Goal: Task Accomplishment & Management: Manage account settings

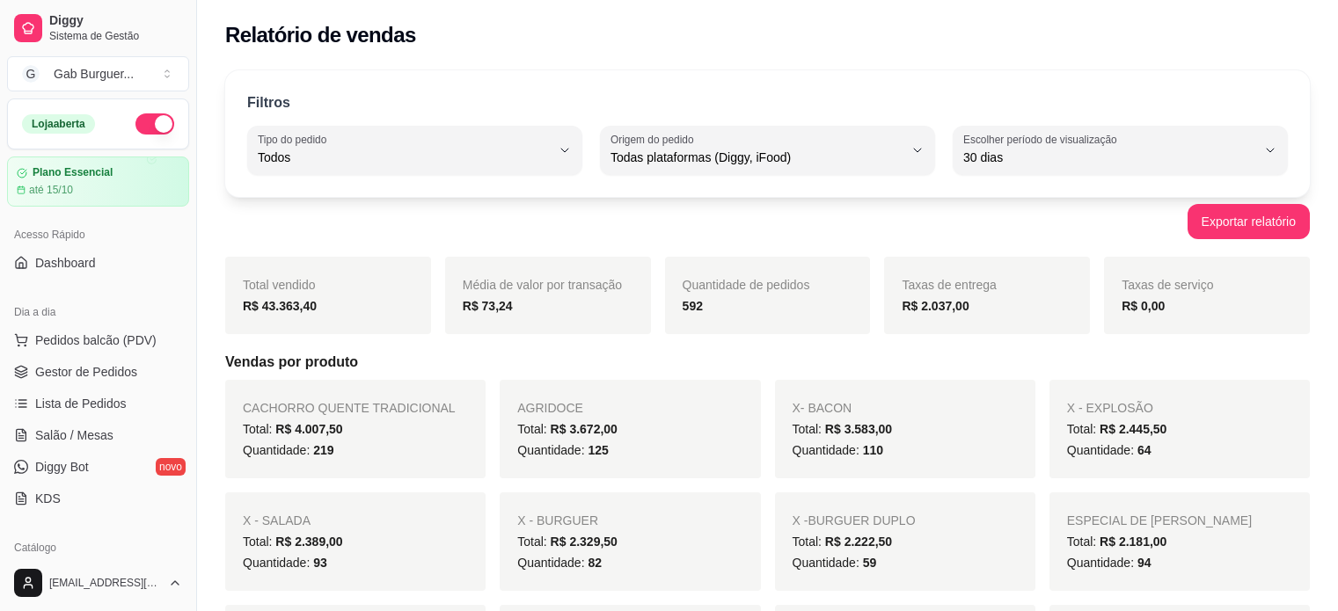
select select "ALL"
select select "30"
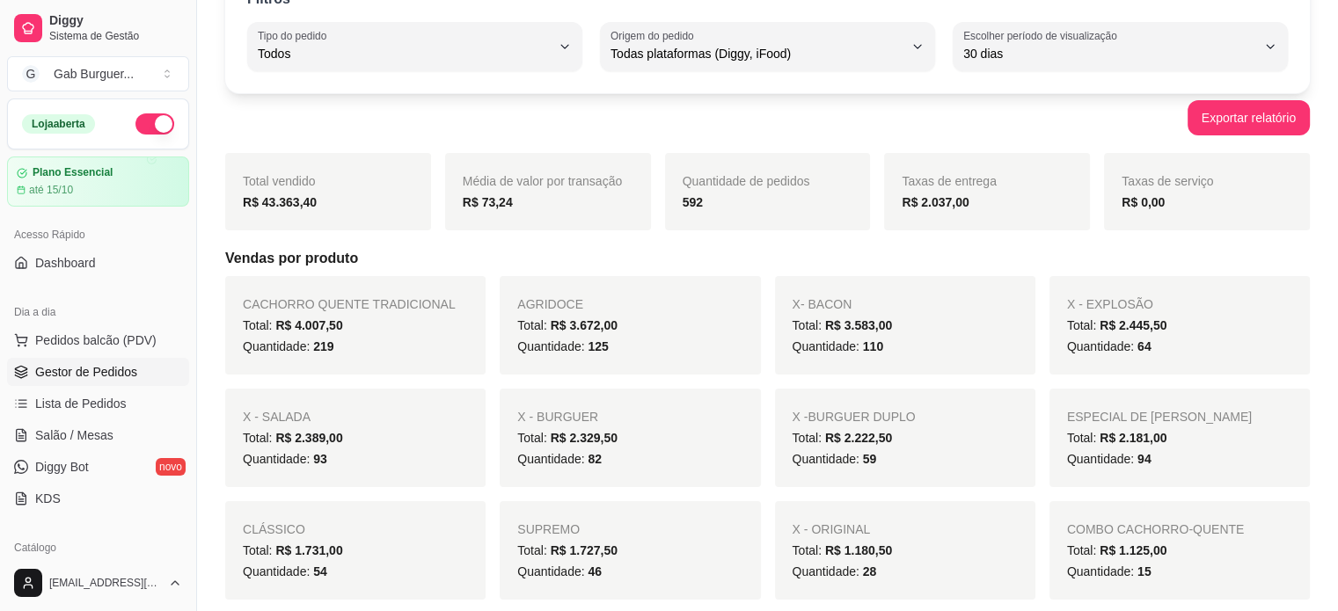
click at [98, 363] on span "Gestor de Pedidos" at bounding box center [86, 372] width 102 height 18
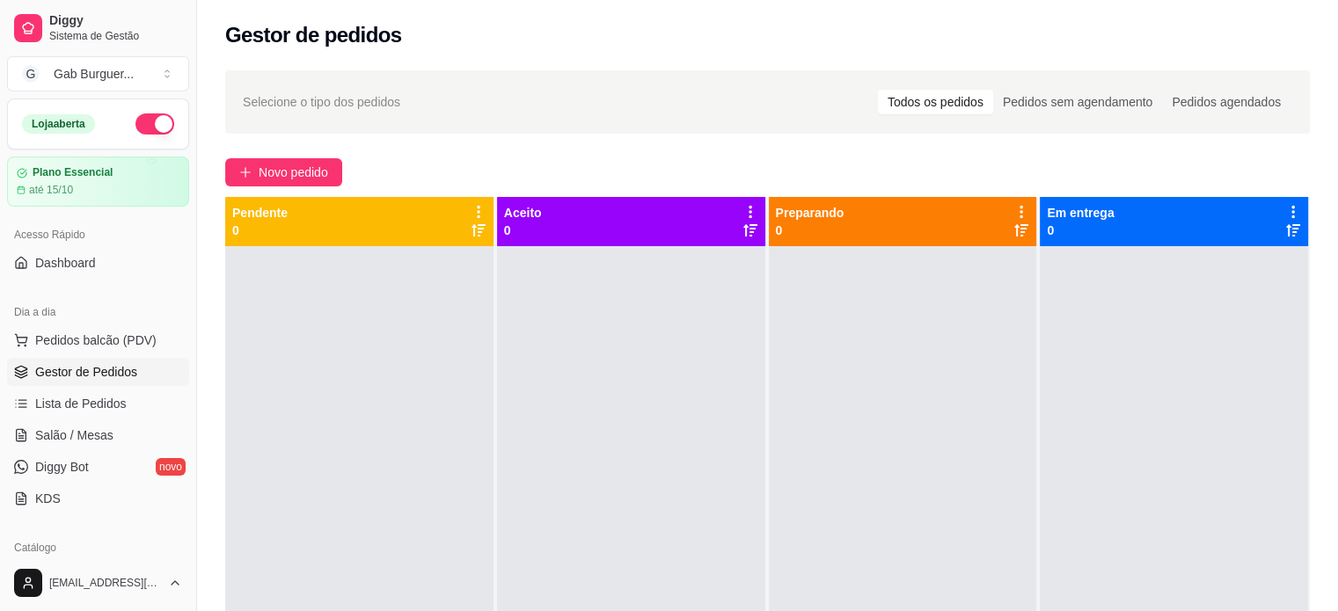
click at [367, 393] on div at bounding box center [359, 551] width 268 height 611
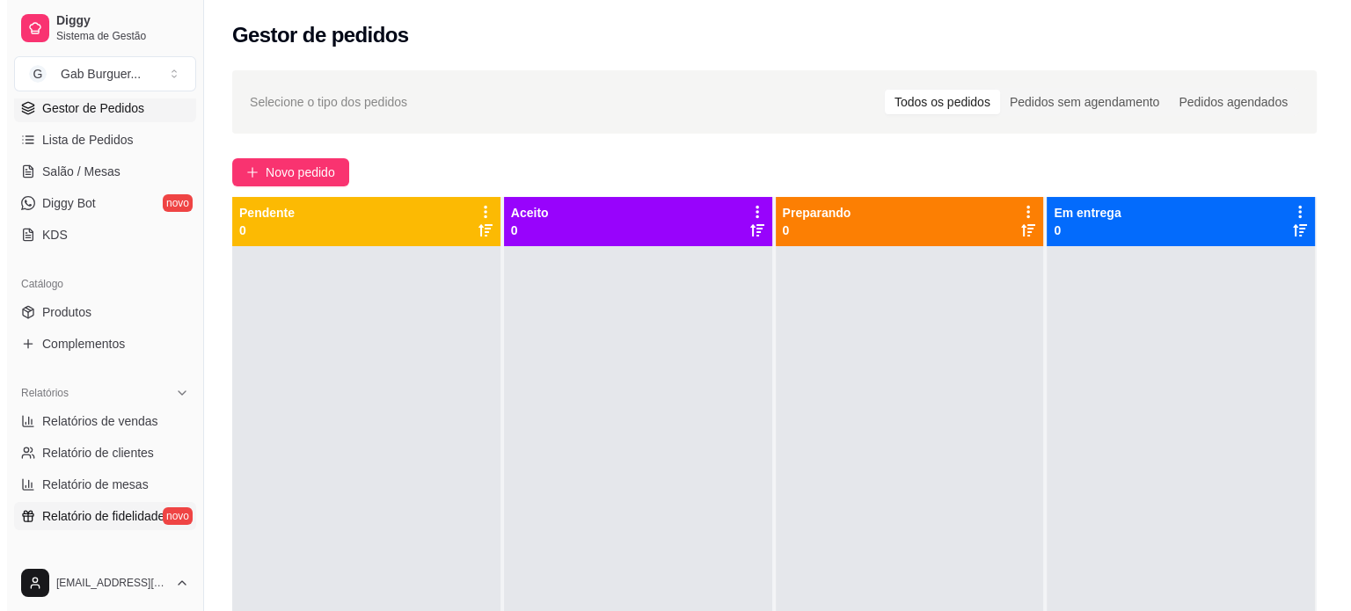
scroll to position [440, 0]
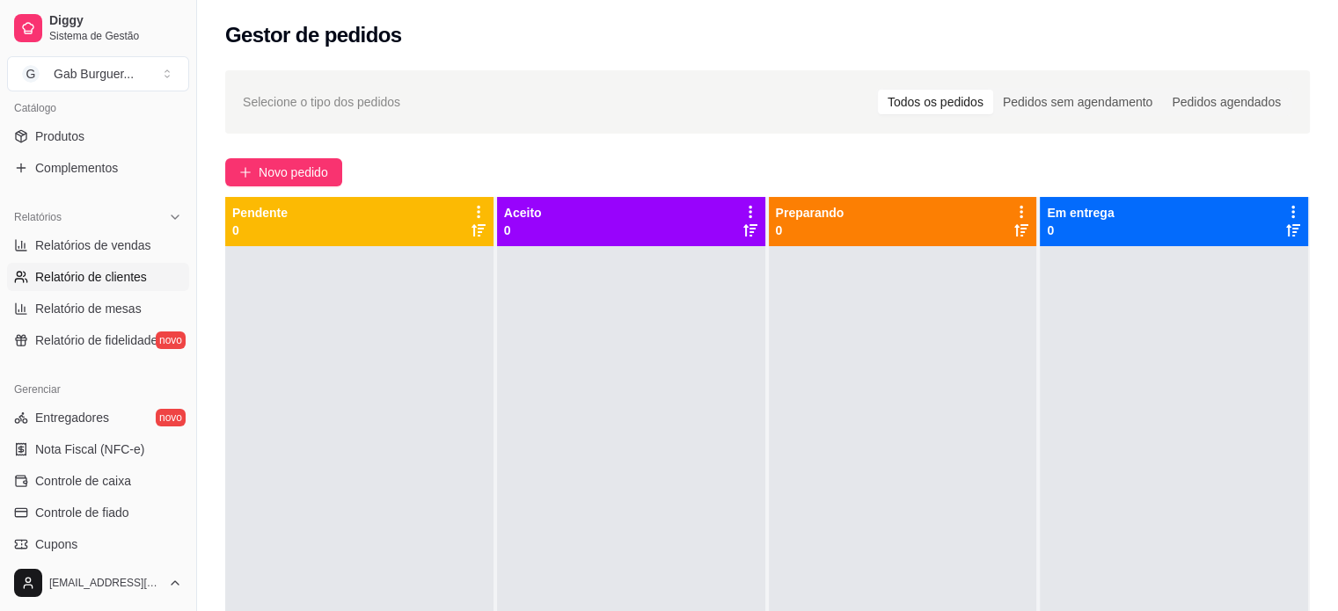
click at [120, 273] on span "Relatório de clientes" at bounding box center [91, 277] width 112 height 18
select select "30"
select select "HIGHEST_TOTAL_SPENT_WITH_ORDERS"
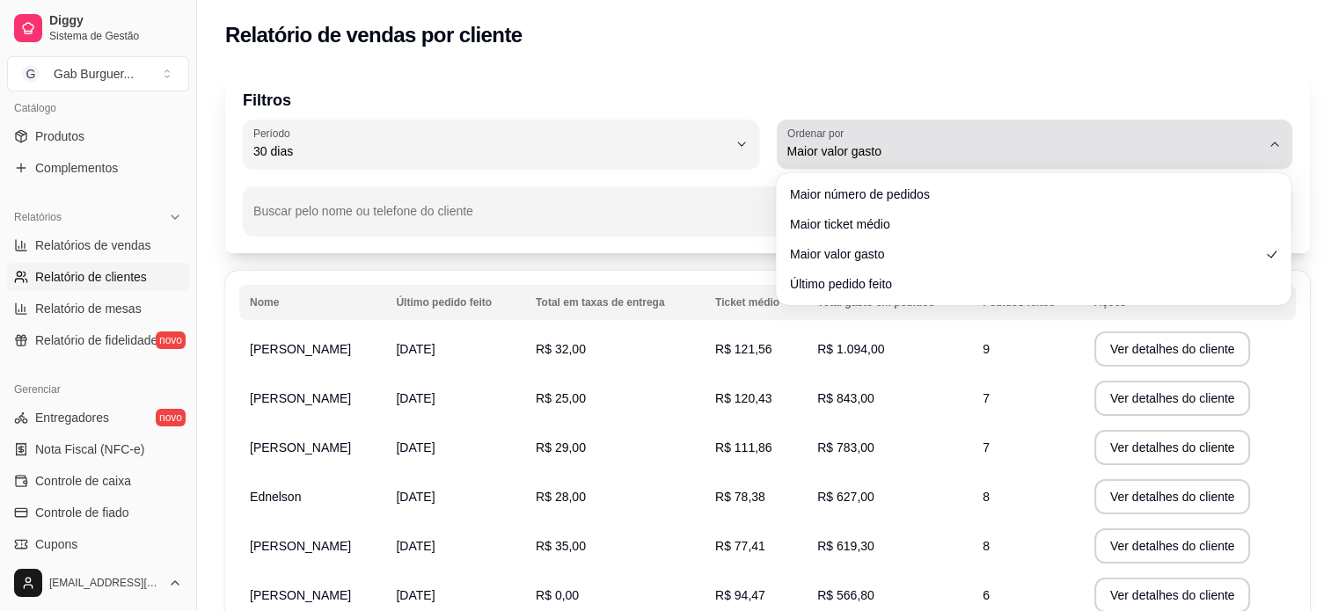
click at [1149, 159] on span "Maior valor gasto" at bounding box center [1024, 151] width 474 height 18
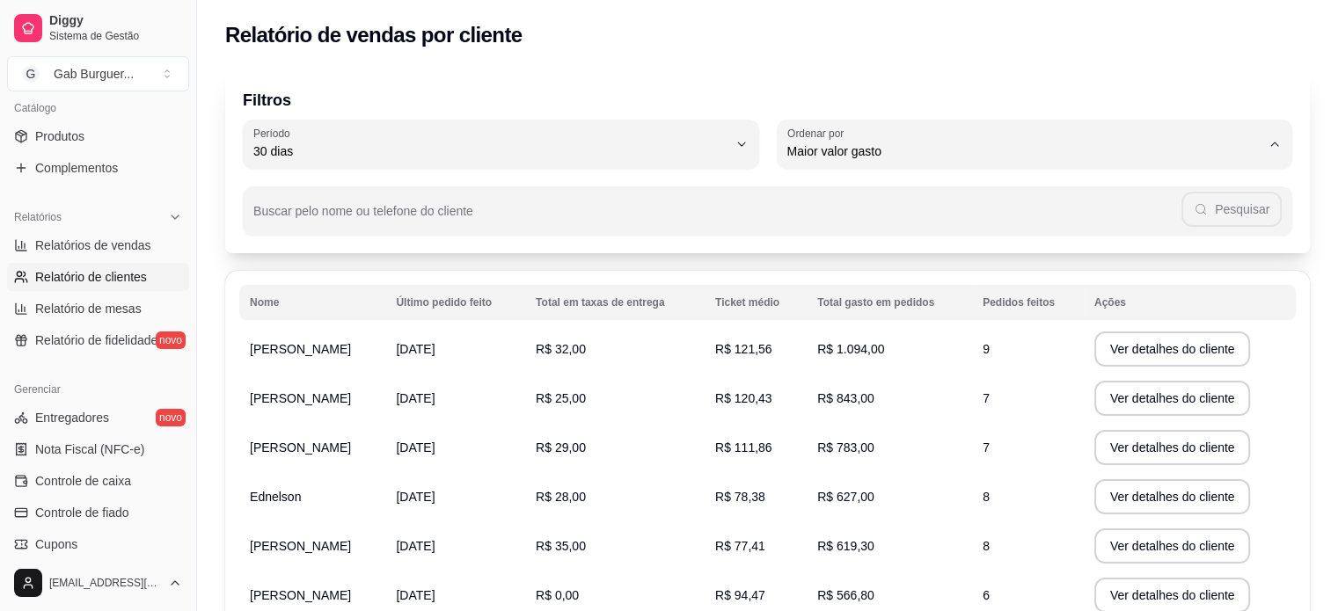
click at [1065, 207] on li "Maior número de pedidos" at bounding box center [1034, 193] width 482 height 27
type input "HIGHEST_ORDER_COUNT"
select select "HIGHEST_ORDER_COUNT"
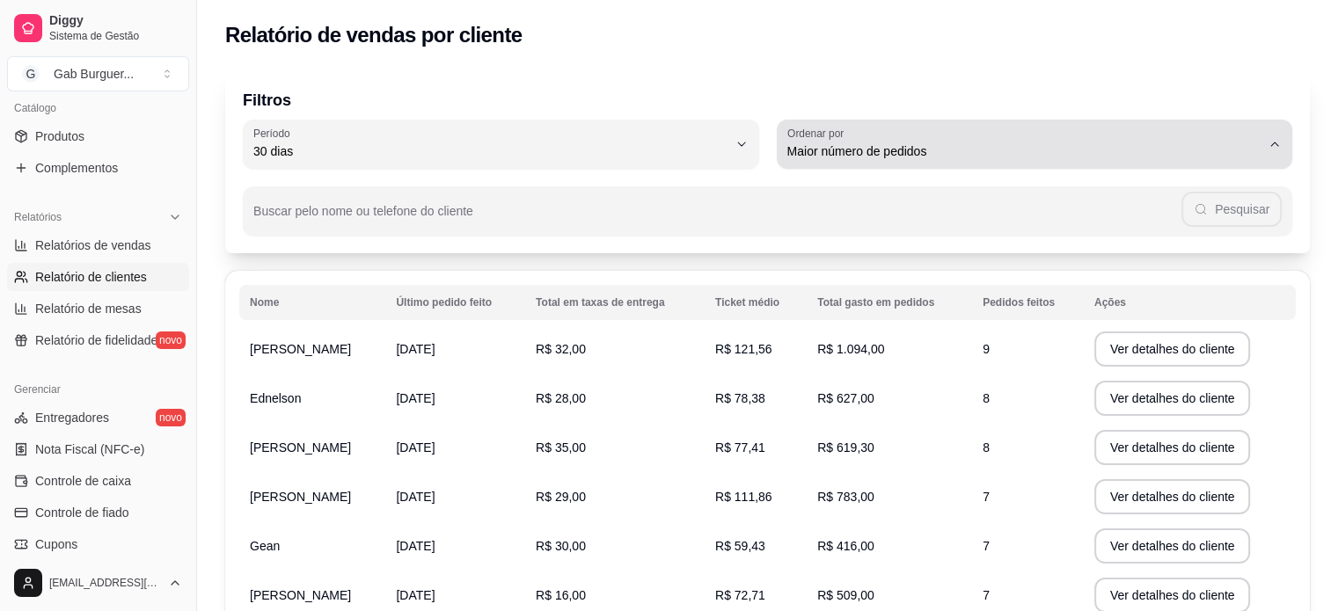
click at [1163, 162] on button "Ordenar por Maior número de pedidos" at bounding box center [1034, 144] width 516 height 49
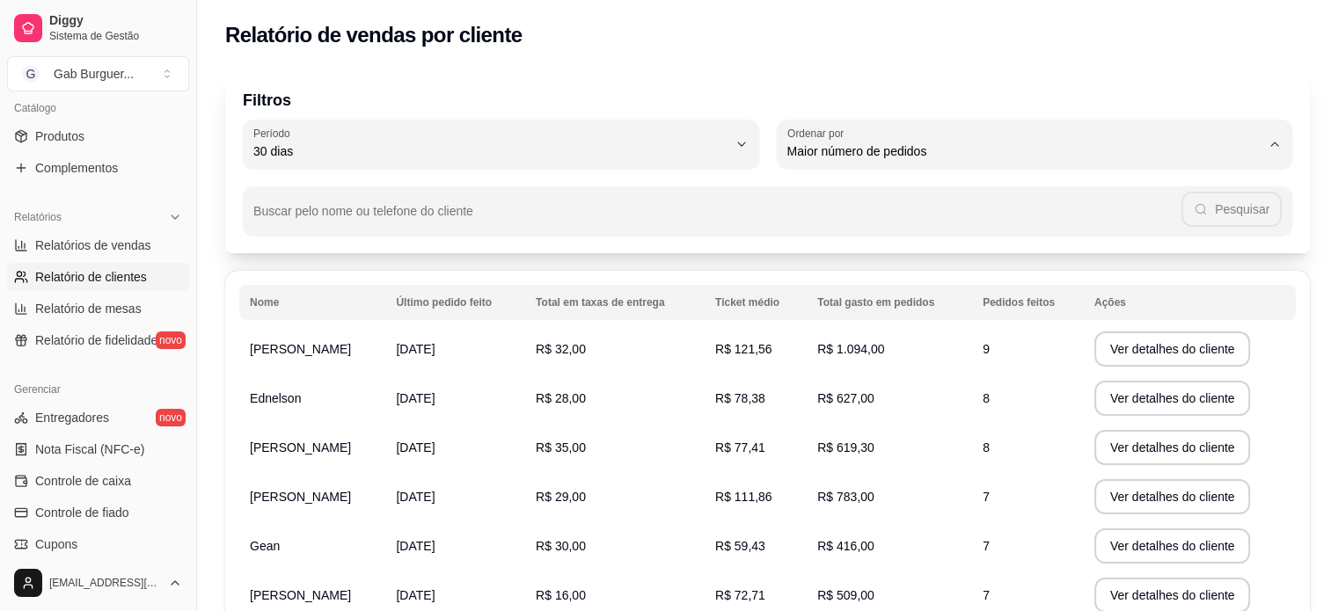
click at [1018, 230] on span "Maior ticket médio" at bounding box center [1024, 222] width 451 height 17
type input "HIGHEST_AVERAGE_TICKET"
select select "HIGHEST_AVERAGE_TICKET"
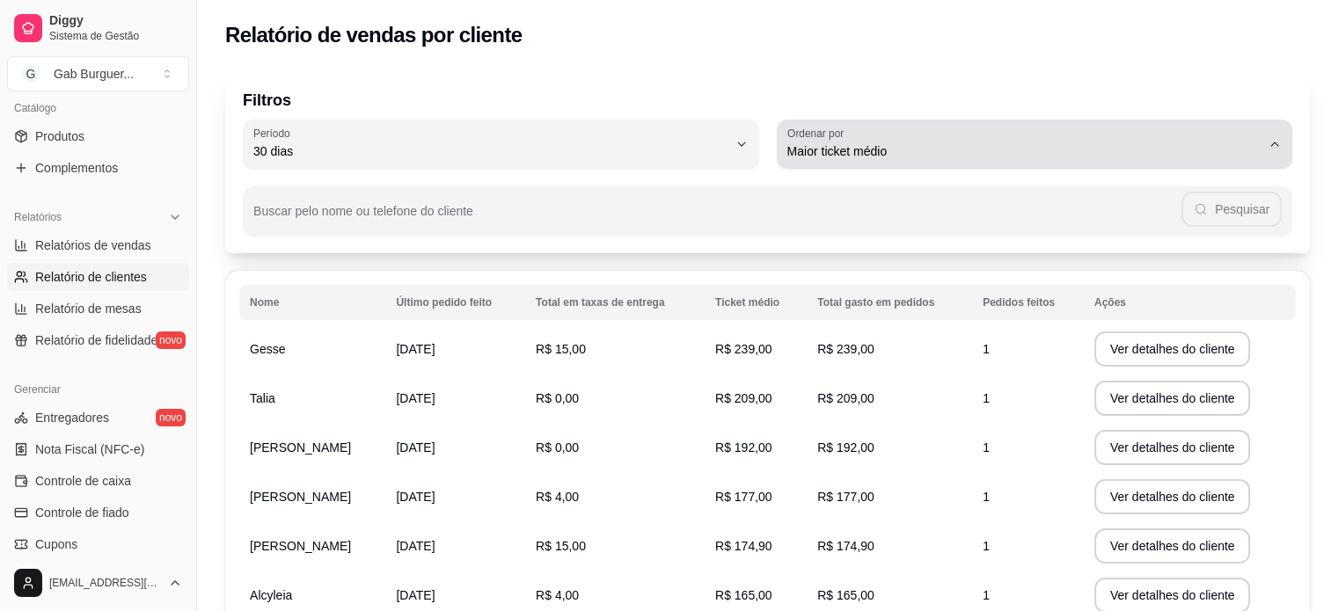
click at [1050, 161] on div "Maior ticket médio" at bounding box center [1024, 144] width 474 height 35
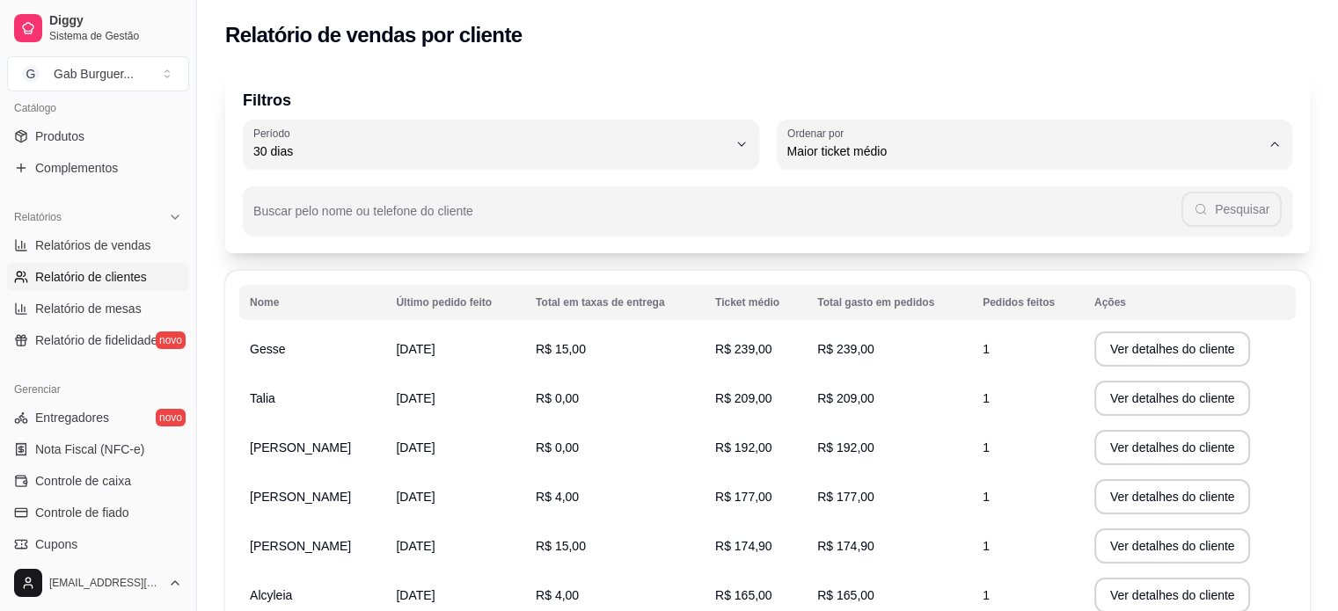
click at [961, 281] on span "Último pedido feito" at bounding box center [1024, 279] width 451 height 17
type input "LAST_ORDER_MADE_AT"
select select "LAST_ORDER_MADE_AT"
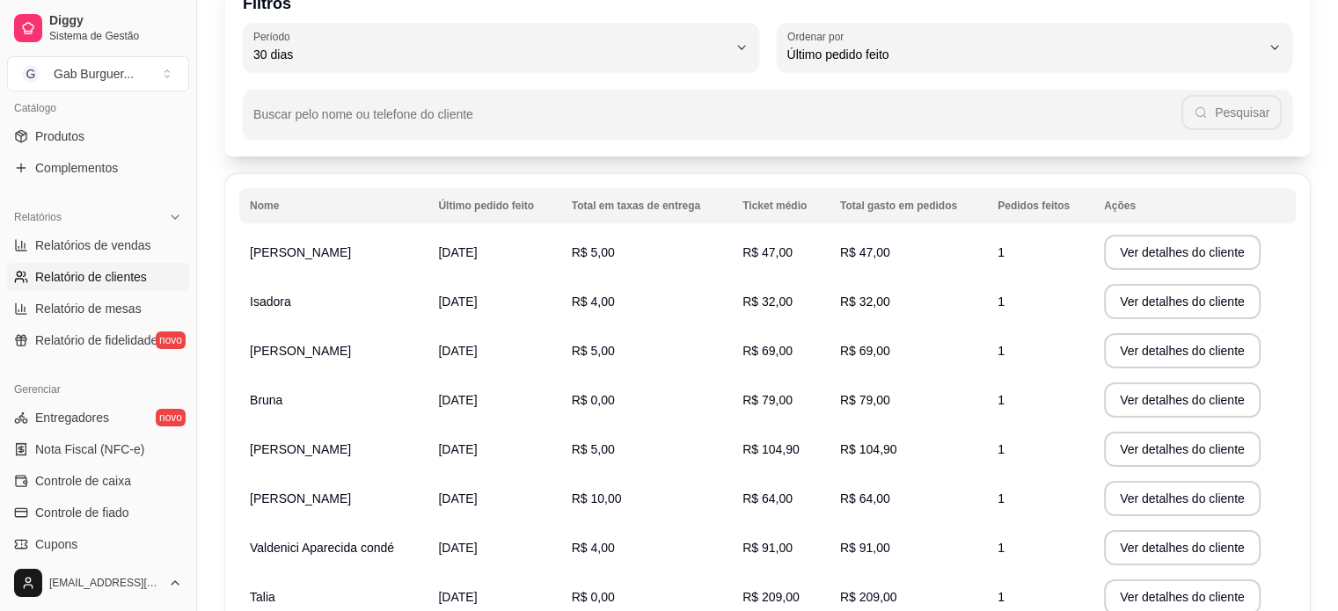
scroll to position [88, 0]
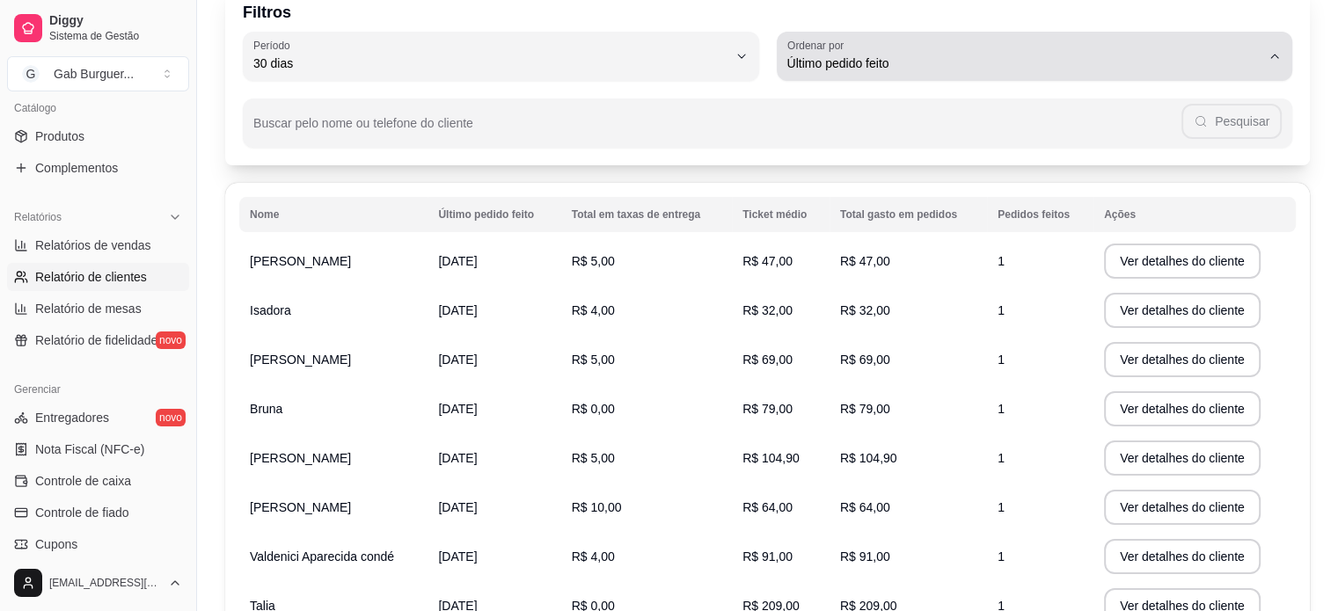
click at [1166, 53] on div "Último pedido feito" at bounding box center [1024, 56] width 474 height 35
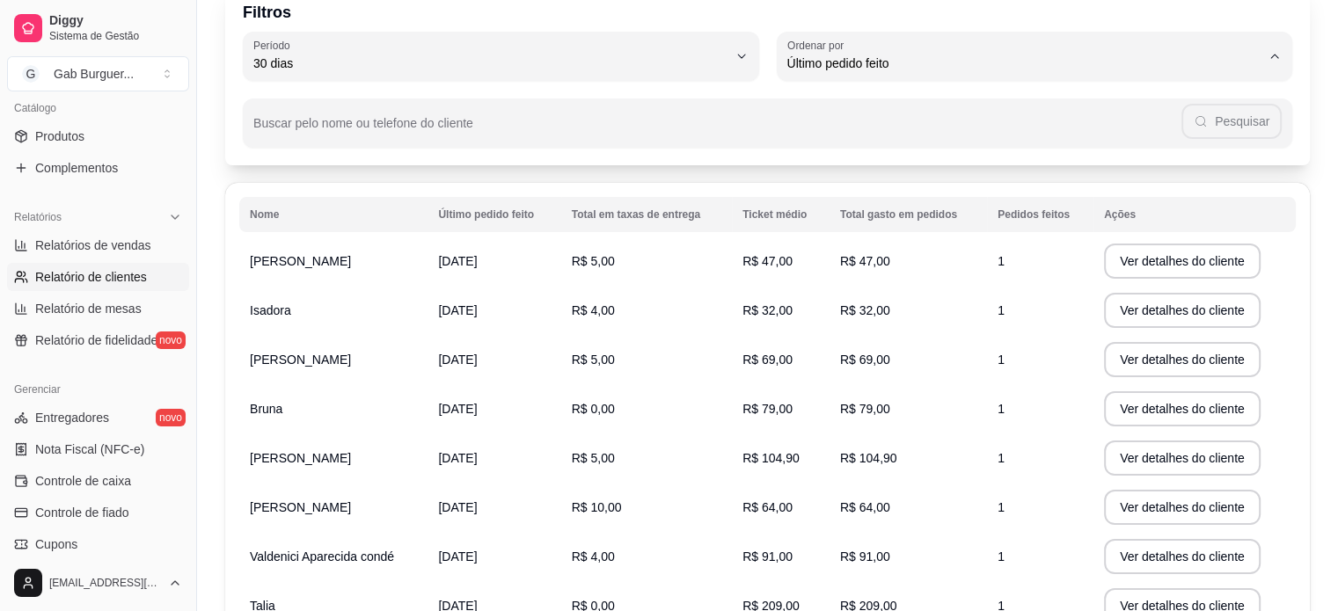
click at [1068, 103] on span "Maior número de pedidos" at bounding box center [1024, 105] width 451 height 17
type input "HIGHEST_ORDER_COUNT"
select select "HIGHEST_ORDER_COUNT"
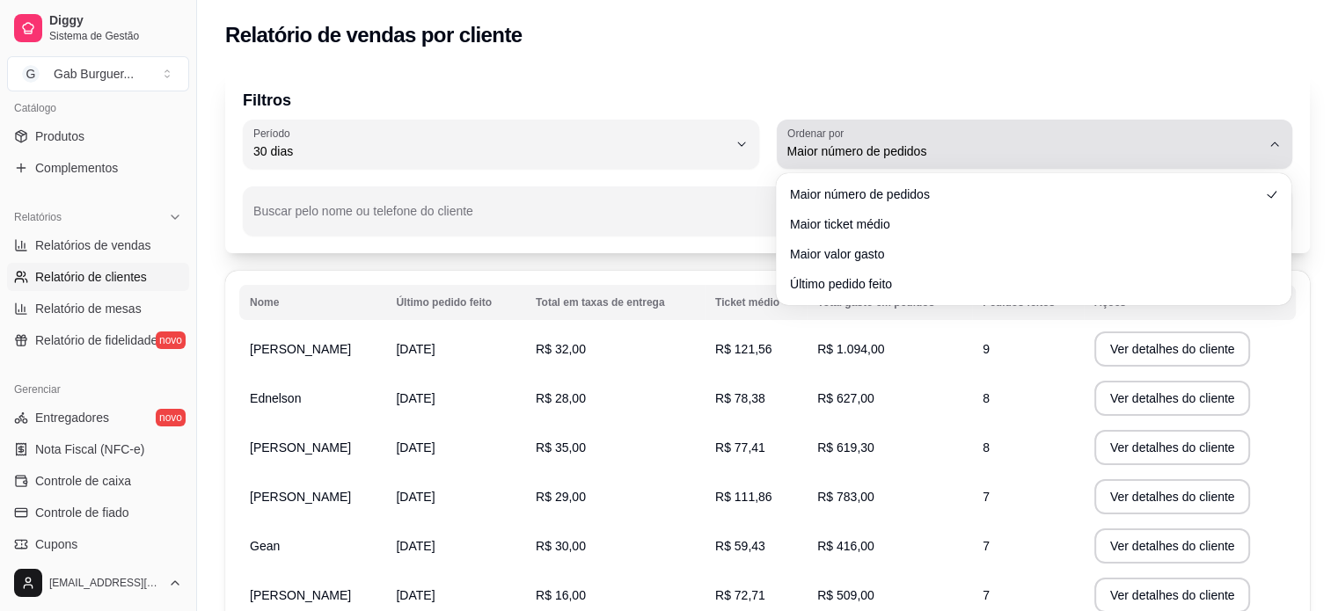
click at [1042, 157] on span "Maior número de pedidos" at bounding box center [1024, 151] width 474 height 18
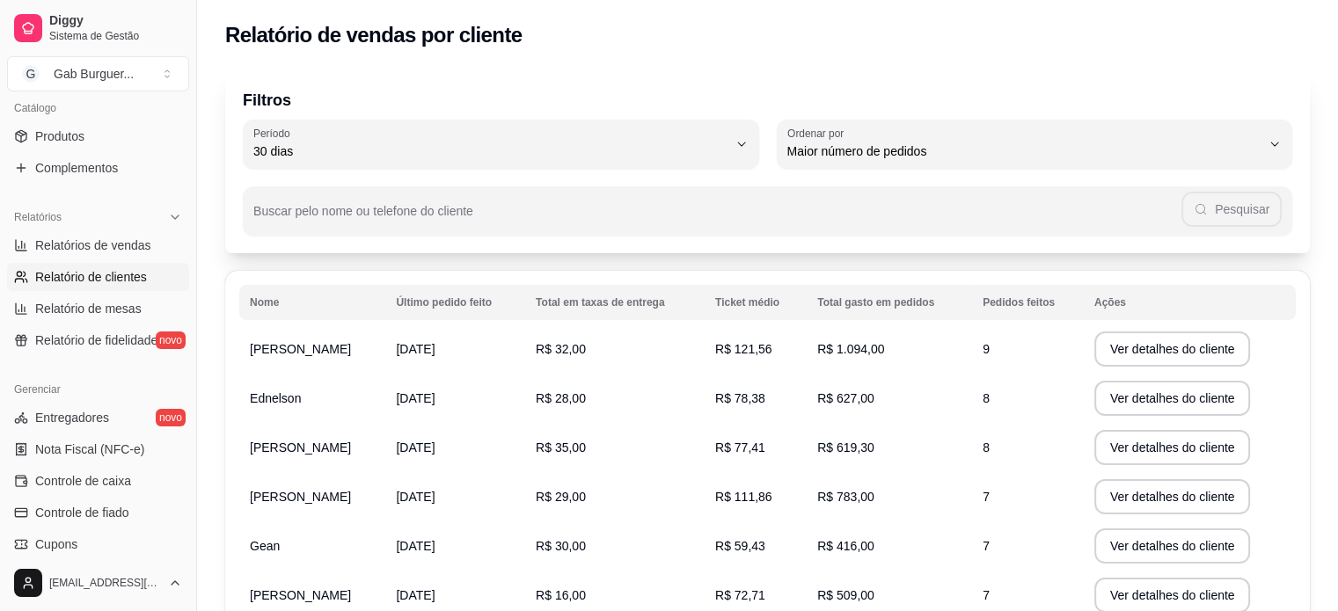
click at [957, 33] on div "Relatório de vendas por cliente" at bounding box center [767, 35] width 1084 height 28
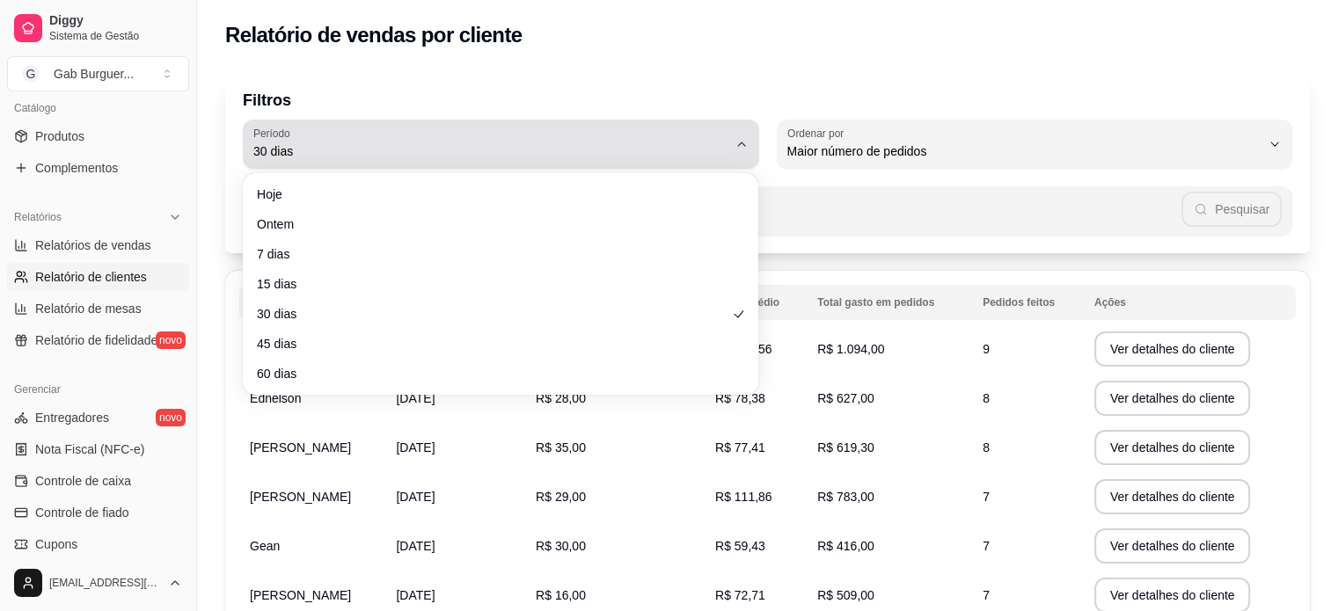
click at [714, 150] on span "30 dias" at bounding box center [490, 151] width 474 height 18
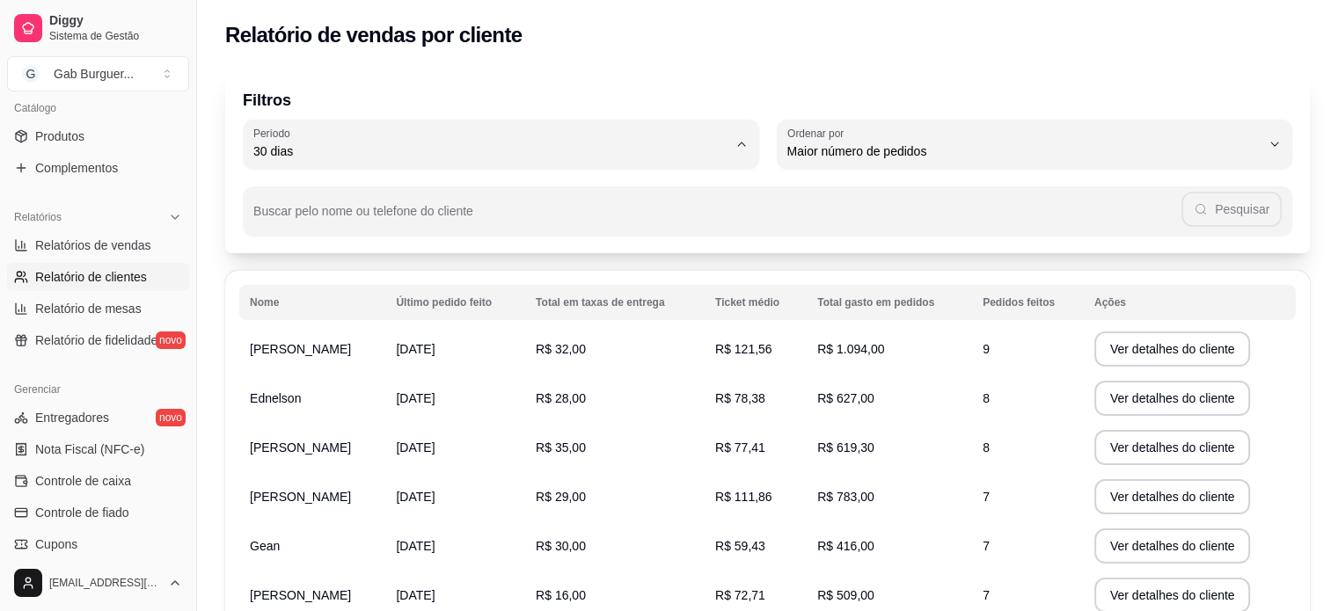
click at [599, 346] on span "45 dias" at bounding box center [491, 337] width 451 height 17
type input "45"
select select "45"
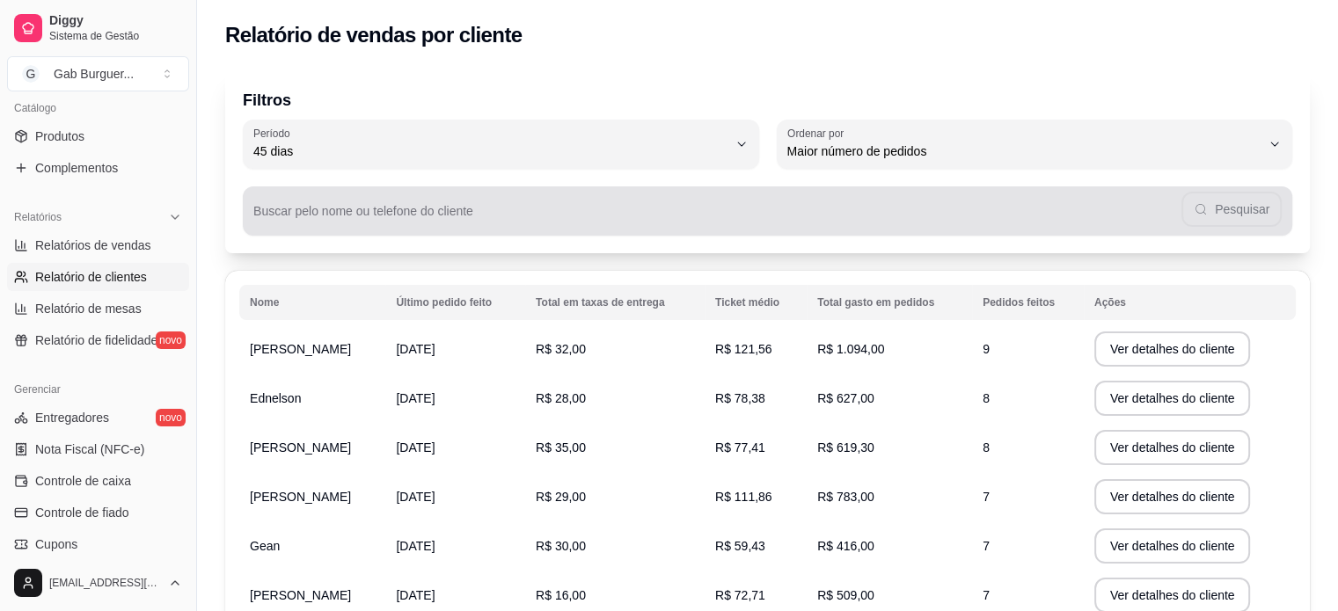
click at [638, 195] on div "Pesquisar" at bounding box center [767, 210] width 1028 height 35
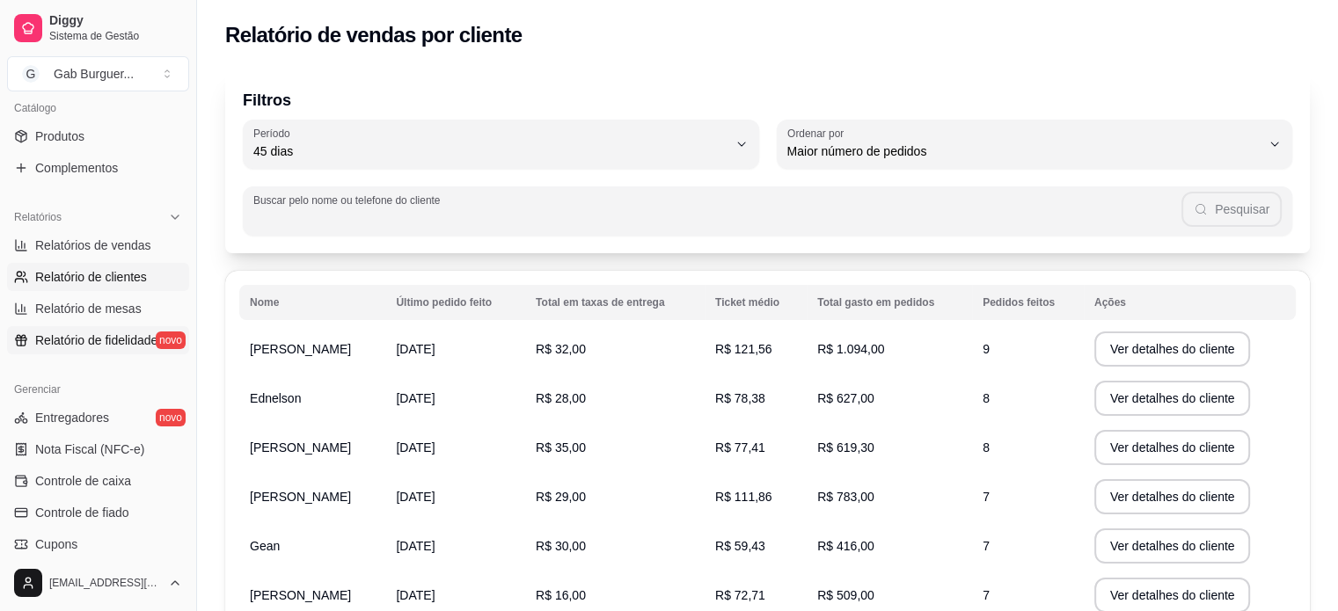
click at [104, 346] on span "Relatório de fidelidade" at bounding box center [96, 341] width 122 height 18
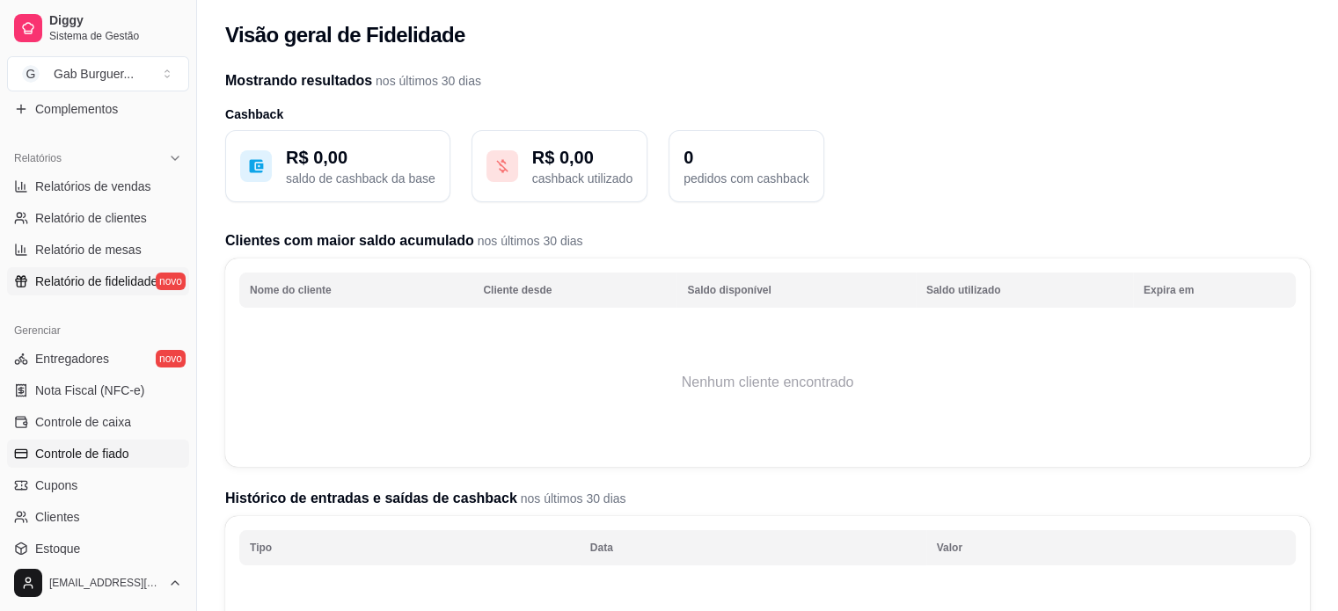
scroll to position [528, 0]
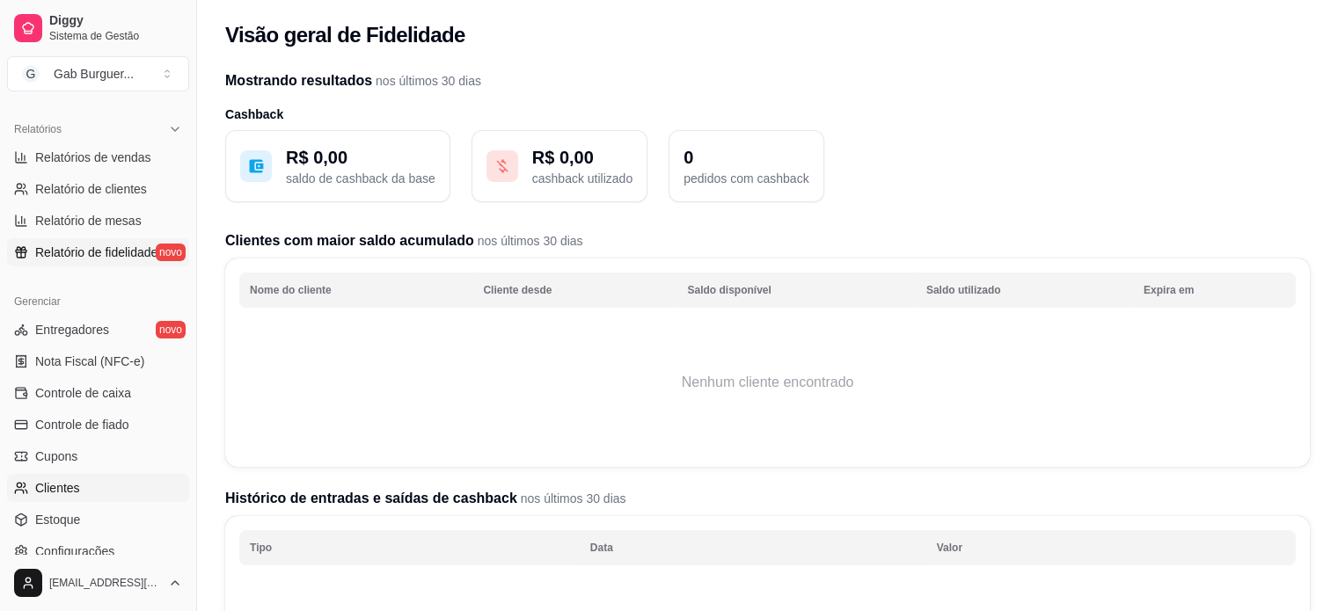
click at [112, 478] on link "Clientes" at bounding box center [98, 488] width 182 height 28
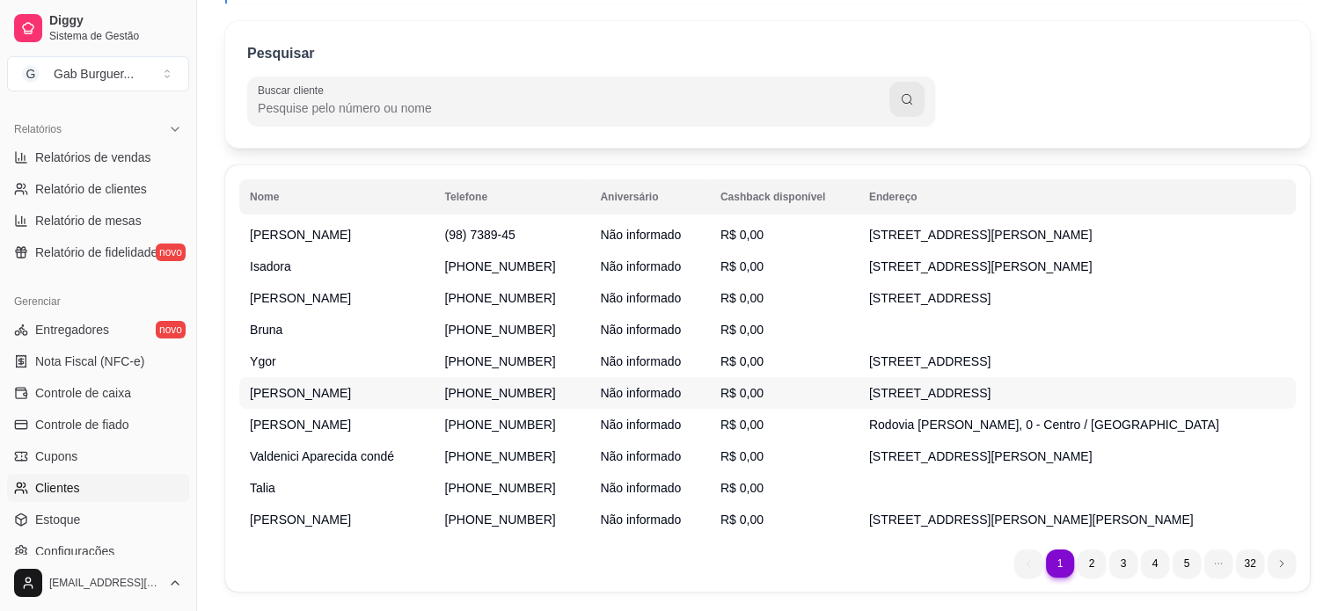
scroll to position [227, 0]
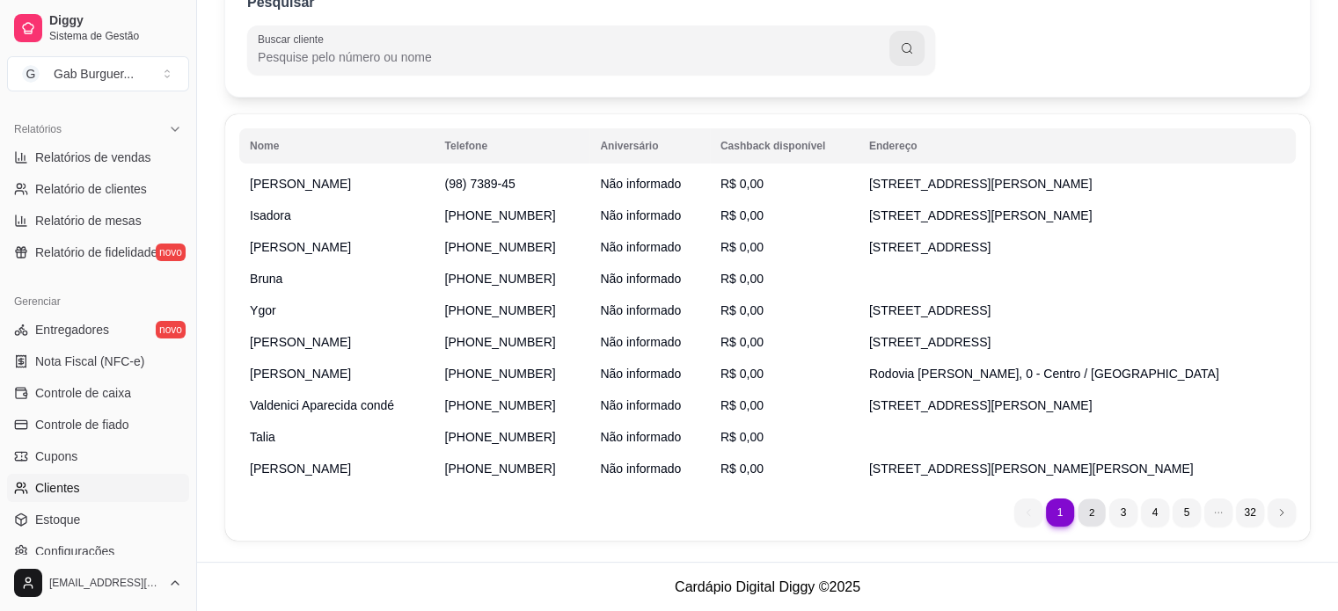
click at [1096, 516] on li "2" at bounding box center [1090, 512] width 27 height 27
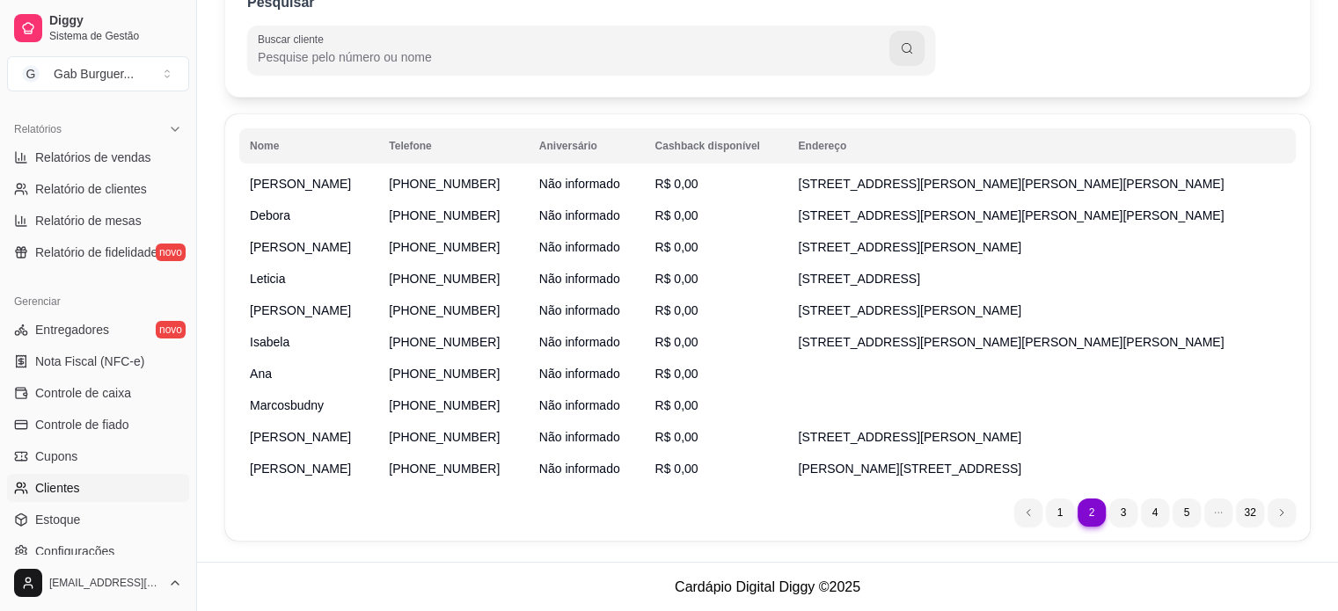
click at [1139, 516] on ul "2 1 2 3 4 5 32" at bounding box center [1154, 513] width 281 height 28
click at [1122, 515] on li "3" at bounding box center [1123, 513] width 28 height 28
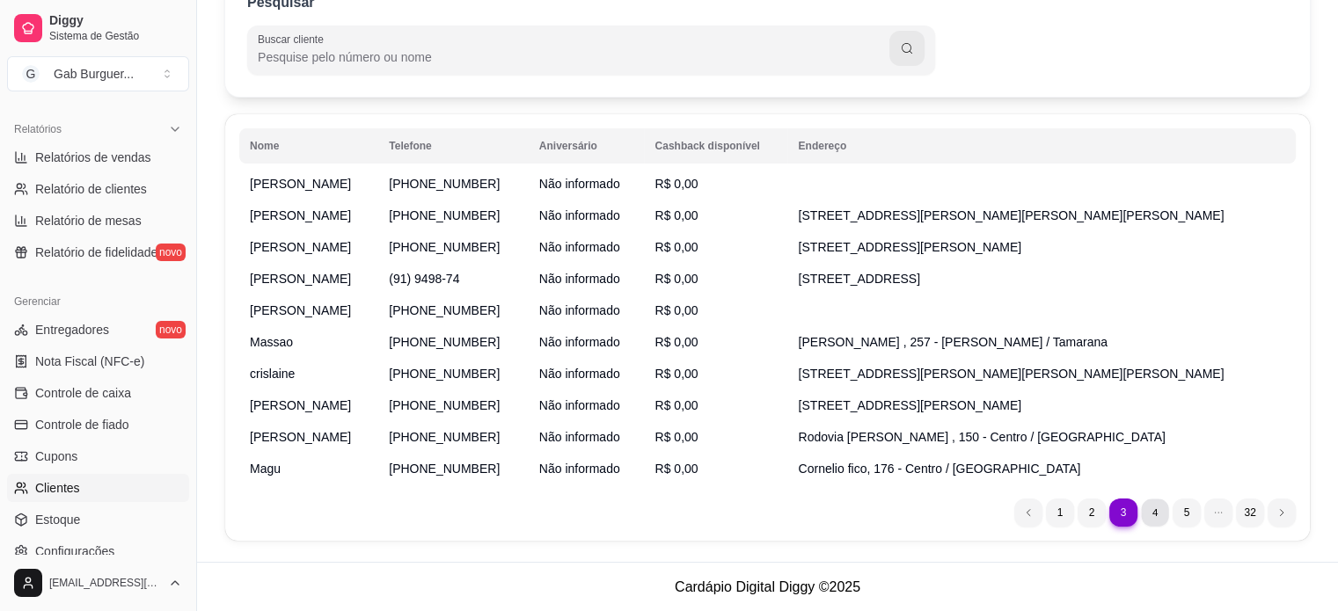
click at [1153, 513] on li "4" at bounding box center [1154, 512] width 27 height 27
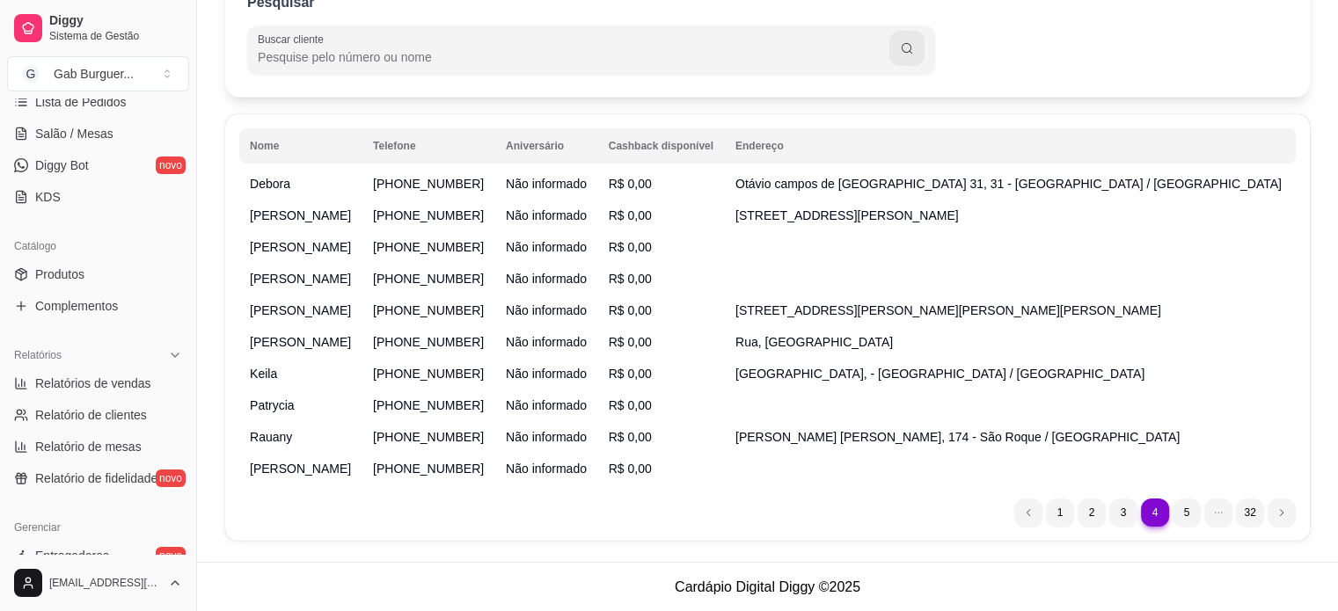
scroll to position [0, 0]
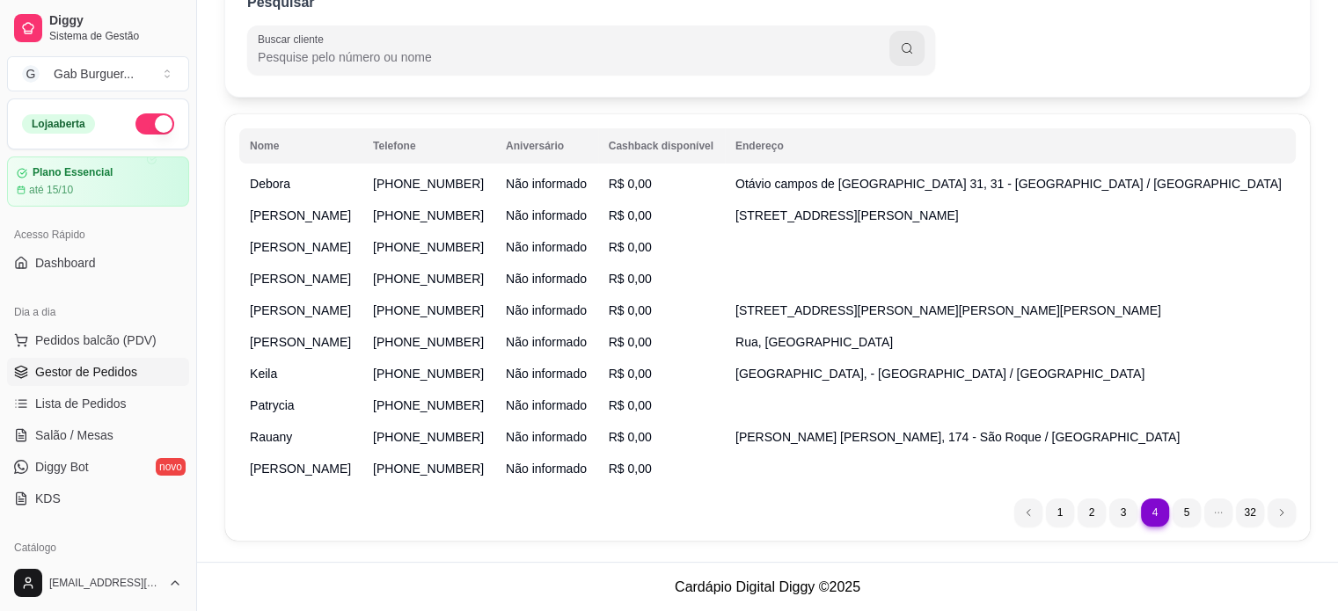
click at [80, 366] on span "Gestor de Pedidos" at bounding box center [86, 372] width 102 height 18
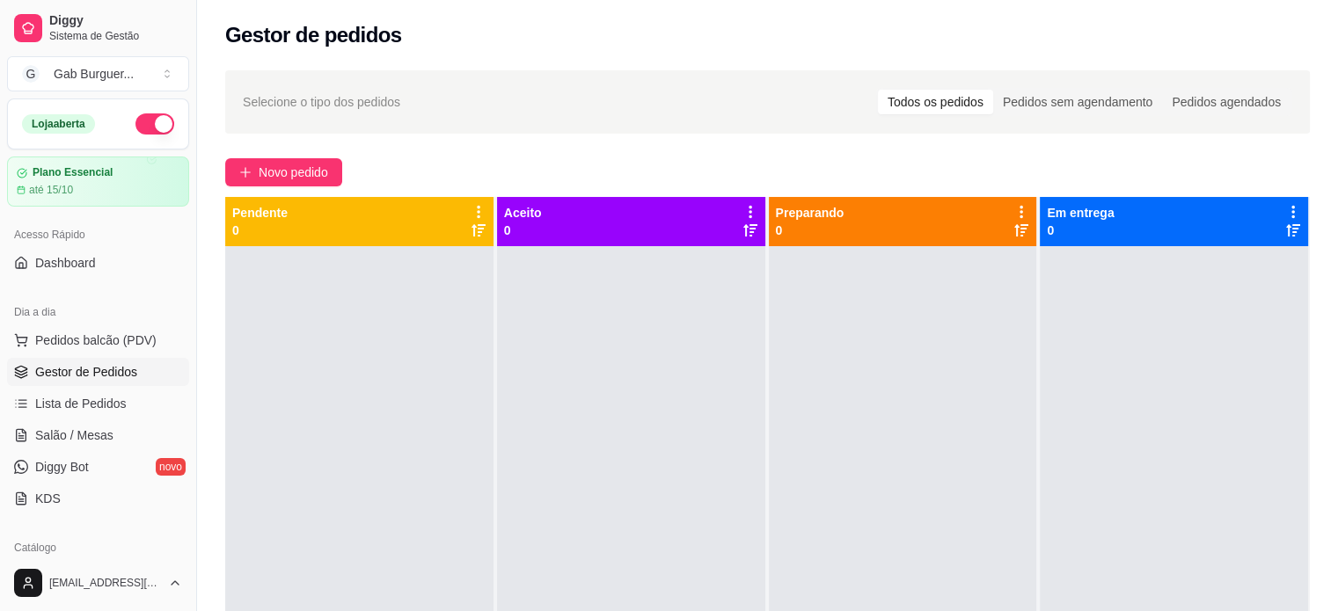
click at [908, 390] on div at bounding box center [903, 551] width 268 height 611
click at [1062, 395] on div at bounding box center [1173, 551] width 268 height 611
click at [943, 105] on div "Todos os pedidos" at bounding box center [935, 102] width 115 height 25
click at [878, 90] on input "Todos os pedidos" at bounding box center [878, 90] width 0 height 0
click at [72, 341] on span "Pedidos balcão (PDV)" at bounding box center [95, 341] width 121 height 18
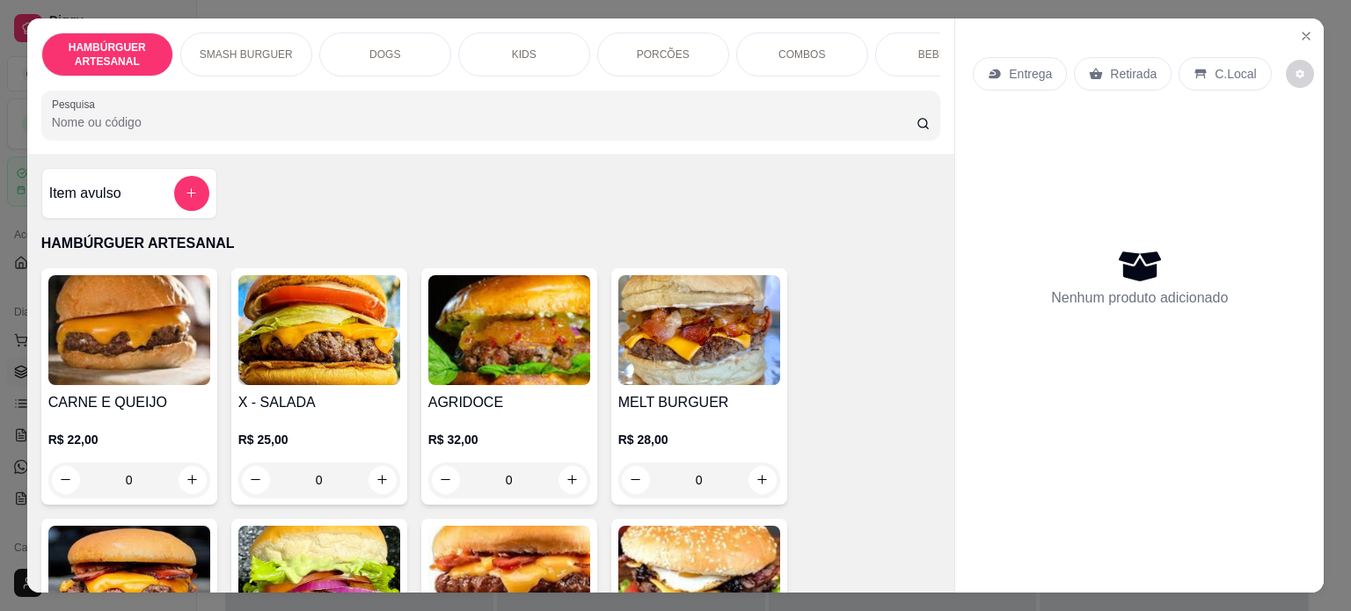
click at [232, 33] on div "SMASH BURGUER" at bounding box center [246, 55] width 132 height 44
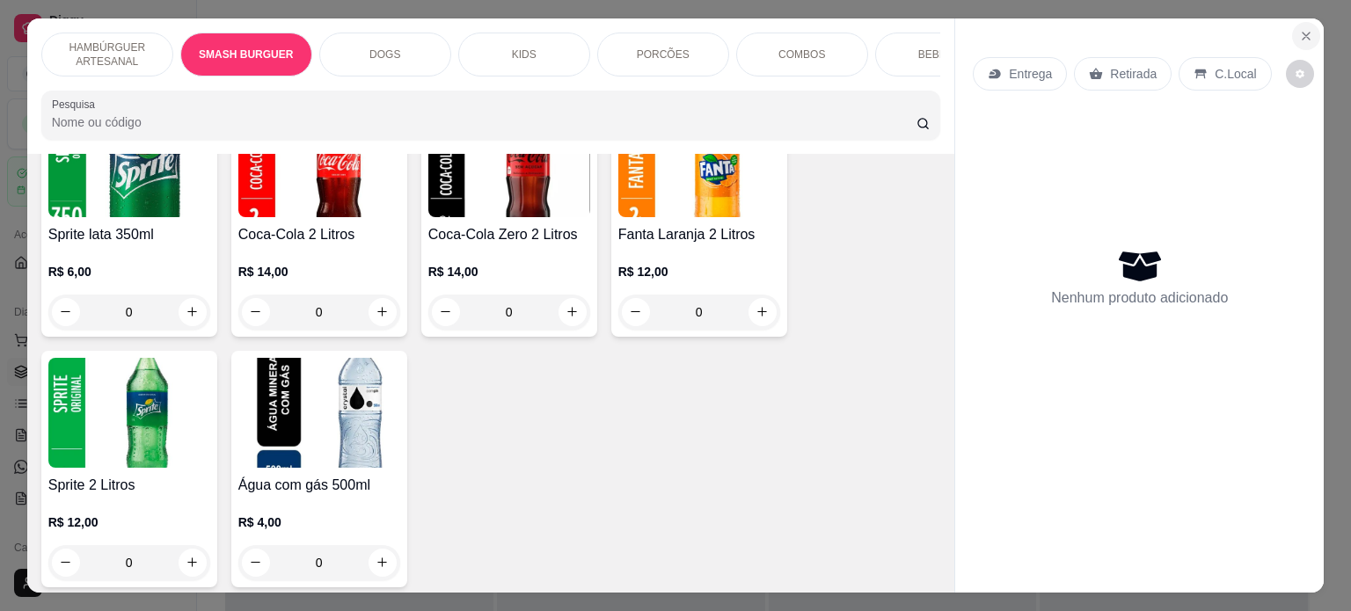
click at [1308, 32] on button "Close" at bounding box center [1306, 36] width 28 height 28
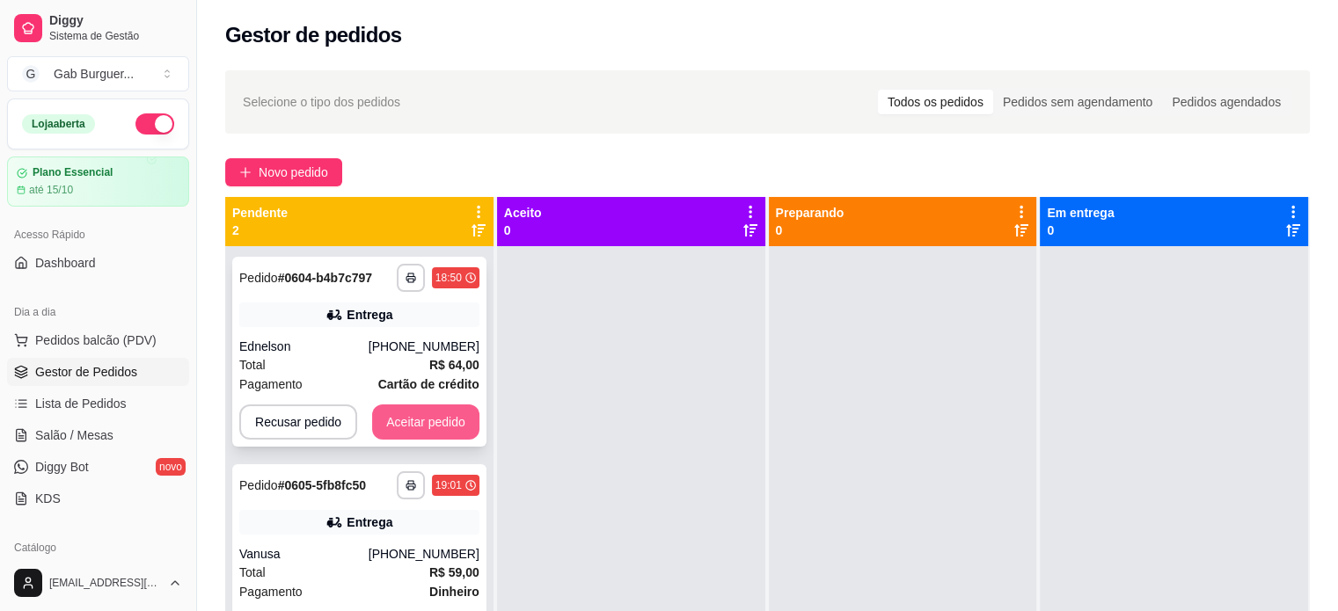
click at [402, 413] on button "Aceitar pedido" at bounding box center [425, 422] width 107 height 35
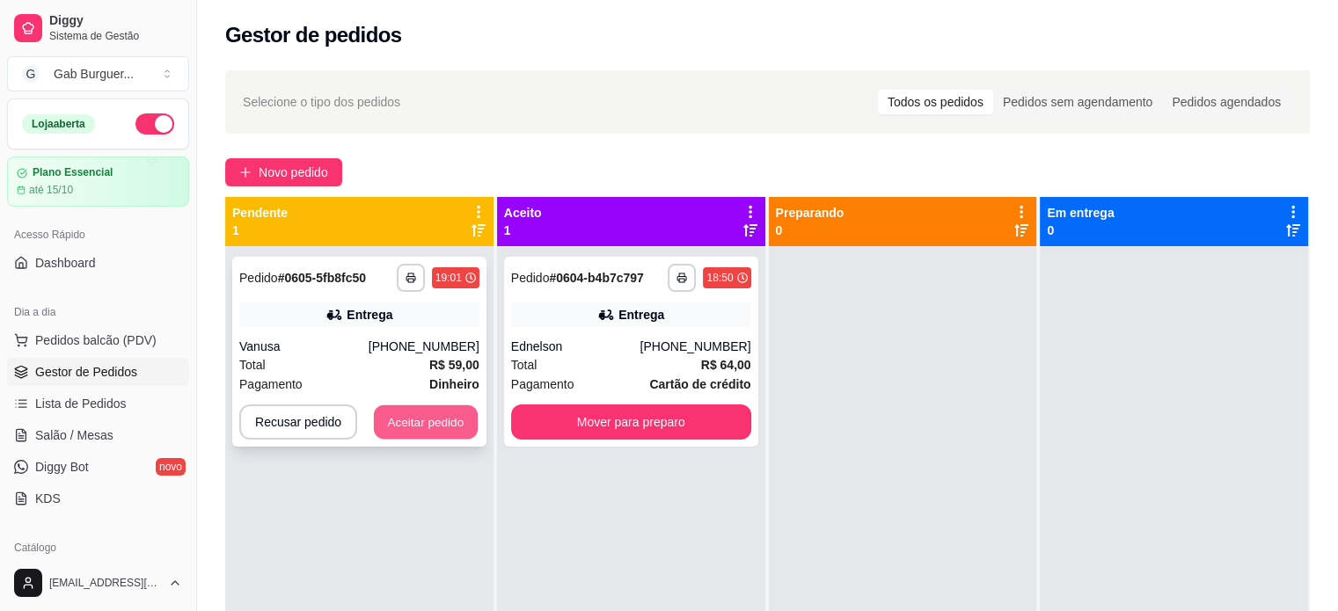
click at [436, 419] on button "Aceitar pedido" at bounding box center [426, 422] width 104 height 34
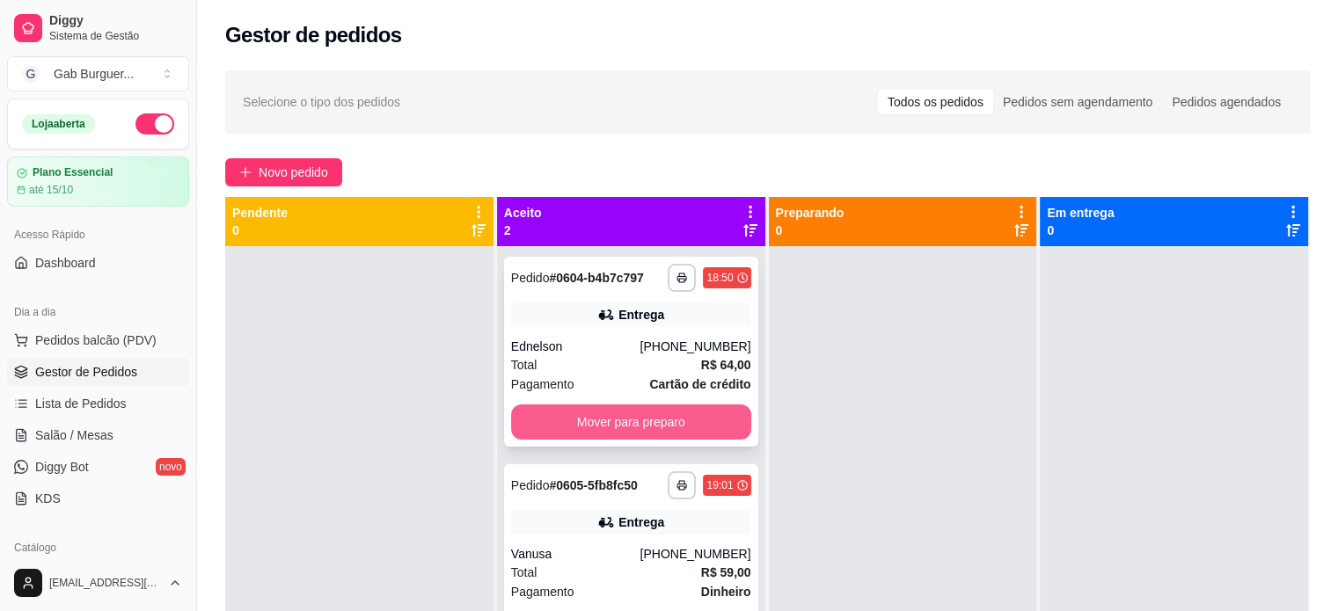
click at [616, 436] on button "Mover para preparo" at bounding box center [631, 422] width 240 height 35
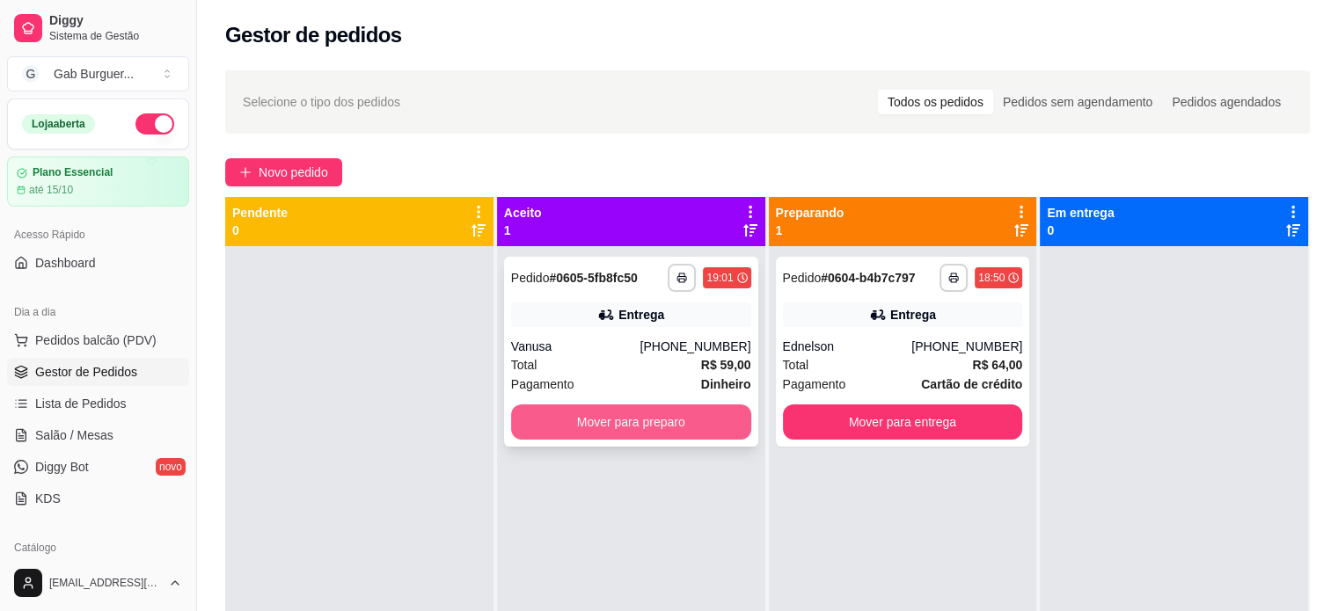
click at [623, 423] on button "Mover para preparo" at bounding box center [631, 422] width 240 height 35
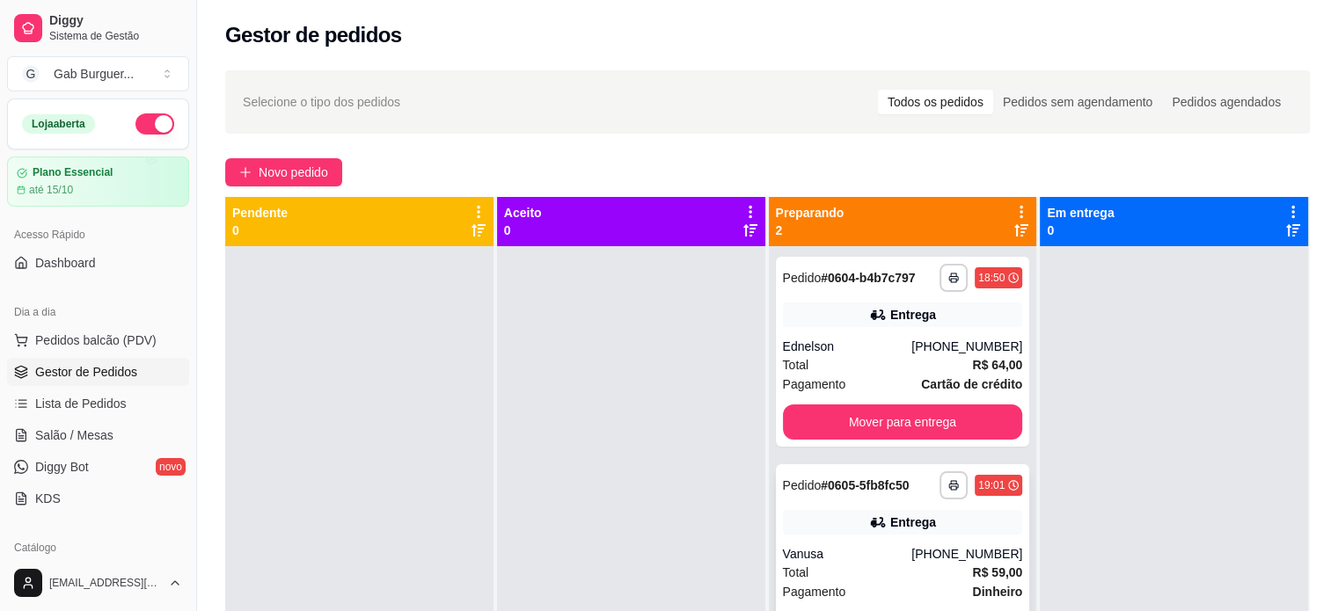
click at [838, 565] on div "Total R$ 59,00" at bounding box center [903, 572] width 240 height 19
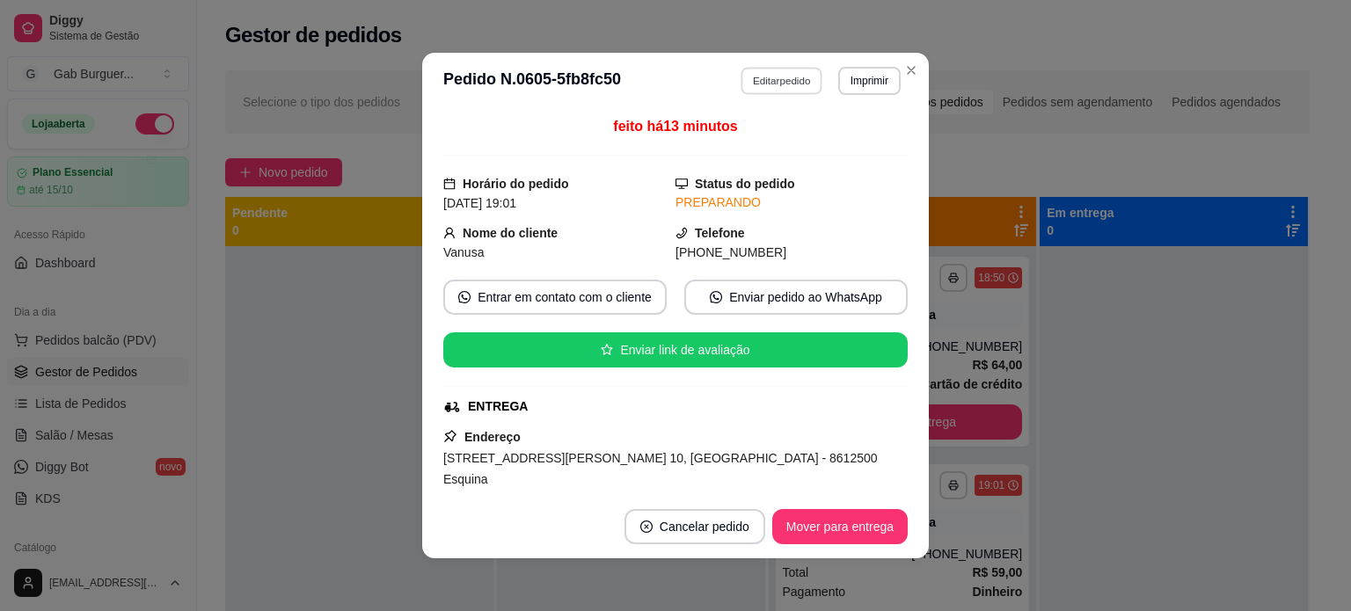
click at [766, 82] on button "Editar pedido" at bounding box center [782, 80] width 82 height 27
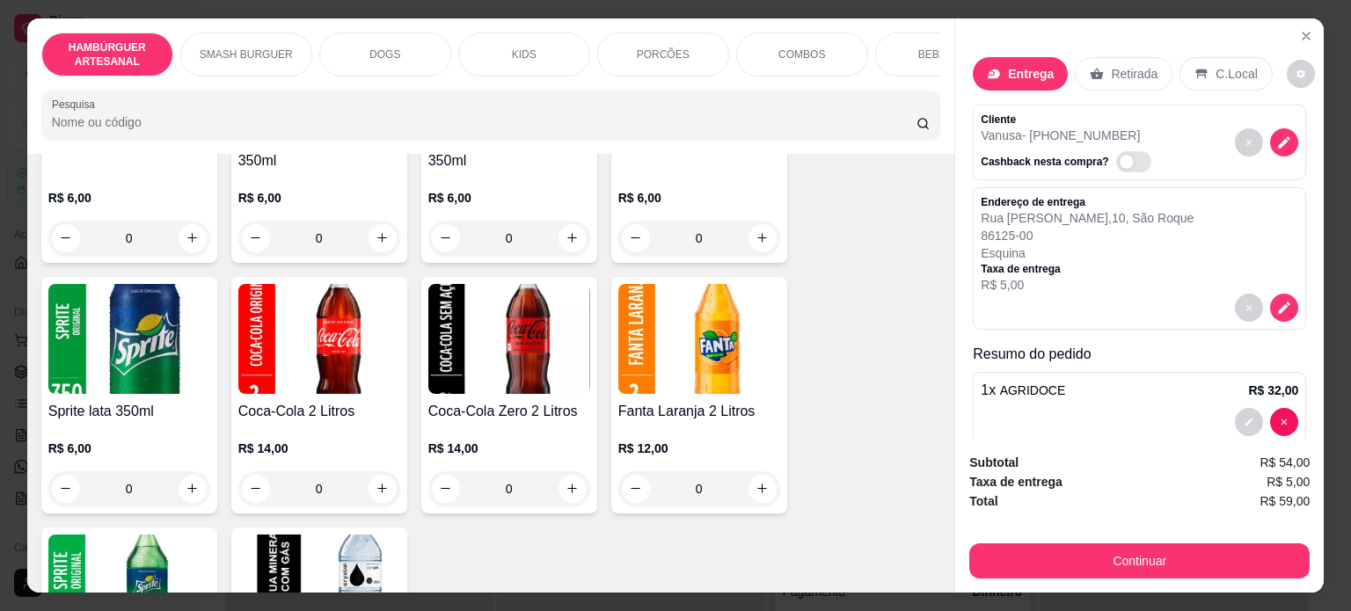
scroll to position [3342, 0]
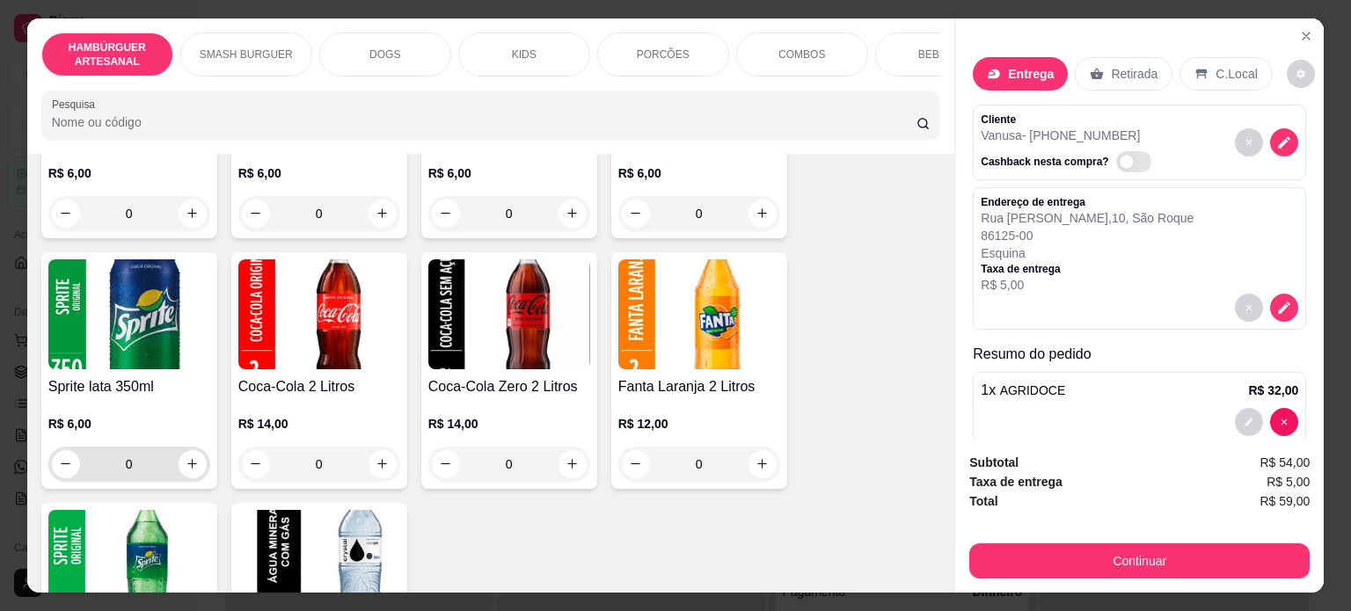
click at [200, 449] on div "0" at bounding box center [129, 464] width 162 height 35
click at [195, 450] on button "increase-product-quantity" at bounding box center [192, 463] width 27 height 27
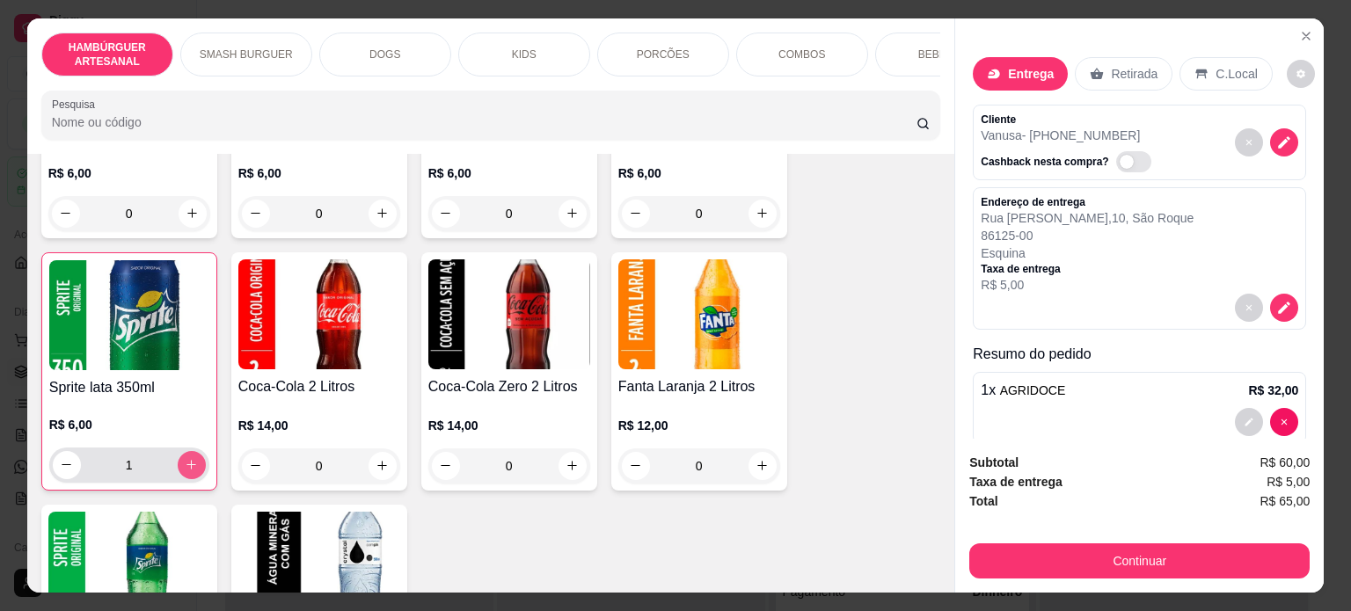
click at [195, 451] on button "increase-product-quantity" at bounding box center [192, 465] width 28 height 28
type input "2"
click at [1140, 548] on button "Continuar" at bounding box center [1139, 560] width 340 height 35
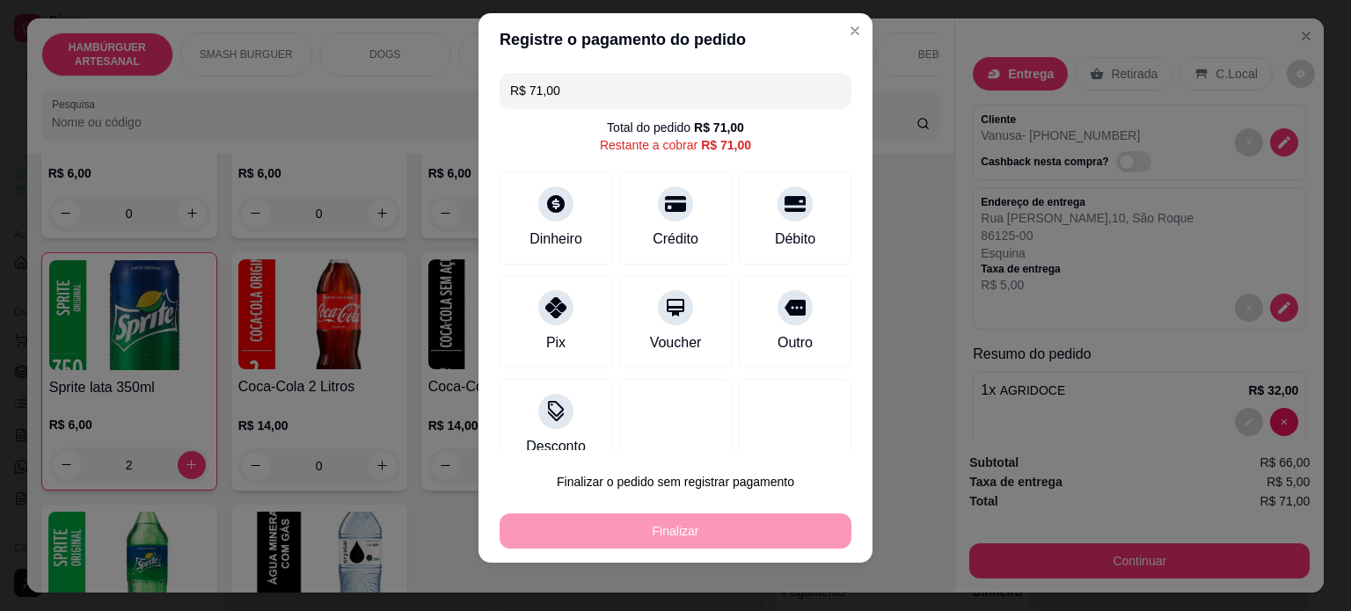
scroll to position [26, 0]
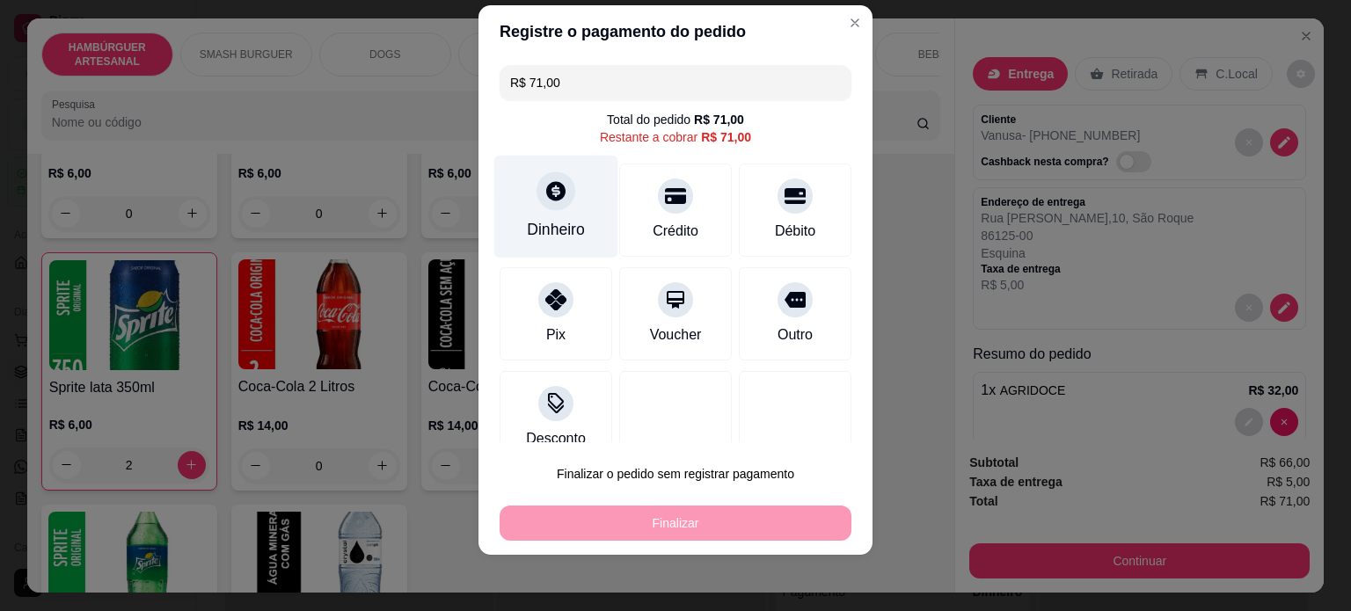
click at [574, 230] on div "Dinheiro" at bounding box center [556, 206] width 124 height 103
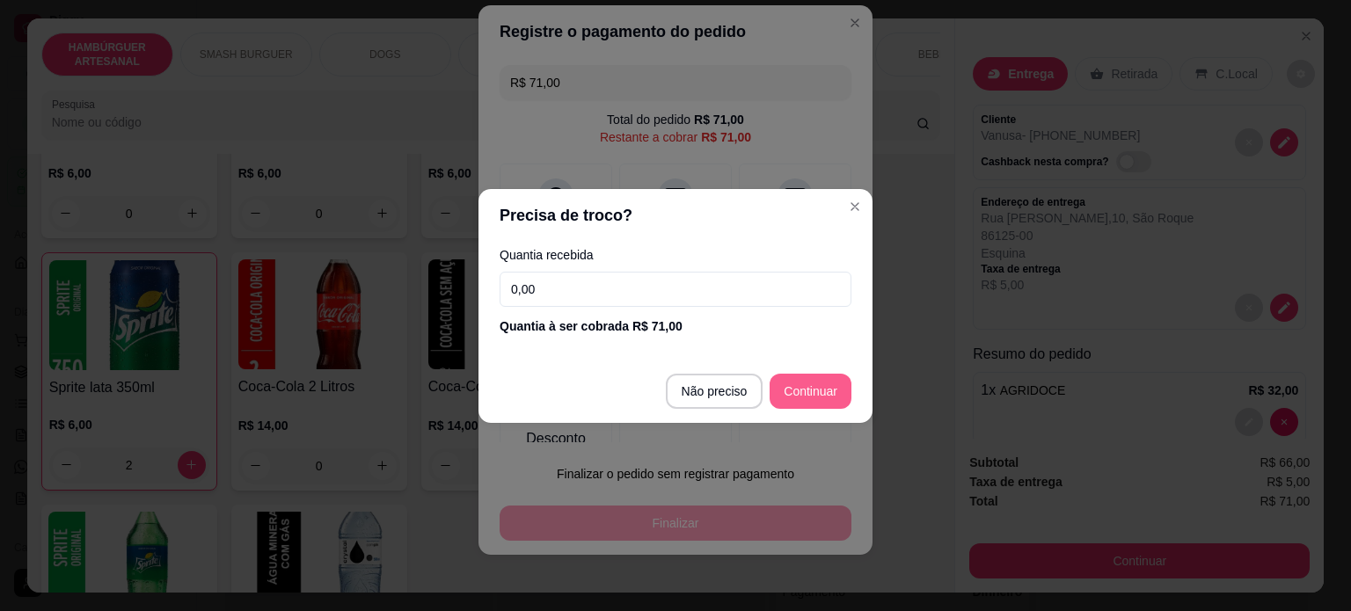
type input "R$ 0,00"
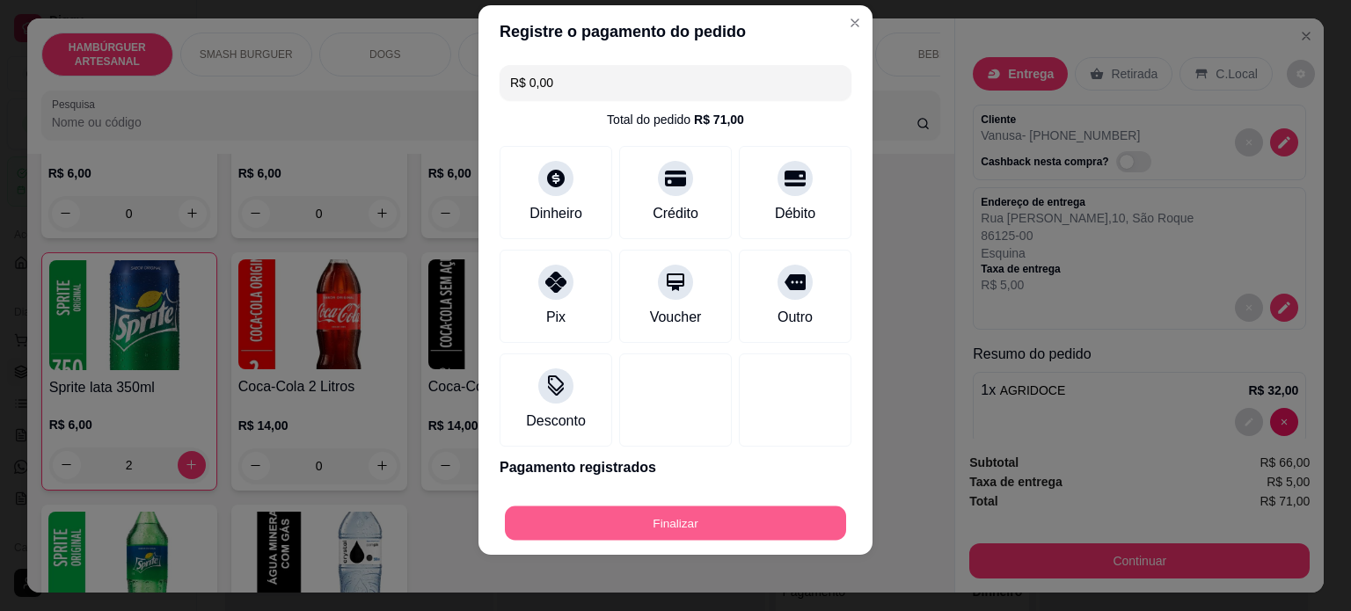
click at [749, 517] on button "Finalizar" at bounding box center [675, 524] width 341 height 34
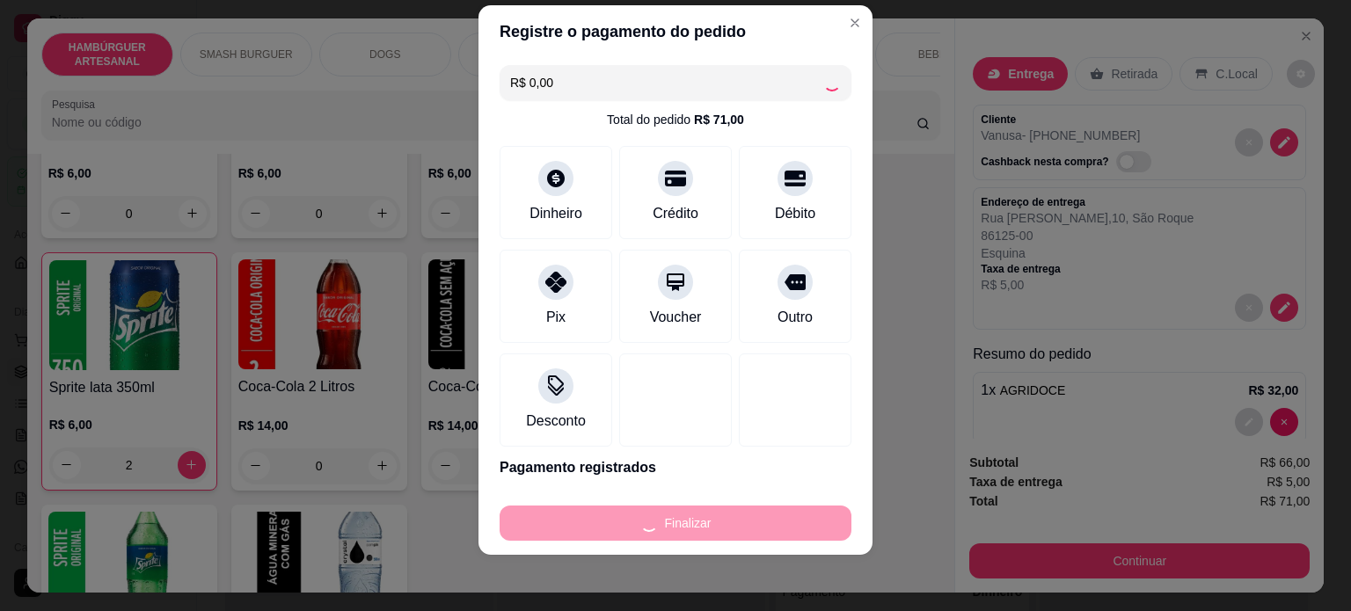
type input "0"
type input "-R$ 71,00"
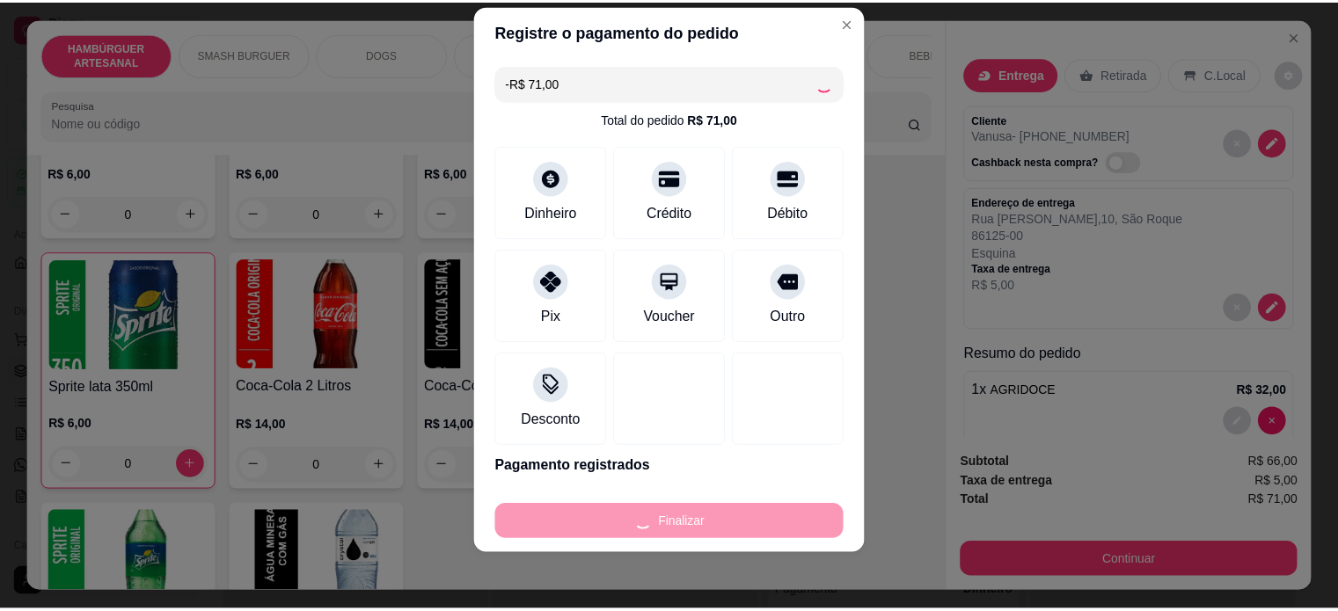
scroll to position [3340, 0]
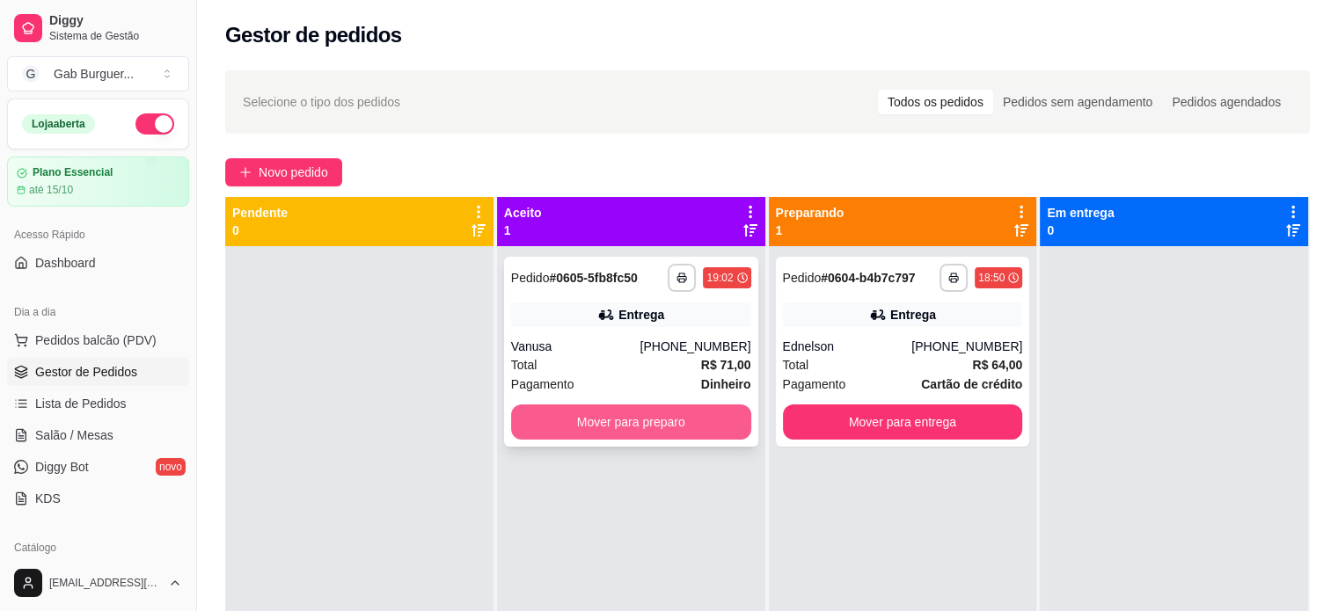
click at [669, 429] on button "Mover para preparo" at bounding box center [631, 422] width 240 height 35
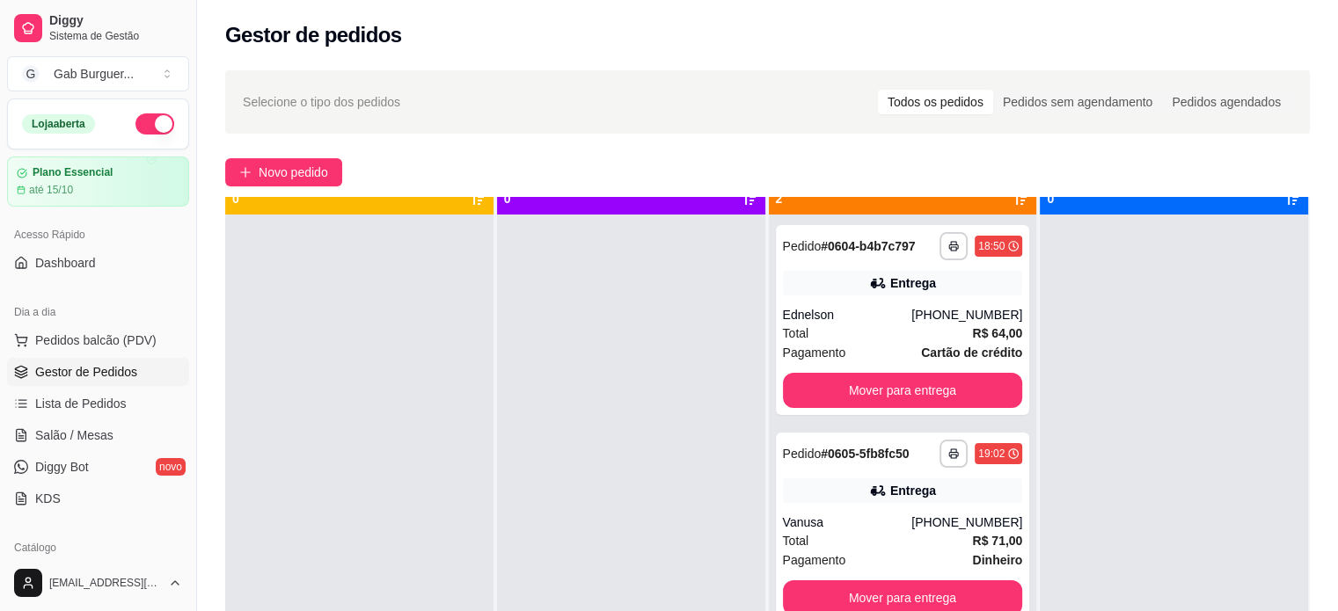
scroll to position [49, 0]
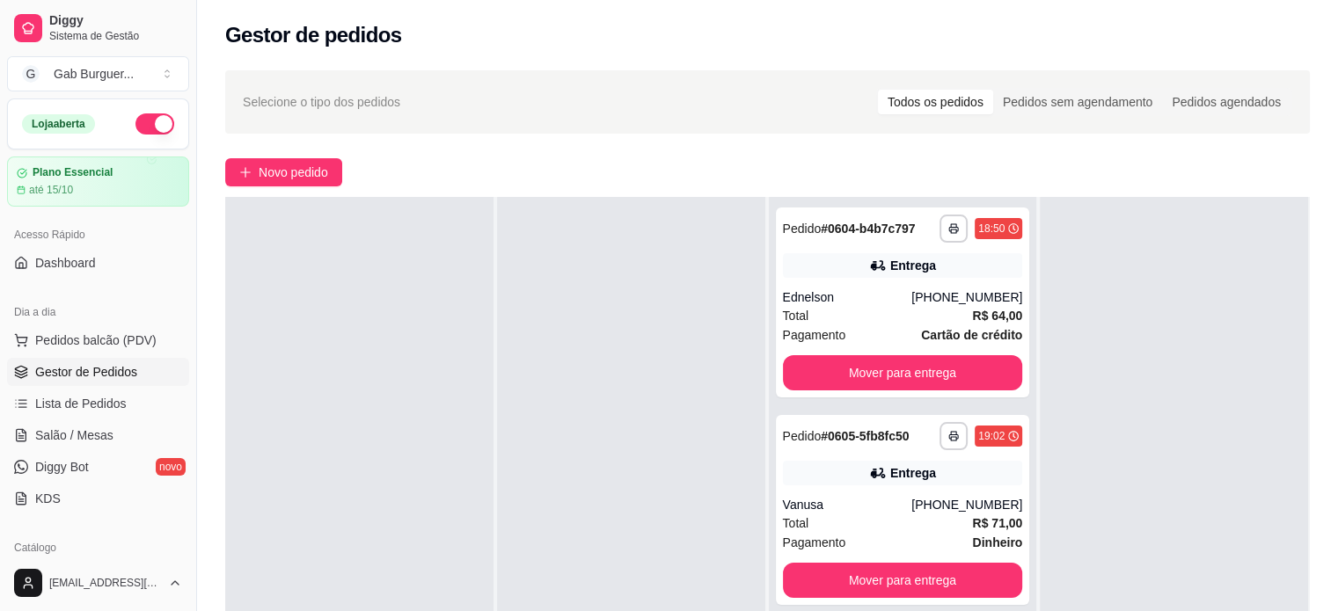
click at [584, 426] on div at bounding box center [631, 502] width 268 height 611
click at [855, 372] on button "Mover para entrega" at bounding box center [903, 372] width 240 height 35
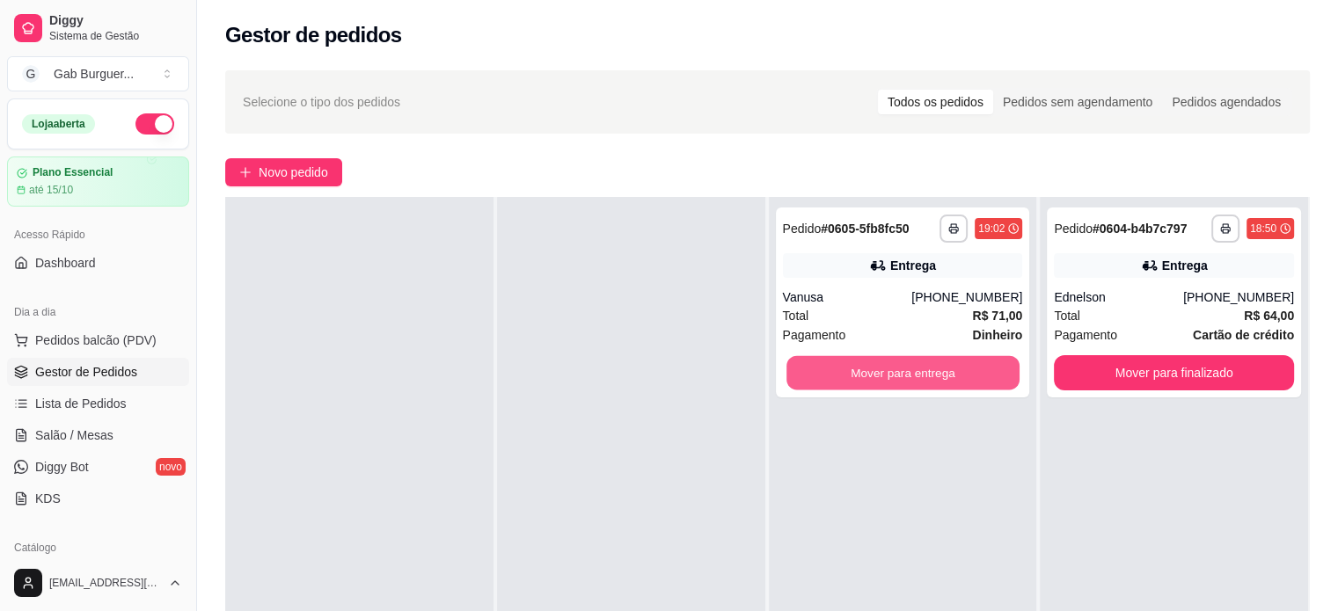
click at [855, 372] on button "Mover para entrega" at bounding box center [902, 373] width 233 height 34
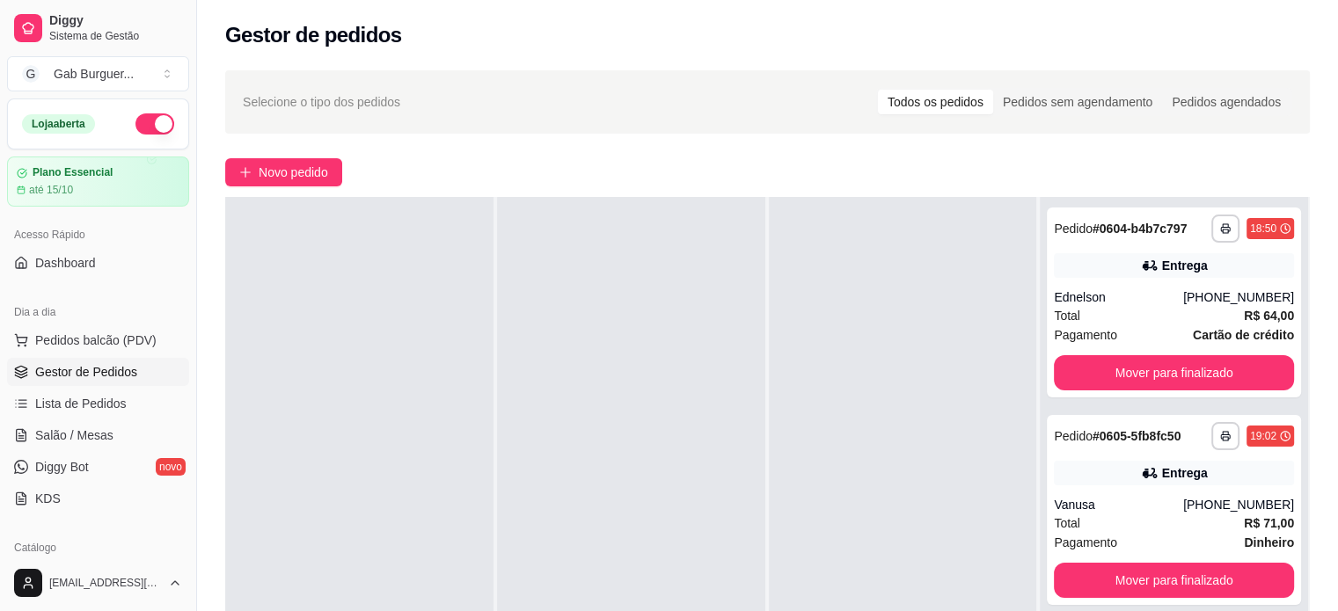
scroll to position [0, 0]
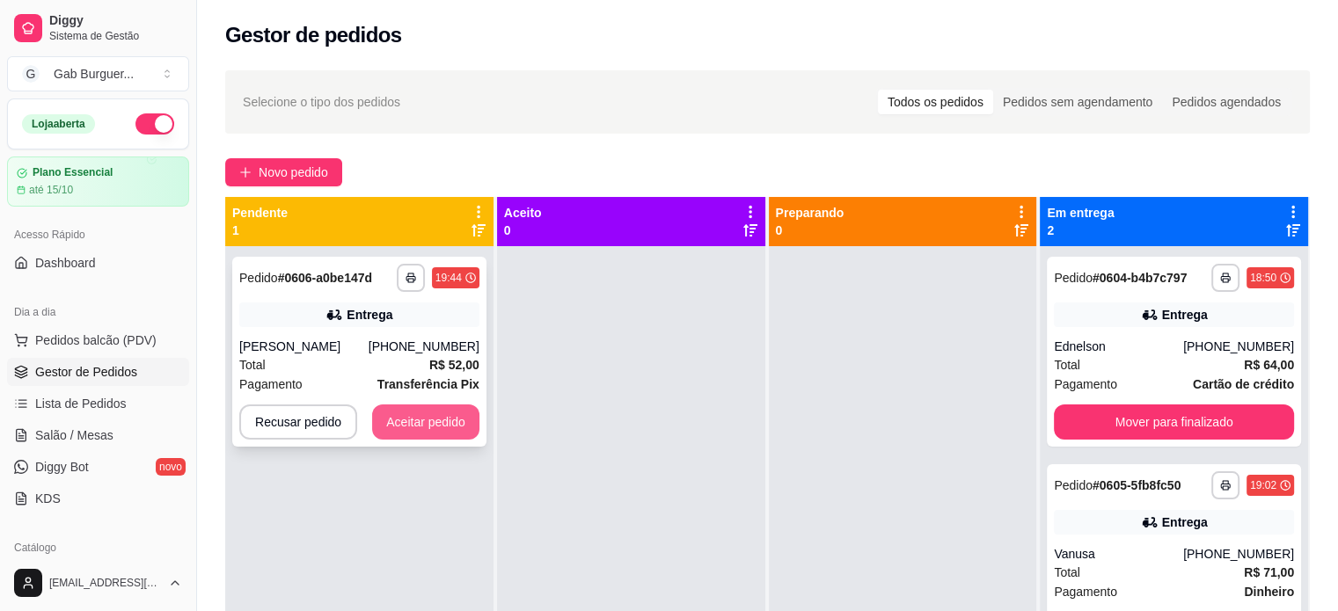
click at [450, 421] on button "Aceitar pedido" at bounding box center [425, 422] width 107 height 35
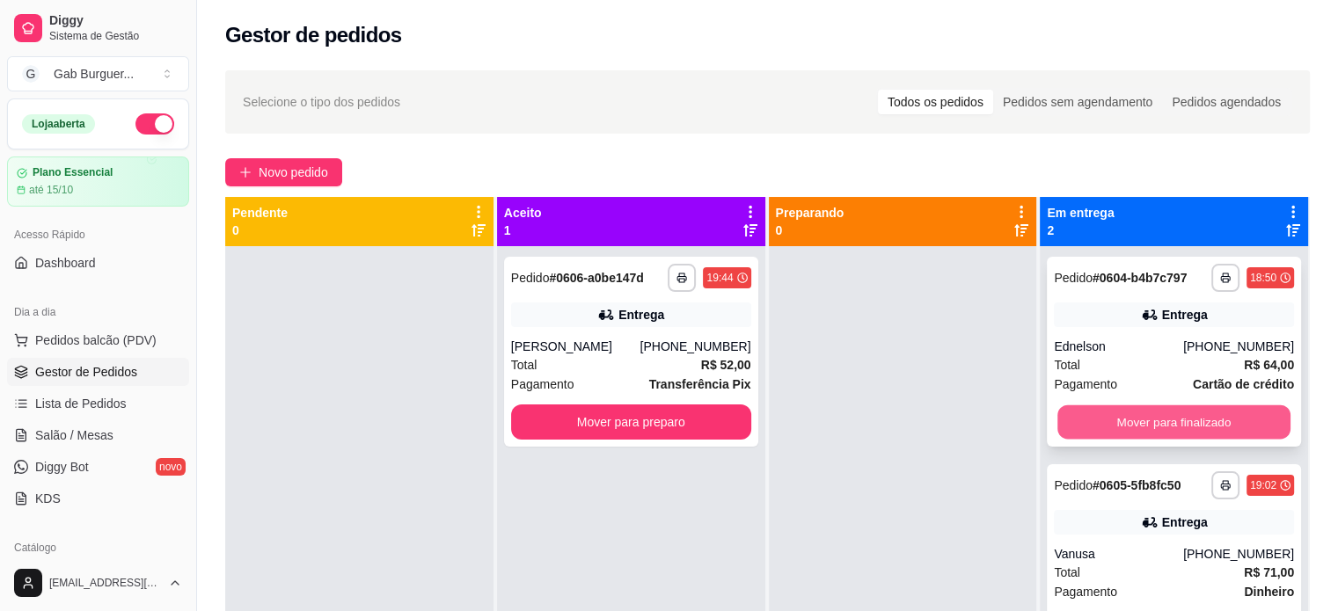
click at [1188, 432] on button "Mover para finalizado" at bounding box center [1173, 422] width 233 height 34
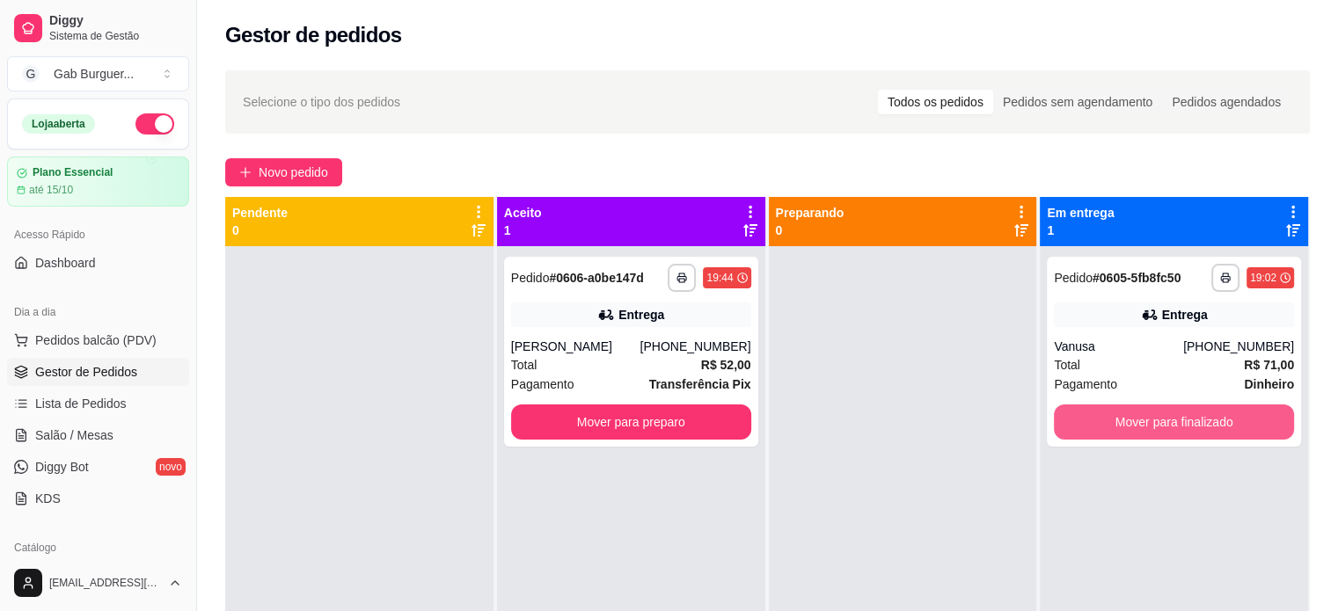
click at [1188, 430] on button "Mover para finalizado" at bounding box center [1173, 422] width 240 height 35
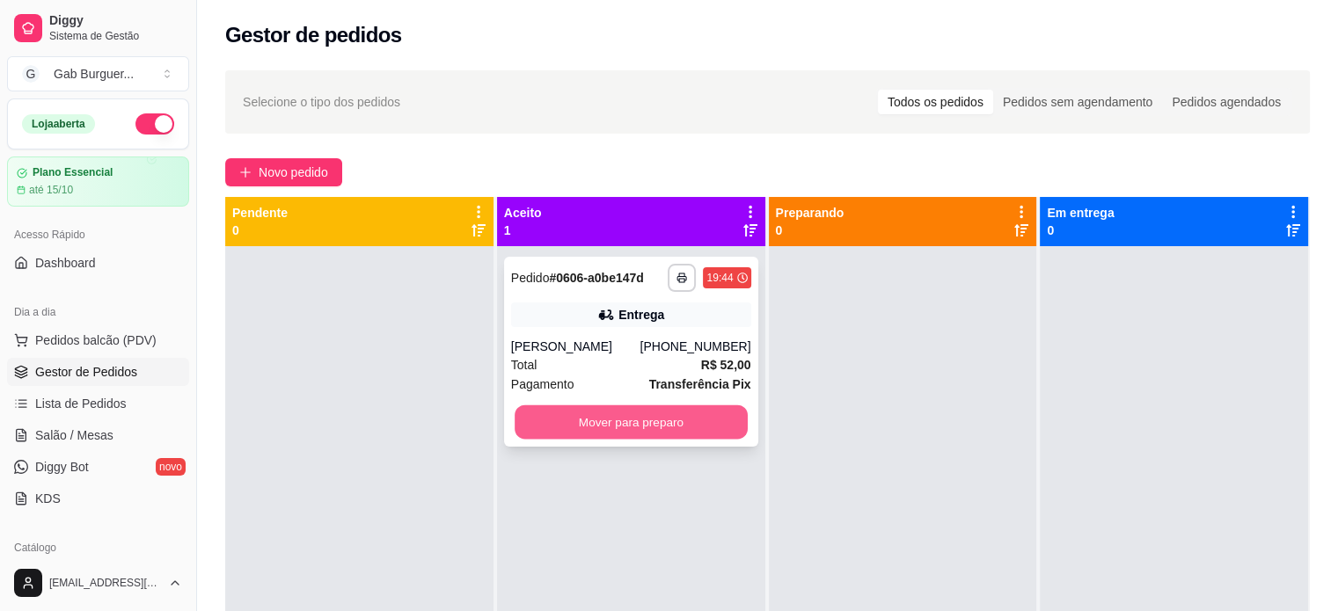
click at [693, 417] on button "Mover para preparo" at bounding box center [630, 422] width 233 height 34
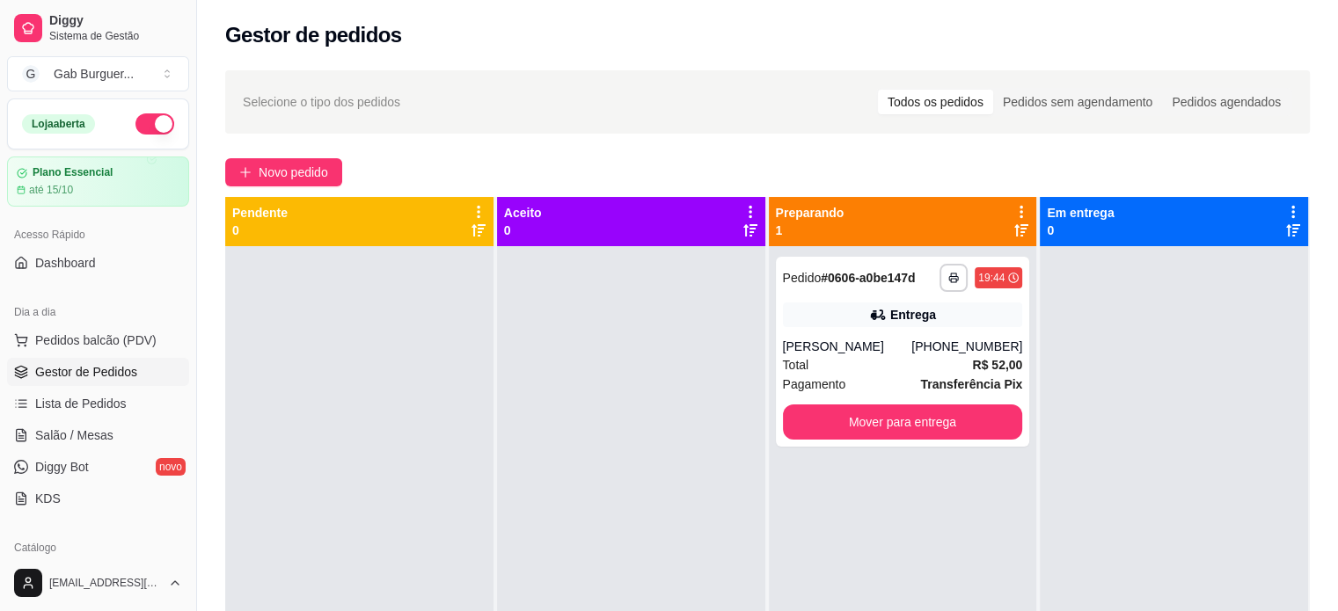
click at [674, 343] on div at bounding box center [631, 551] width 268 height 611
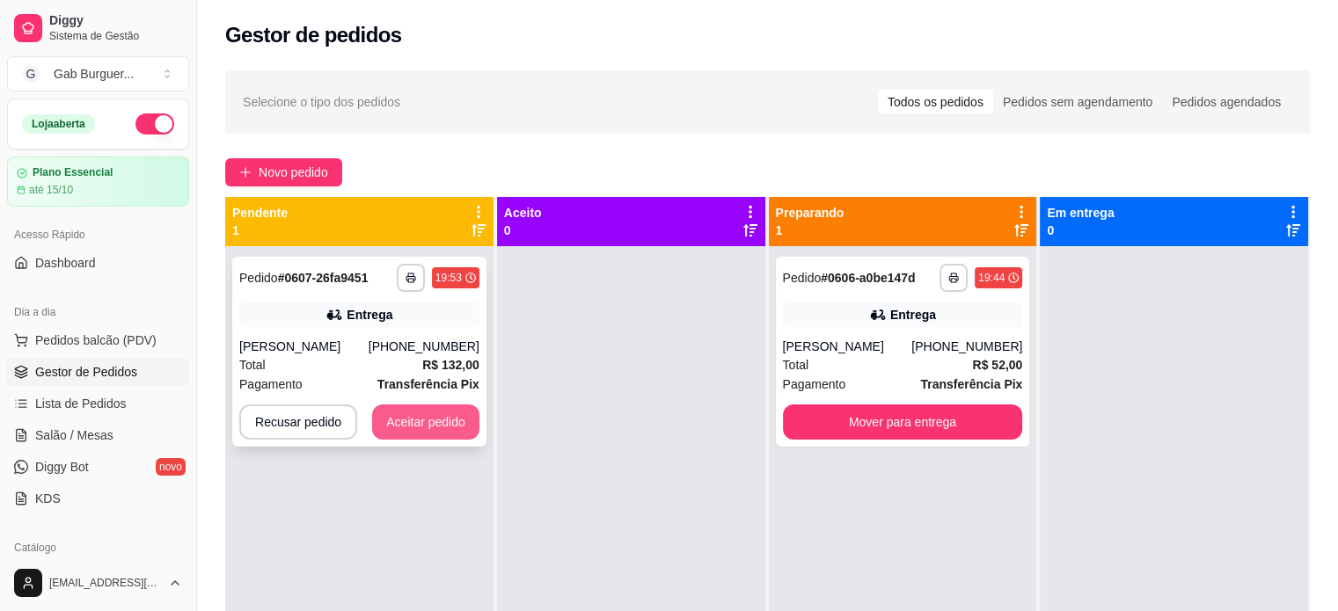
click at [466, 440] on button "Aceitar pedido" at bounding box center [425, 422] width 107 height 35
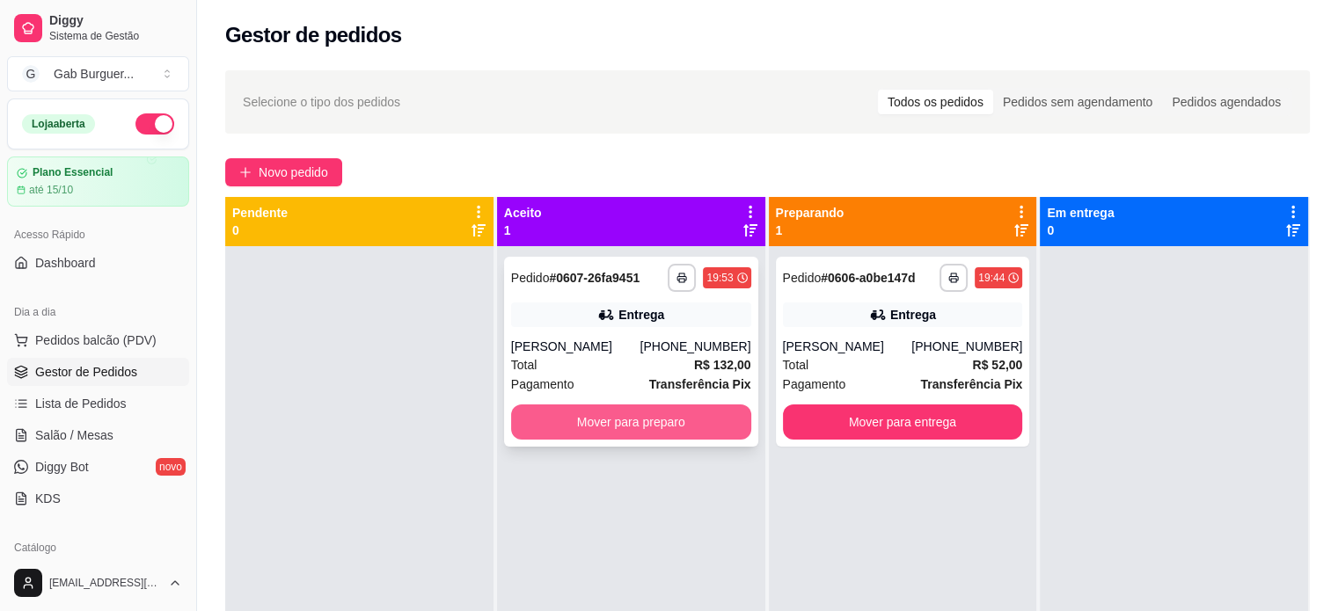
click at [576, 440] on button "Mover para preparo" at bounding box center [631, 422] width 240 height 35
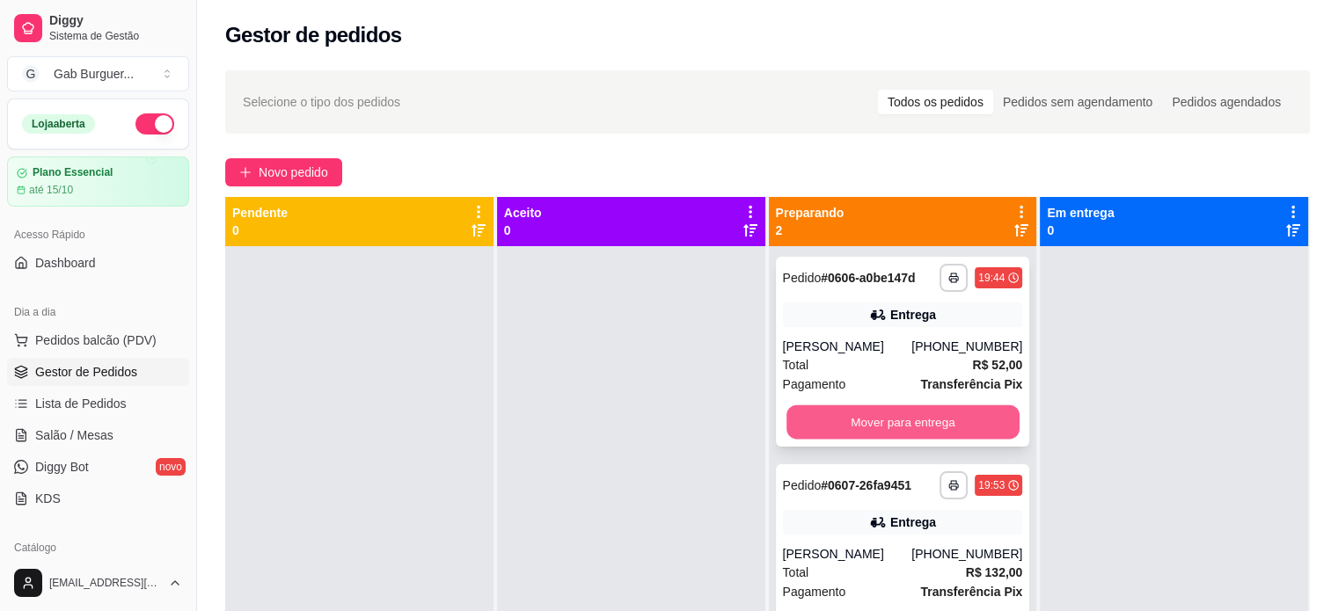
click at [830, 428] on button "Mover para entrega" at bounding box center [902, 422] width 233 height 34
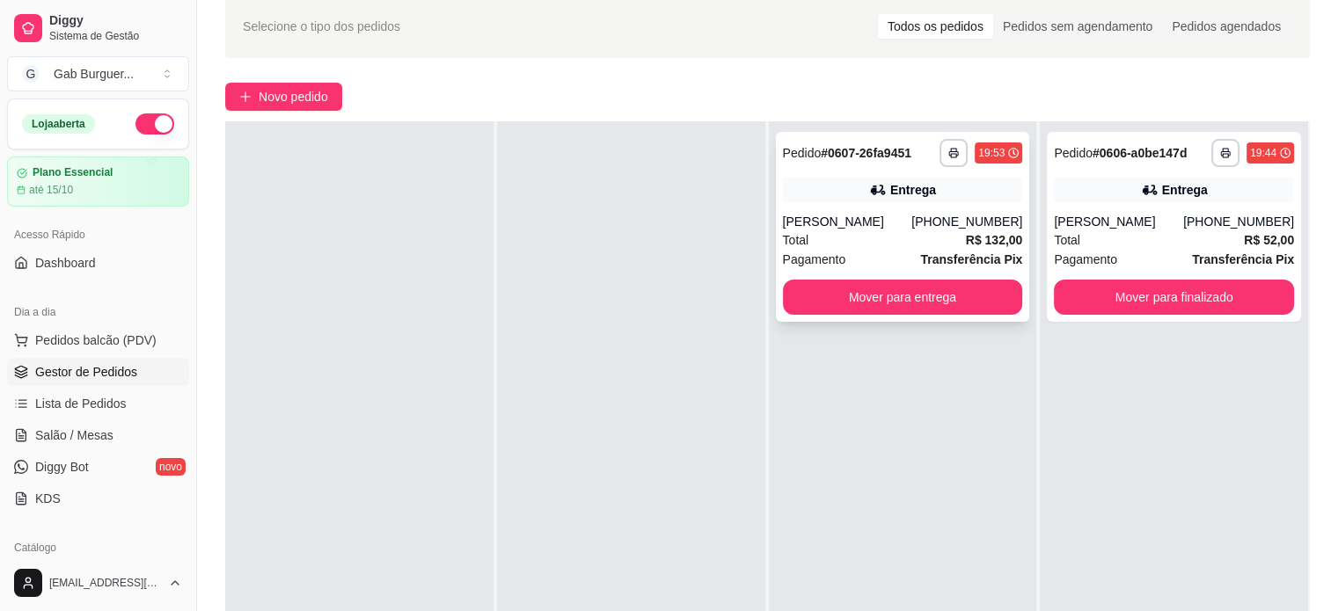
scroll to position [74, 0]
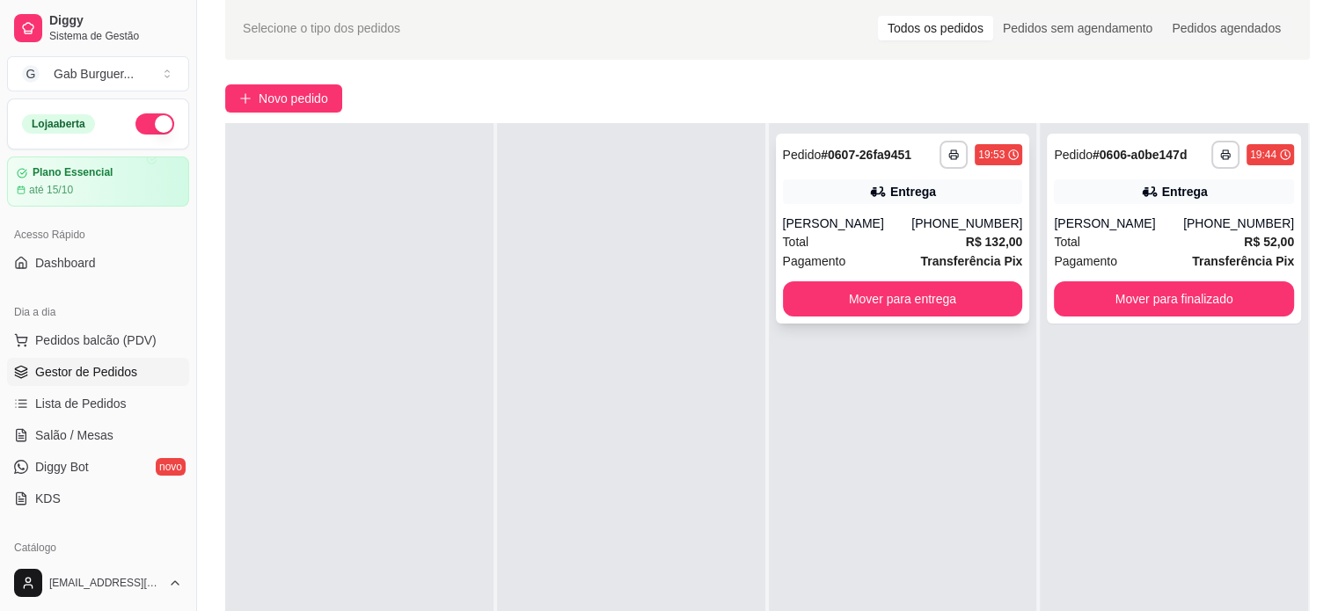
click at [978, 150] on div "19:53" at bounding box center [991, 155] width 26 height 14
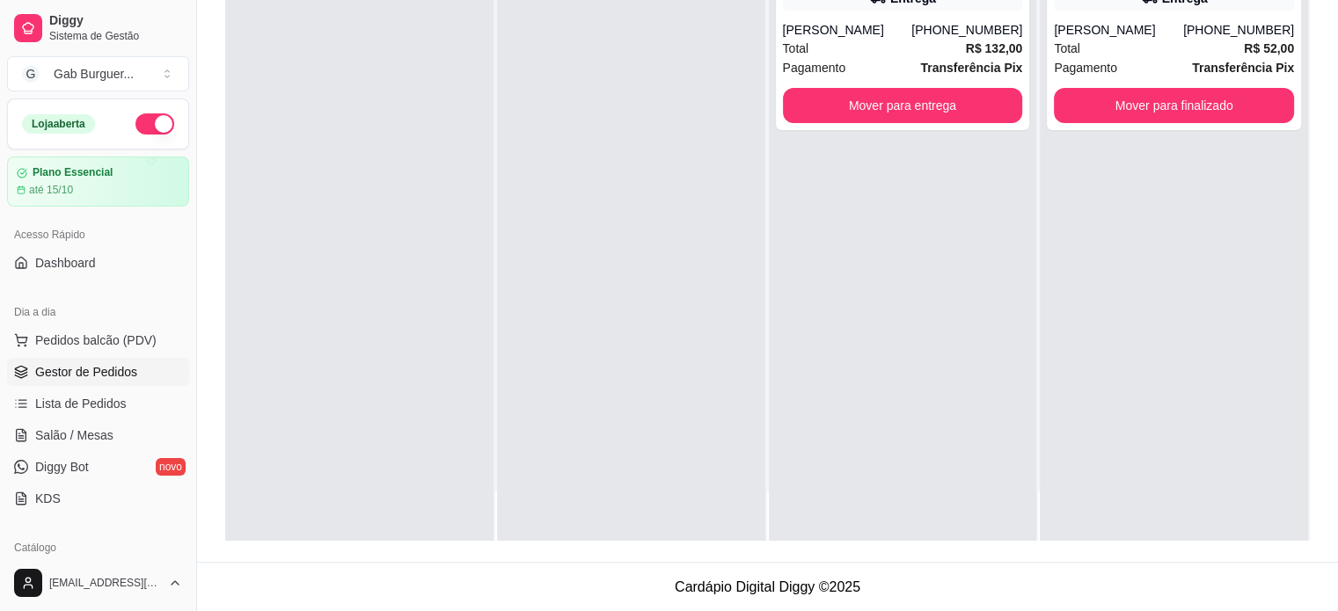
click at [1039, 340] on div "**********" at bounding box center [1173, 235] width 268 height 611
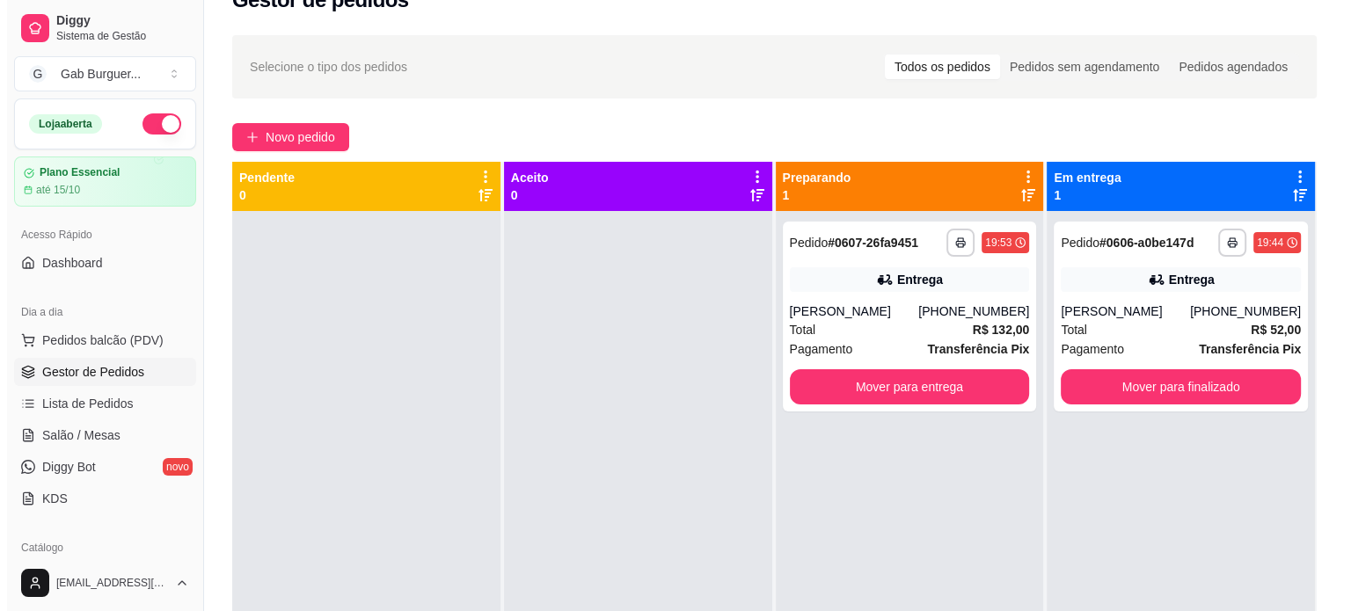
scroll to position [0, 0]
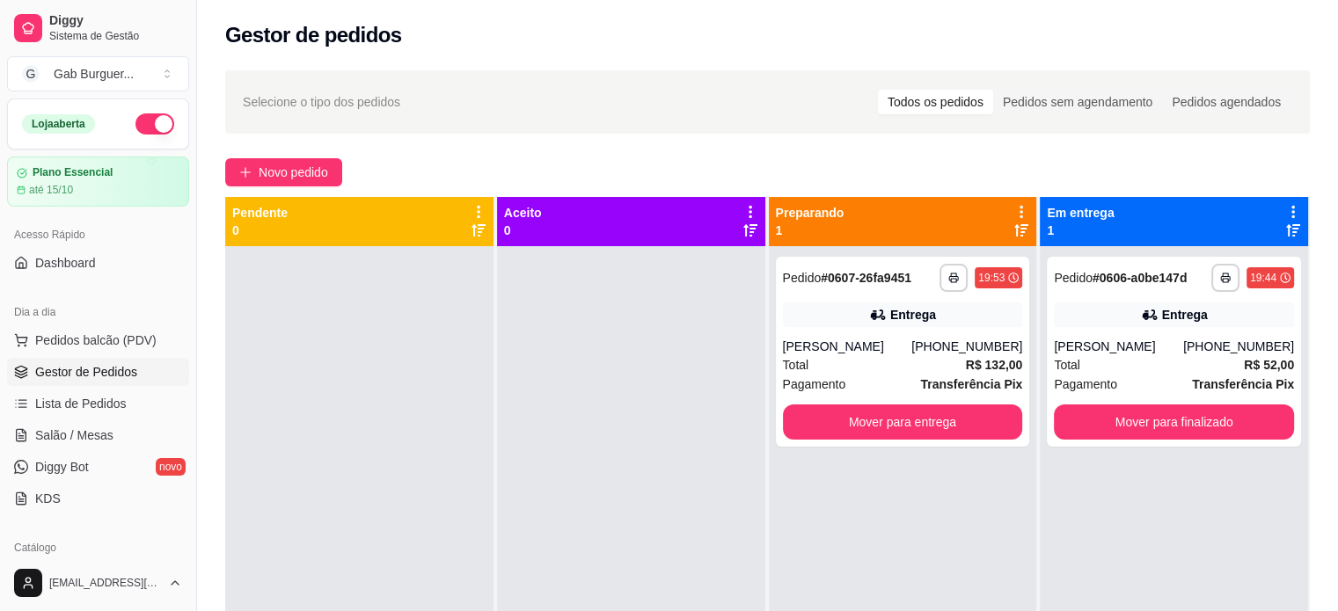
click at [725, 339] on div at bounding box center [631, 551] width 268 height 611
click at [1213, 425] on button "Mover para finalizado" at bounding box center [1173, 422] width 240 height 35
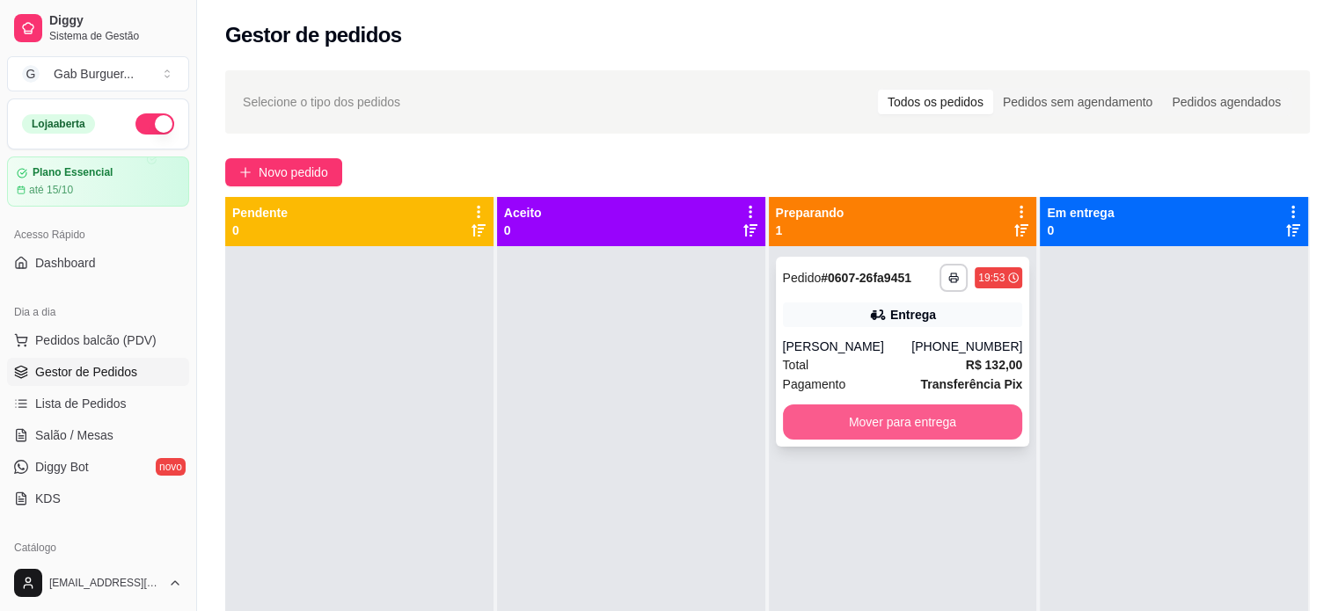
click at [954, 440] on button "Mover para entrega" at bounding box center [903, 422] width 240 height 35
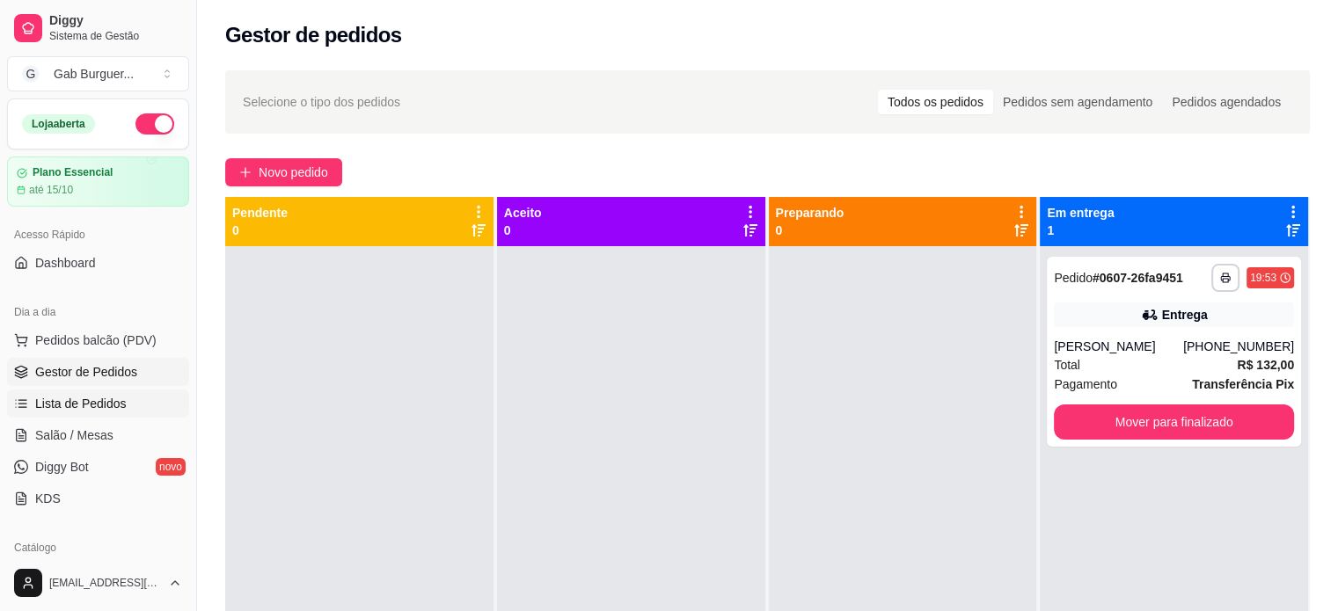
click at [119, 399] on span "Lista de Pedidos" at bounding box center [80, 404] width 91 height 18
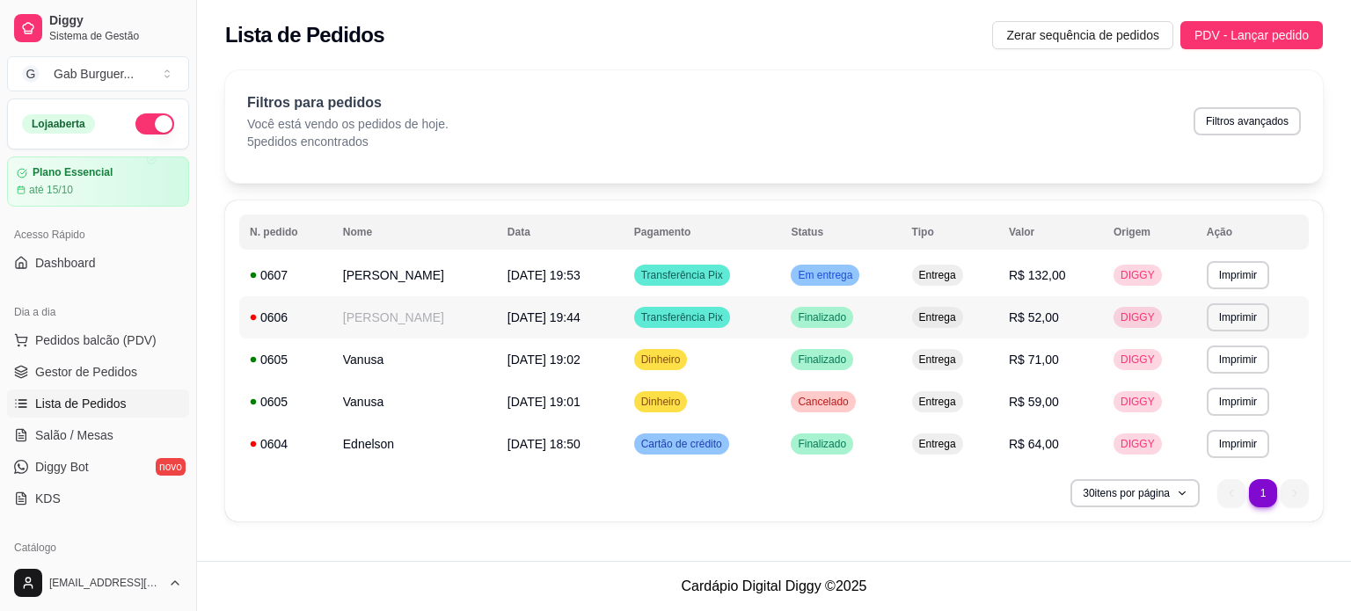
click at [252, 317] on icon at bounding box center [254, 318] width 6 height 6
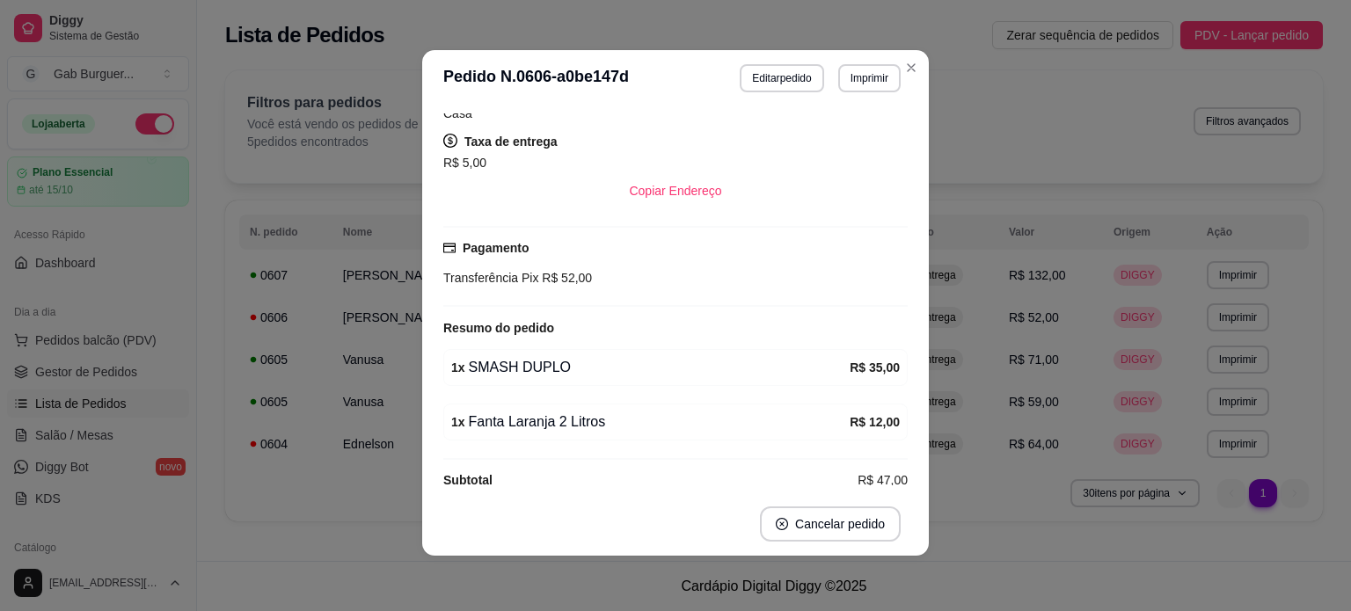
scroll to position [4, 0]
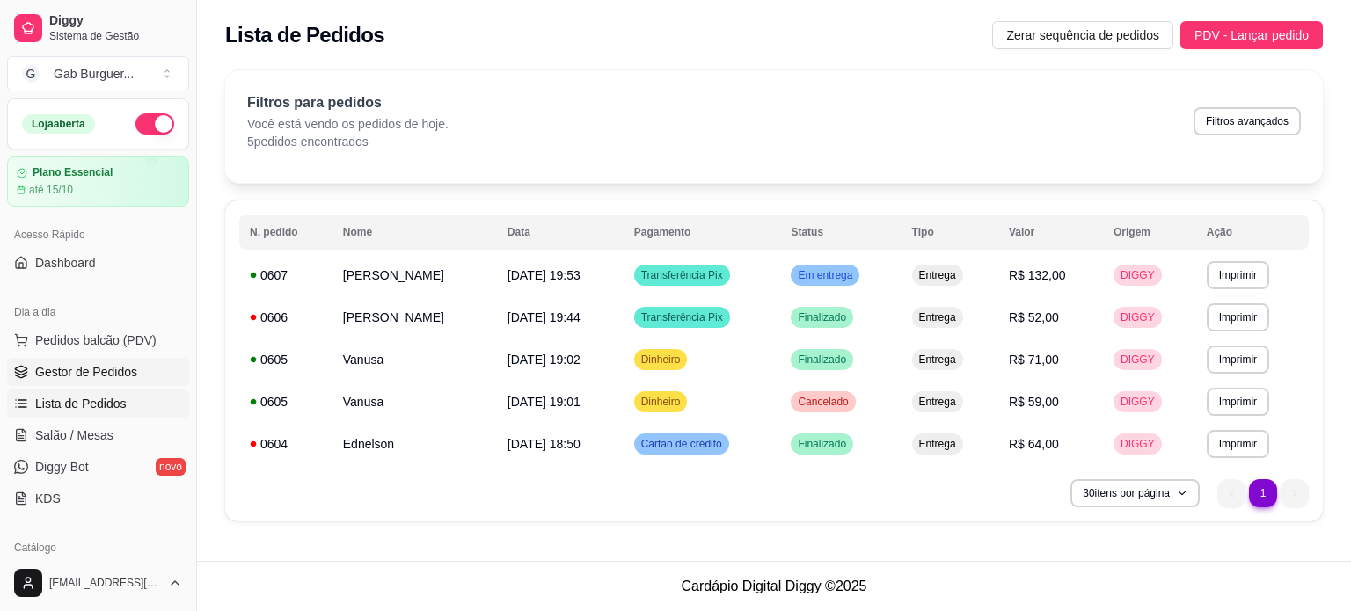
click at [92, 368] on span "Gestor de Pedidos" at bounding box center [86, 372] width 102 height 18
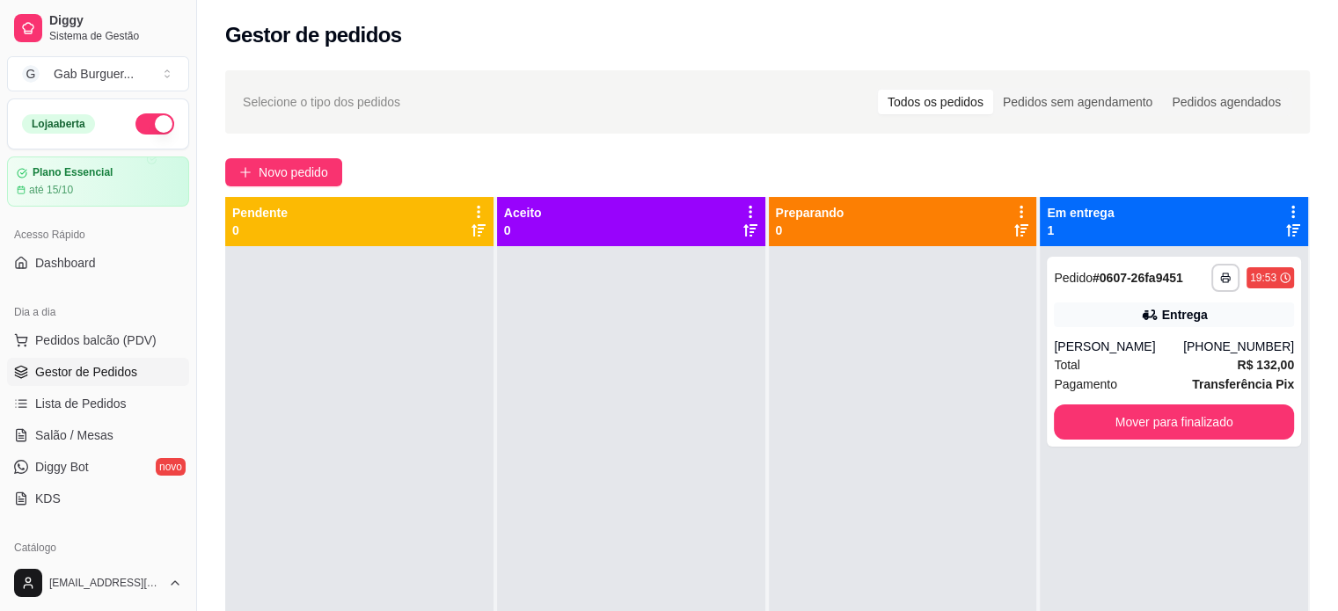
click at [394, 359] on div at bounding box center [359, 551] width 268 height 611
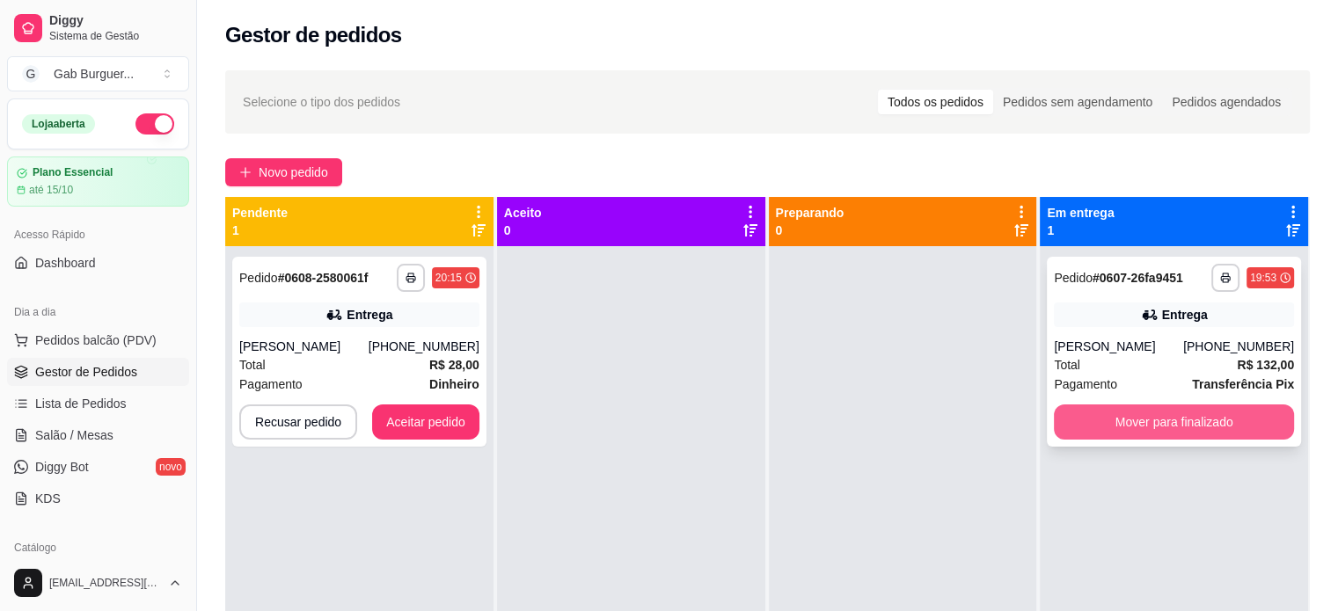
click at [1137, 430] on button "Mover para finalizado" at bounding box center [1173, 422] width 240 height 35
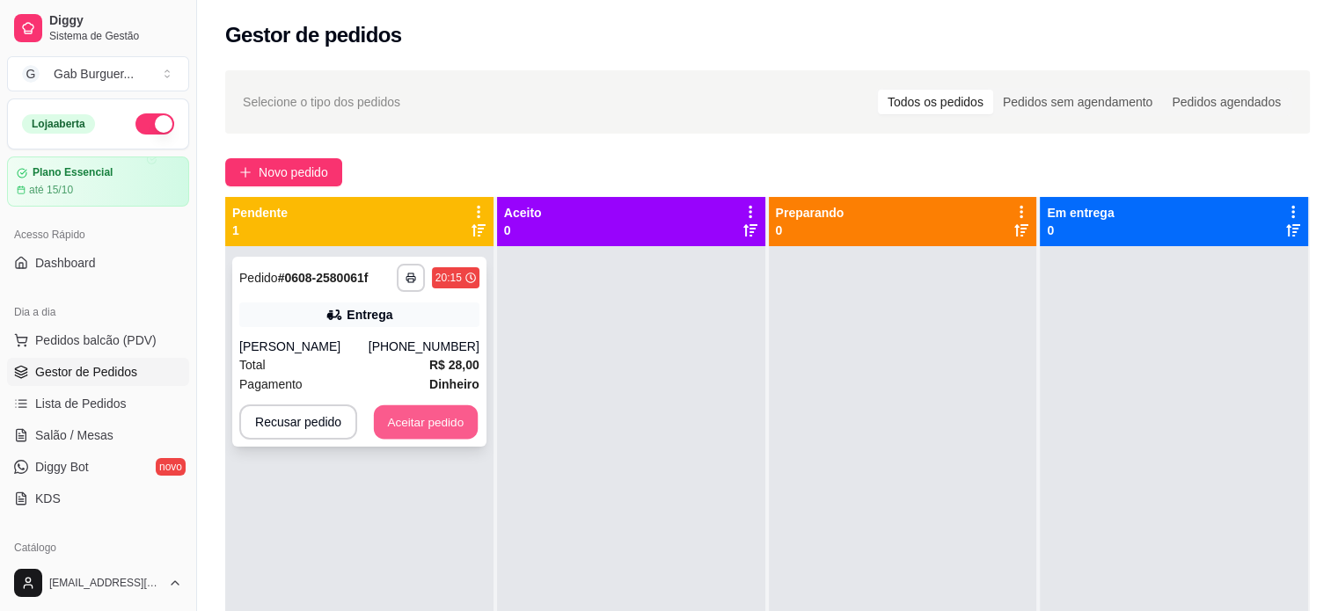
click at [424, 433] on button "Aceitar pedido" at bounding box center [426, 422] width 104 height 34
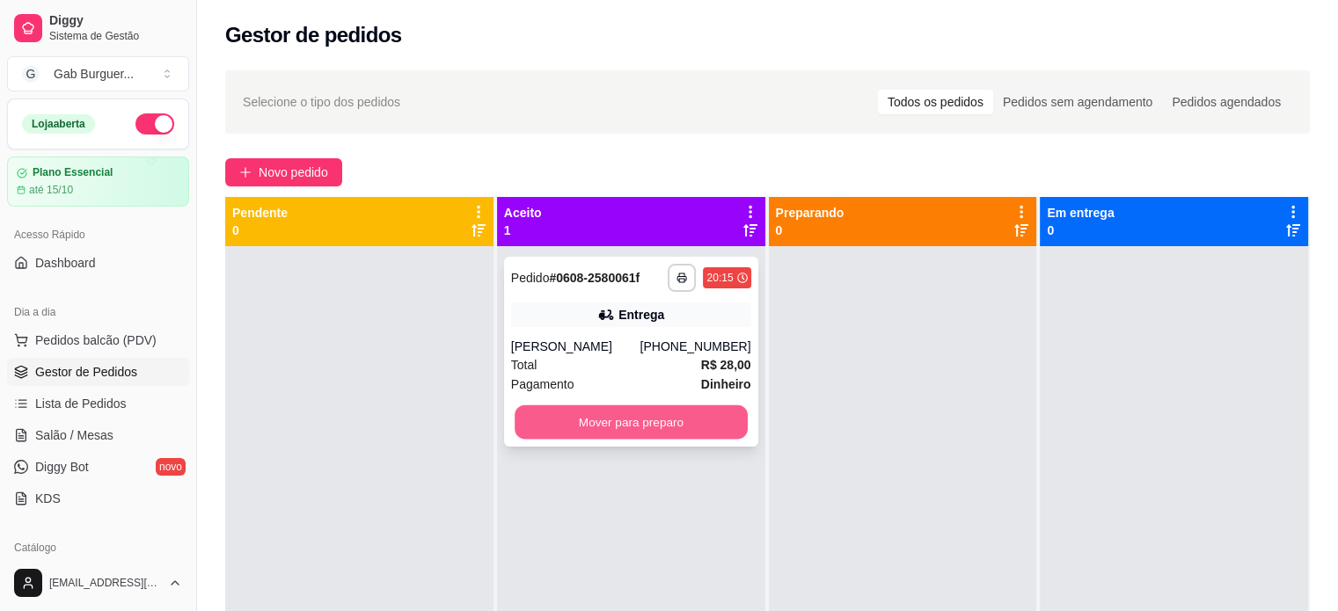
click at [608, 434] on button "Mover para preparo" at bounding box center [630, 422] width 233 height 34
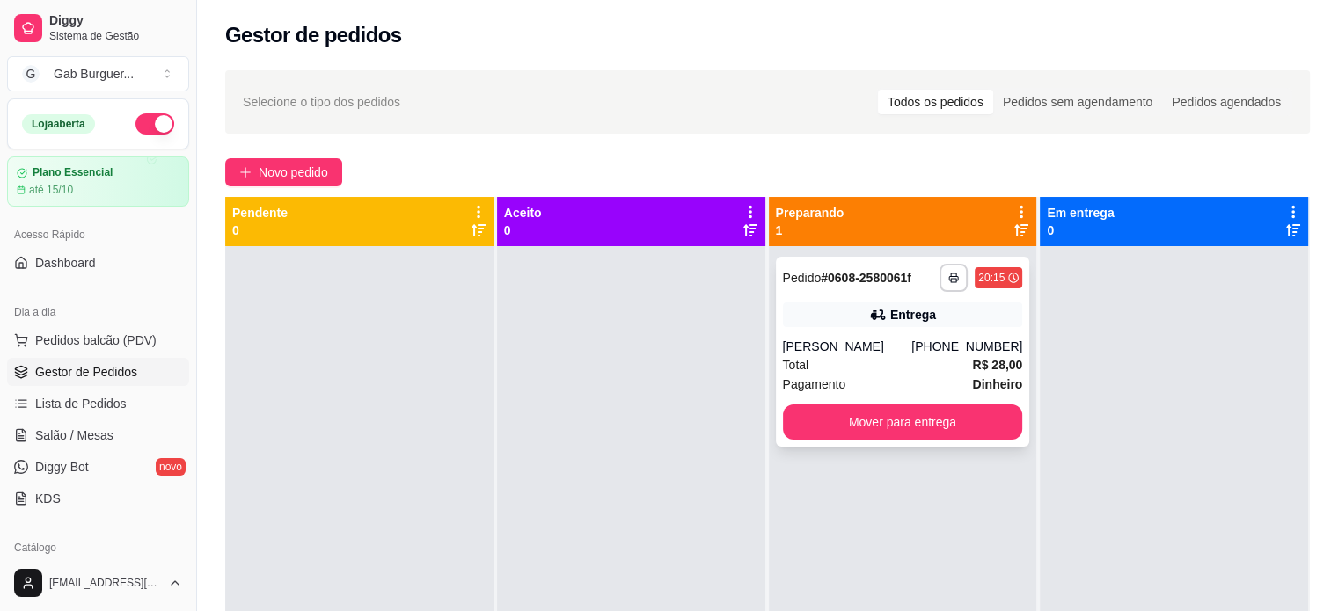
click at [893, 354] on div "[PERSON_NAME]" at bounding box center [847, 347] width 129 height 18
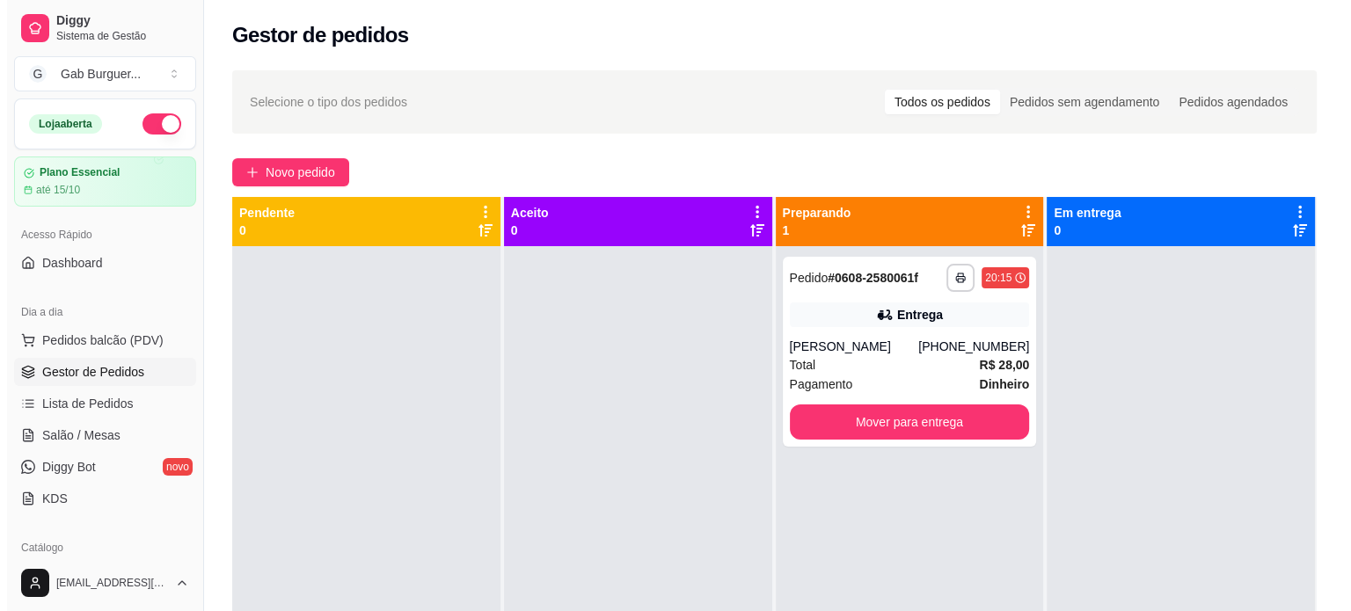
scroll to position [176, 0]
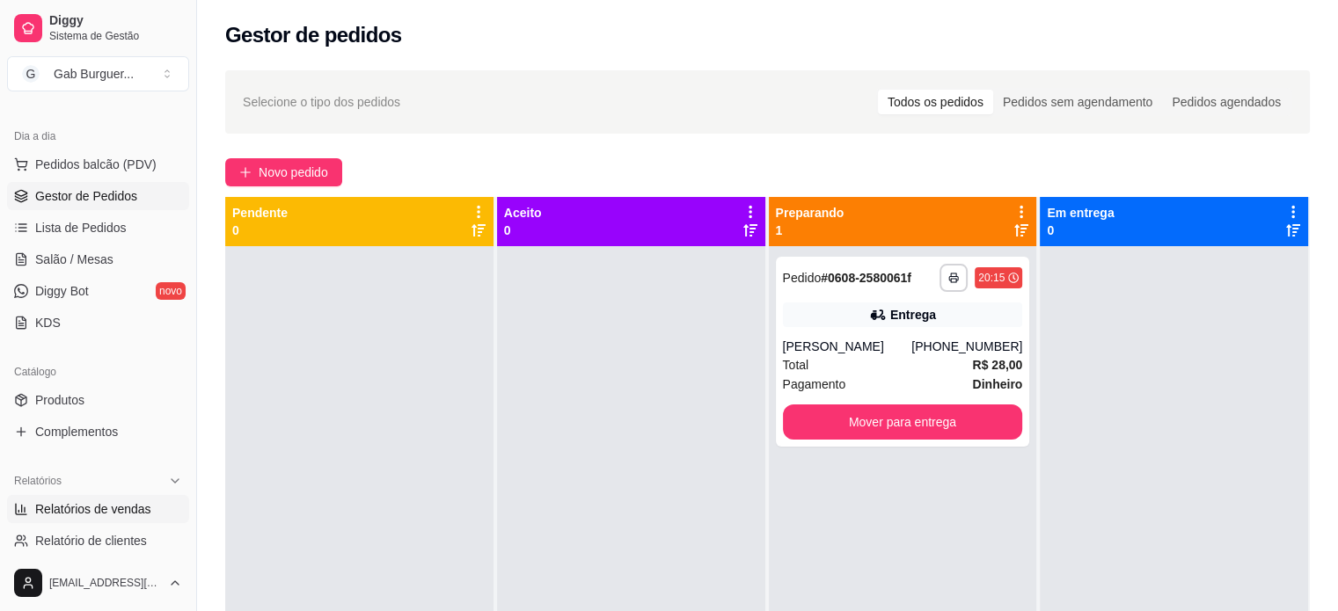
click at [112, 513] on span "Relatórios de vendas" at bounding box center [93, 509] width 116 height 18
select select "ALL"
select select "0"
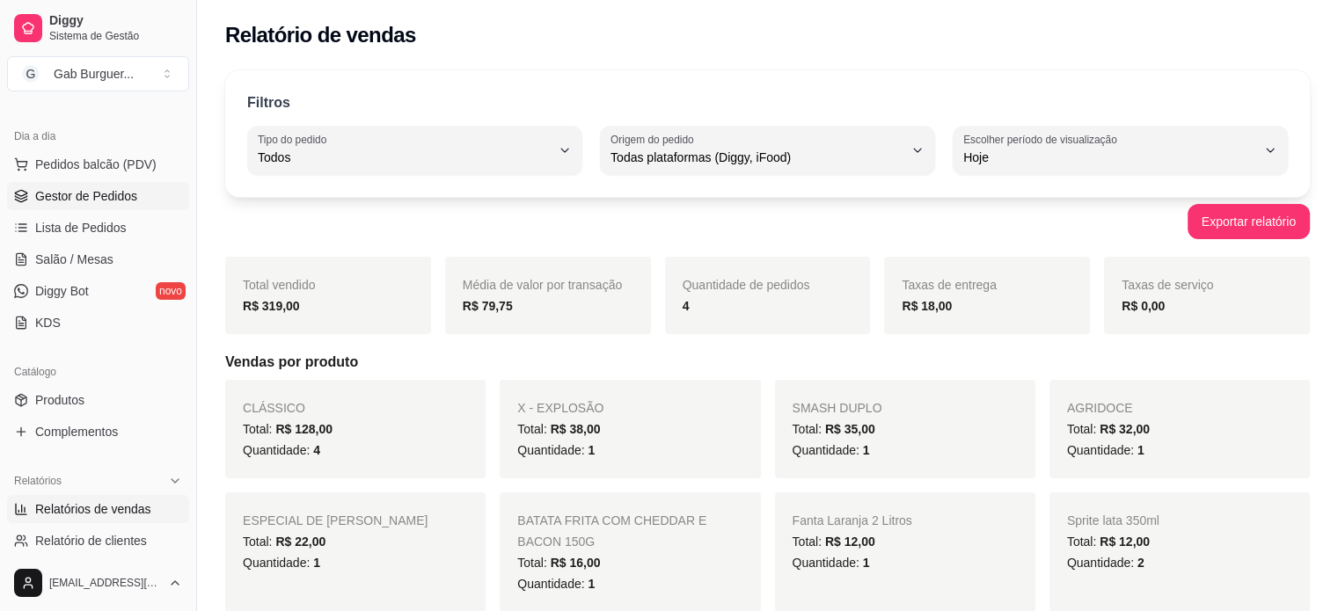
click at [85, 203] on span "Gestor de Pedidos" at bounding box center [86, 196] width 102 height 18
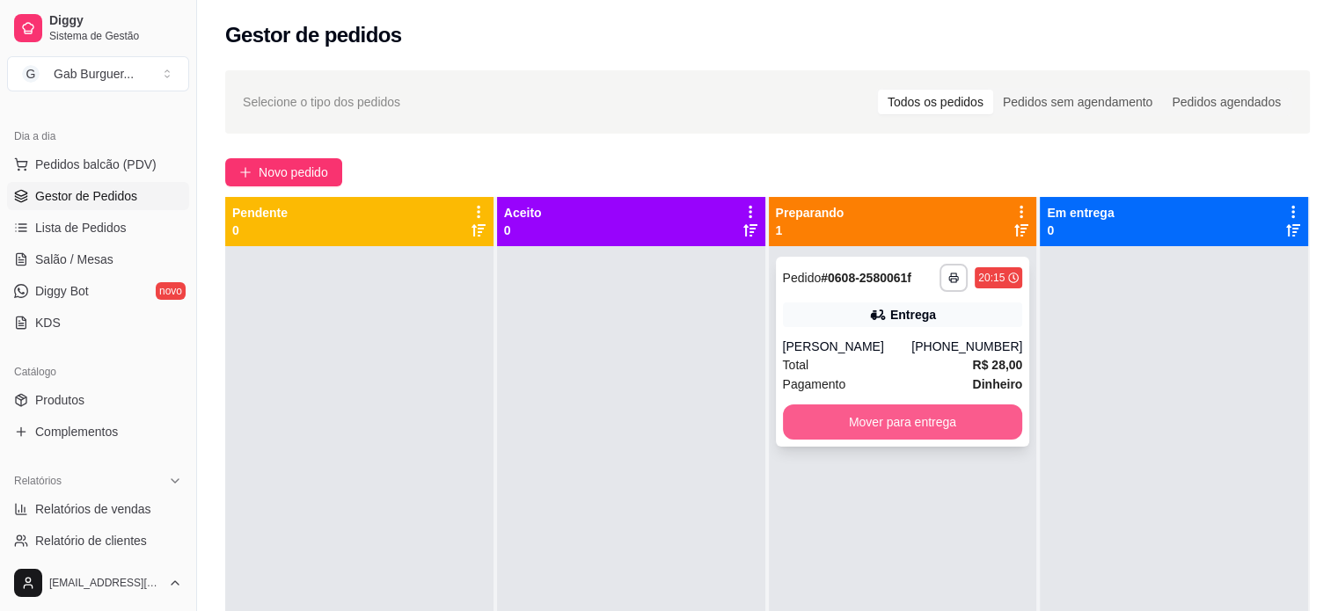
click at [979, 440] on button "Mover para entrega" at bounding box center [903, 422] width 240 height 35
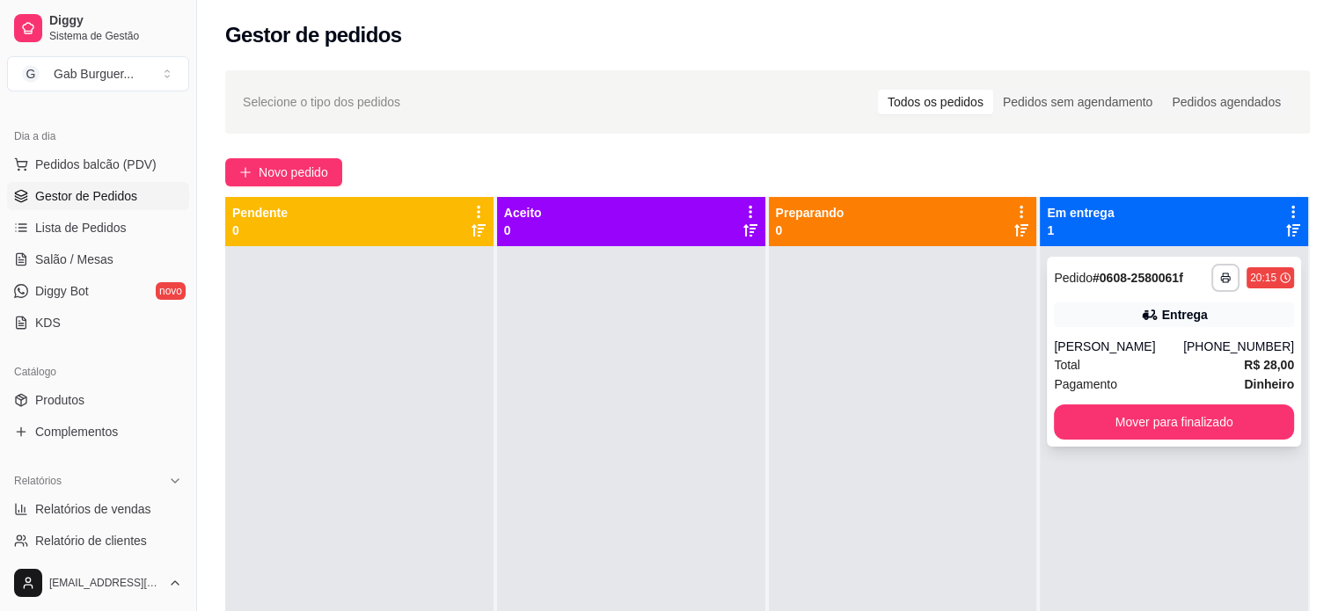
click at [1259, 276] on div "20:15" at bounding box center [1263, 278] width 26 height 14
click at [580, 337] on div at bounding box center [631, 551] width 268 height 611
click at [1151, 433] on button "Mover para finalizado" at bounding box center [1173, 422] width 233 height 34
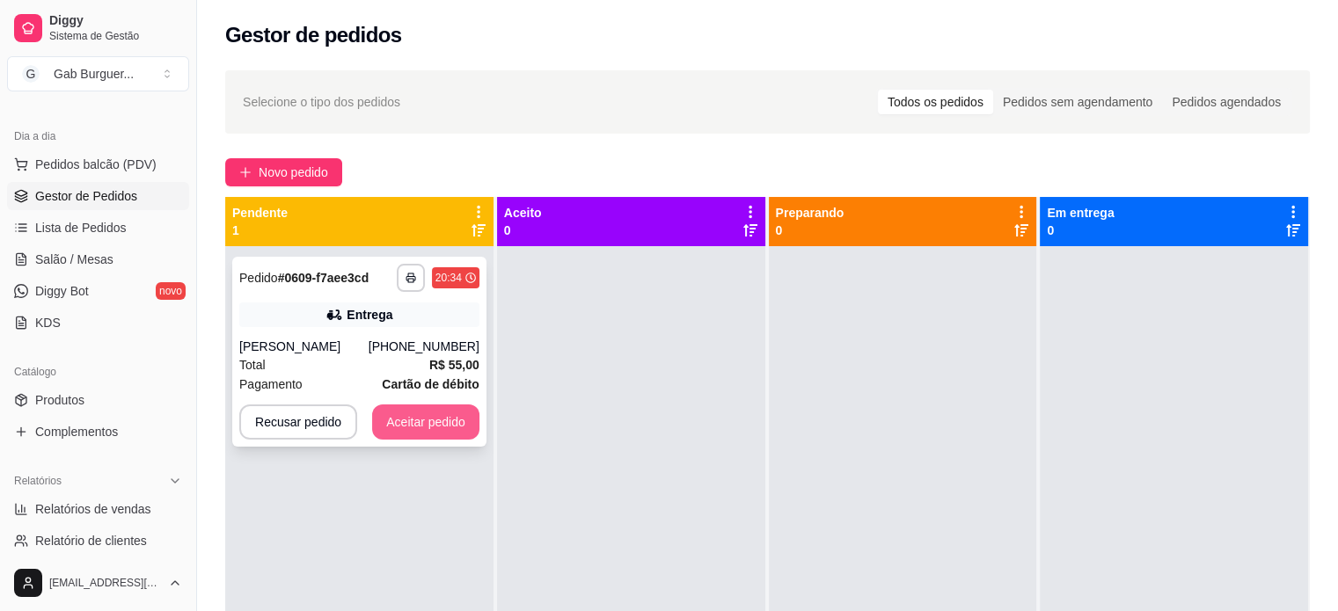
click at [390, 411] on button "Aceitar pedido" at bounding box center [425, 422] width 107 height 35
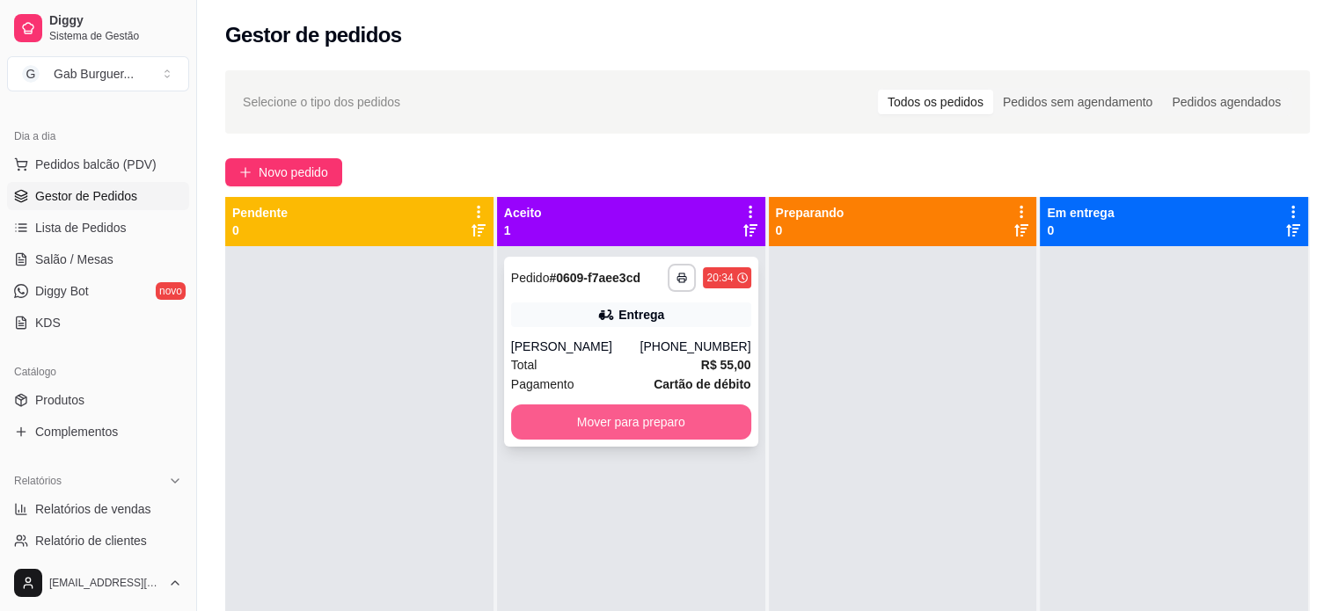
click at [545, 416] on button "Mover para preparo" at bounding box center [631, 422] width 240 height 35
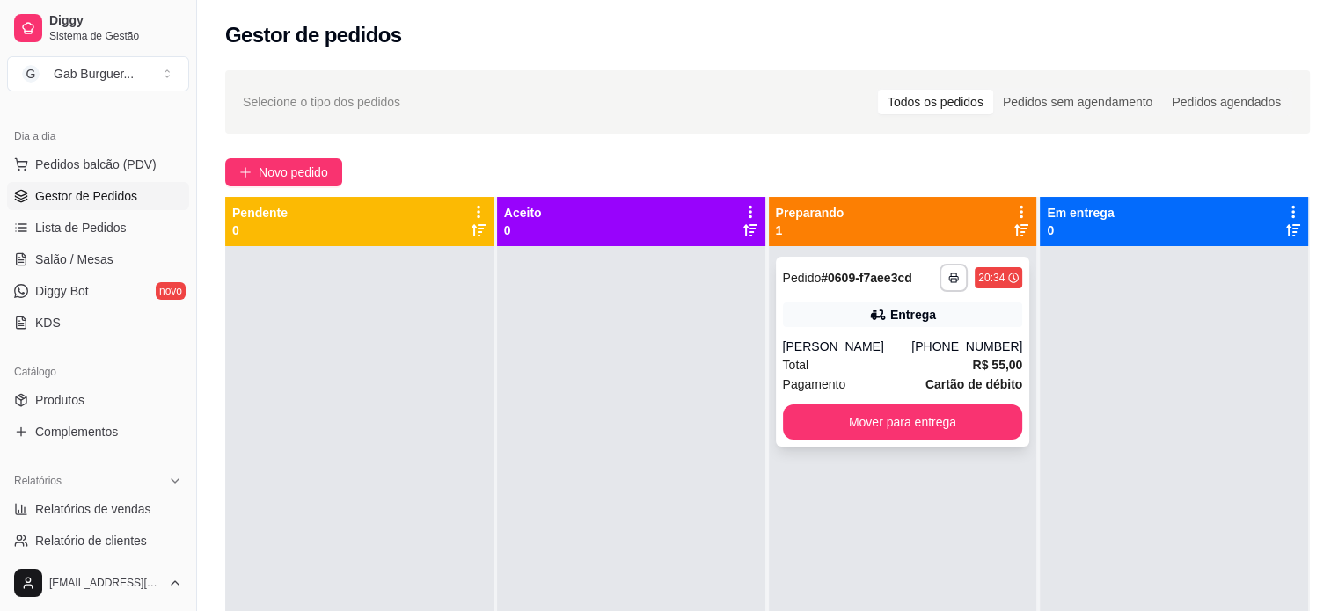
click at [925, 382] on strong "Cartão de débito" at bounding box center [973, 384] width 97 height 14
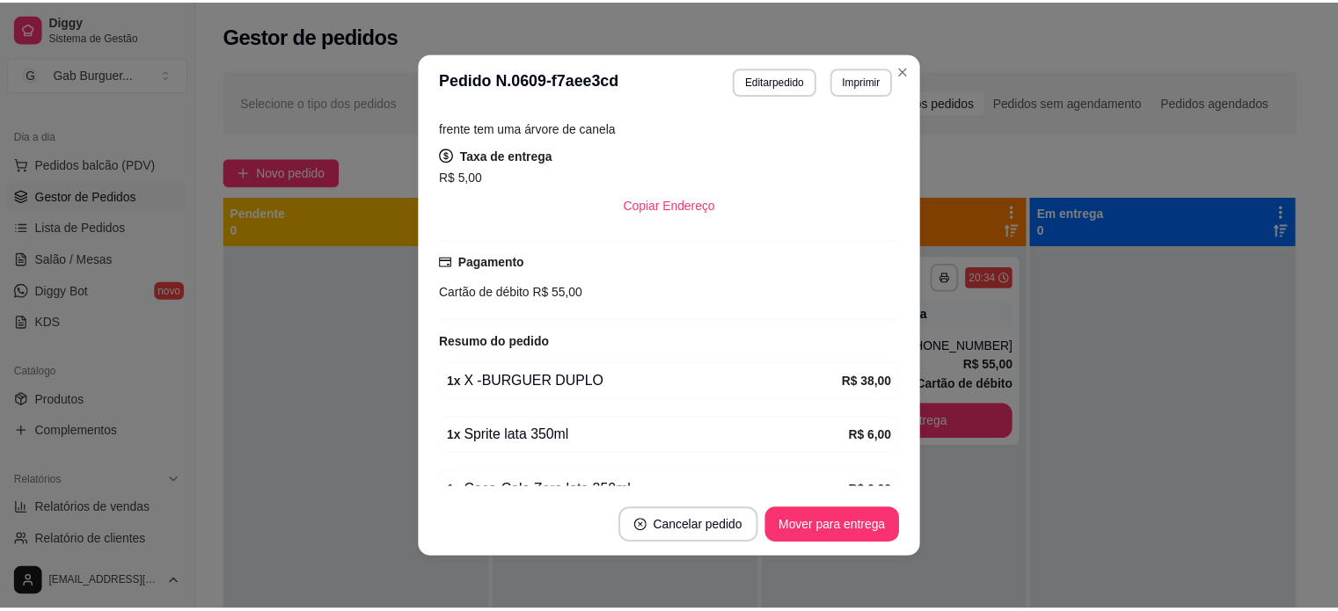
scroll to position [438, 0]
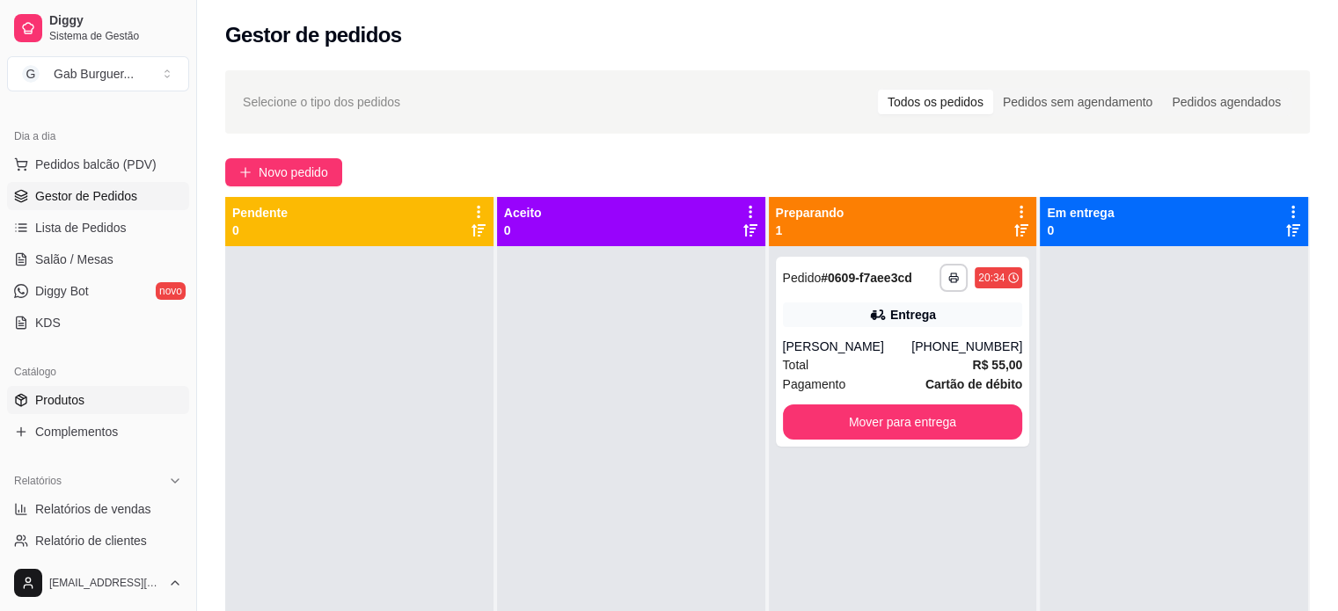
click at [48, 400] on span "Produtos" at bounding box center [59, 400] width 49 height 18
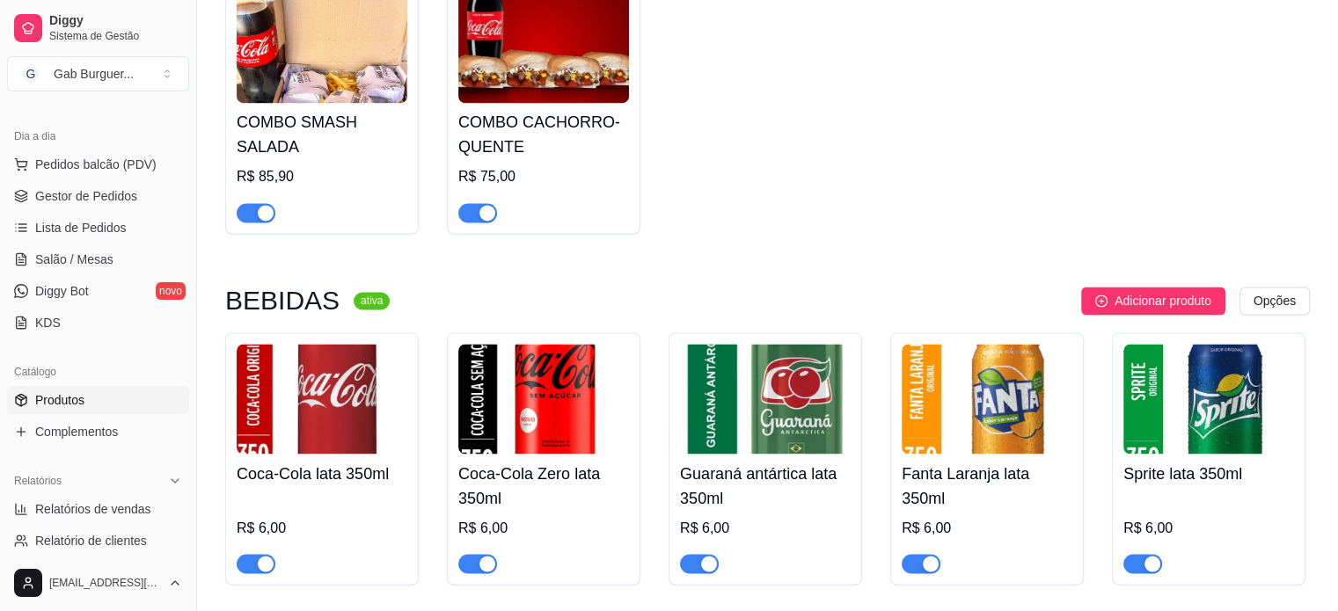
scroll to position [3078, 0]
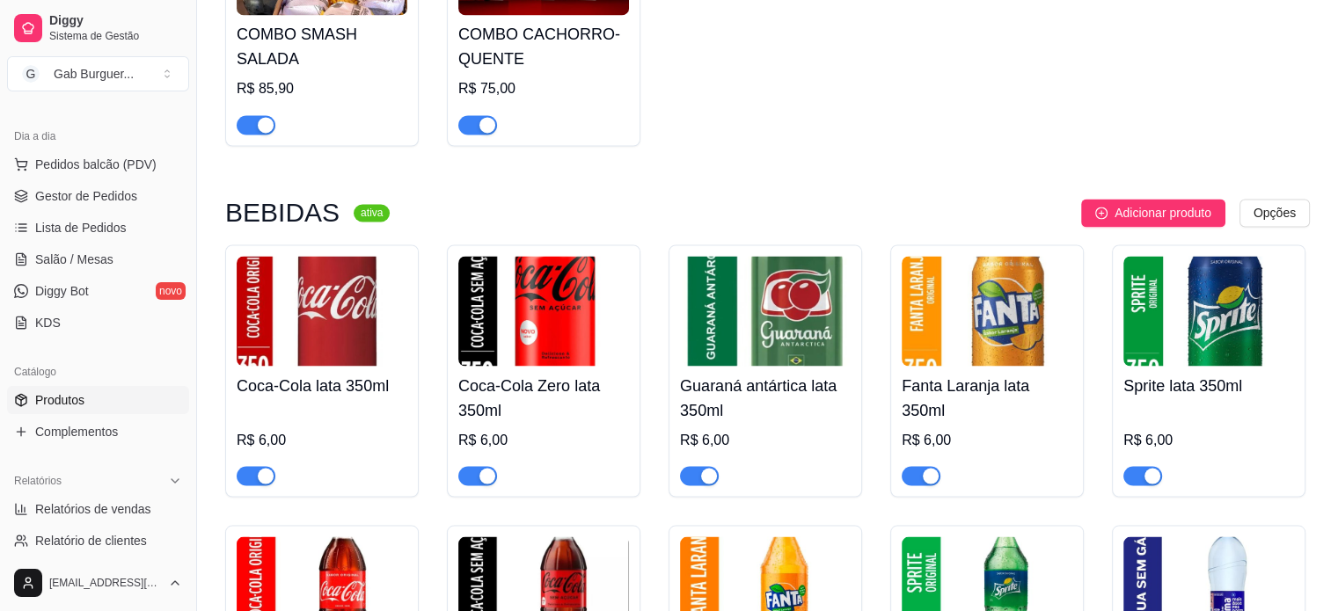
click at [1142, 480] on button "button" at bounding box center [1142, 475] width 39 height 19
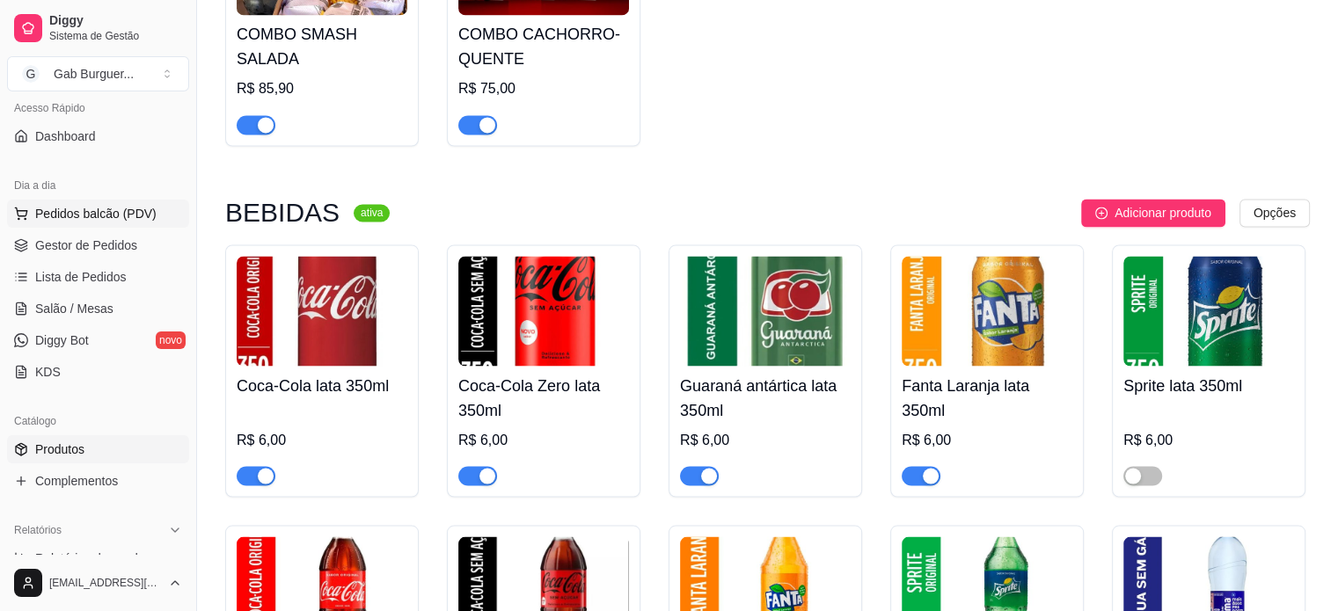
scroll to position [0, 0]
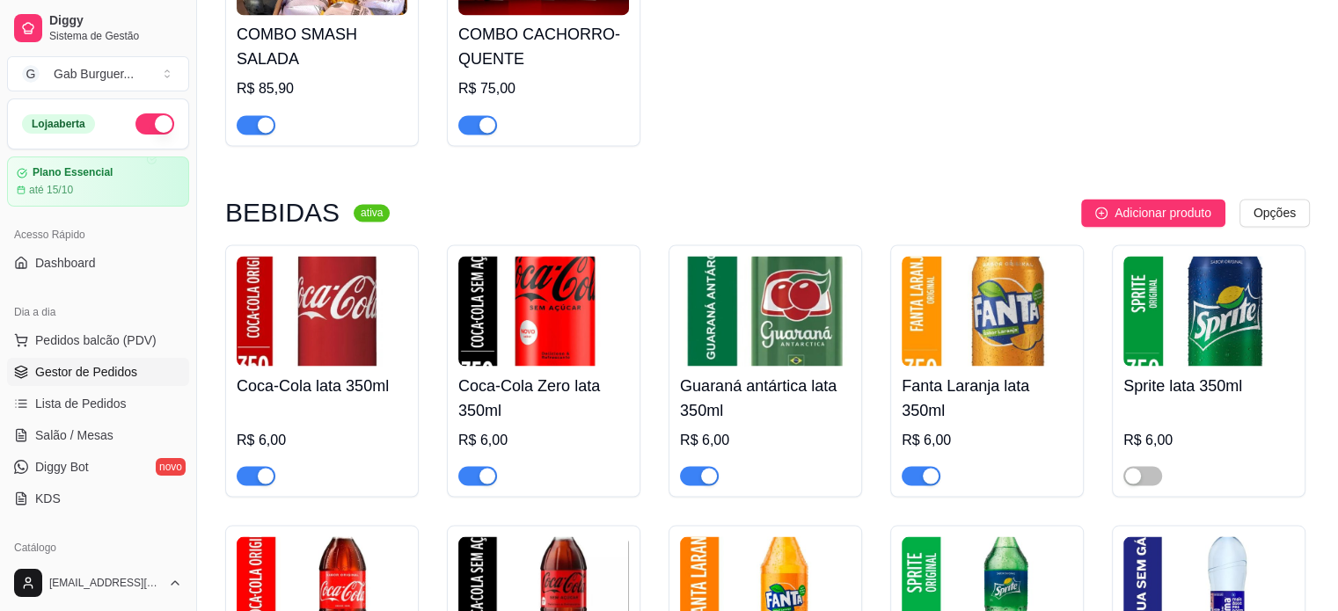
click at [84, 368] on span "Gestor de Pedidos" at bounding box center [86, 372] width 102 height 18
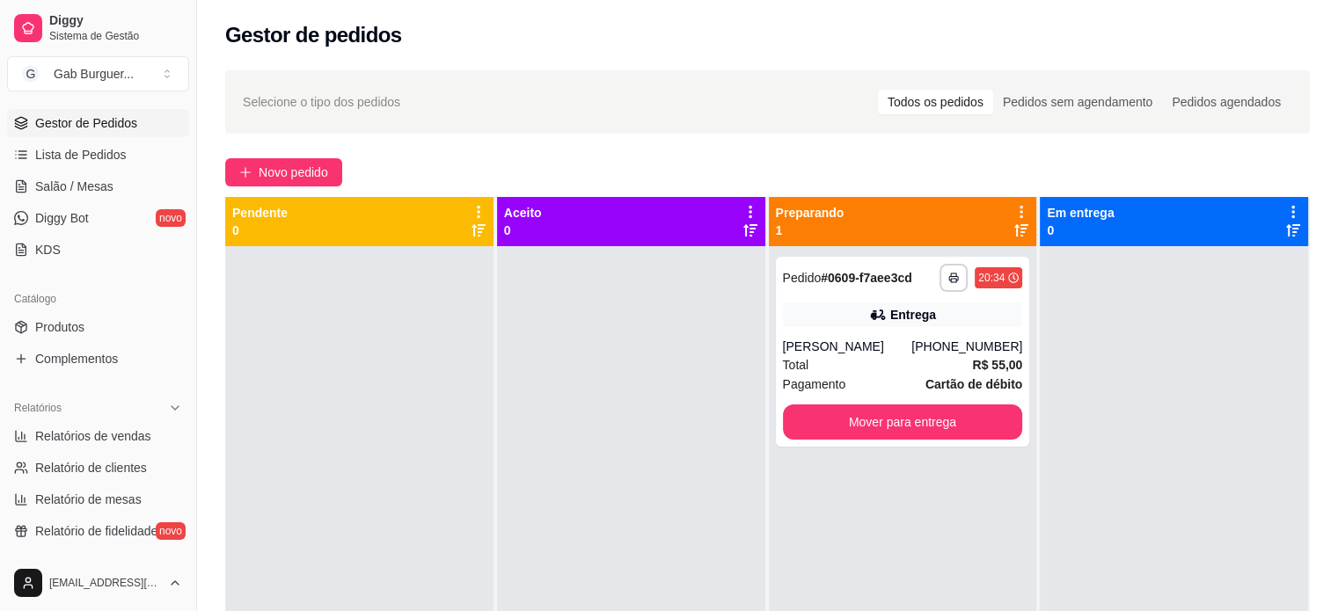
scroll to position [264, 0]
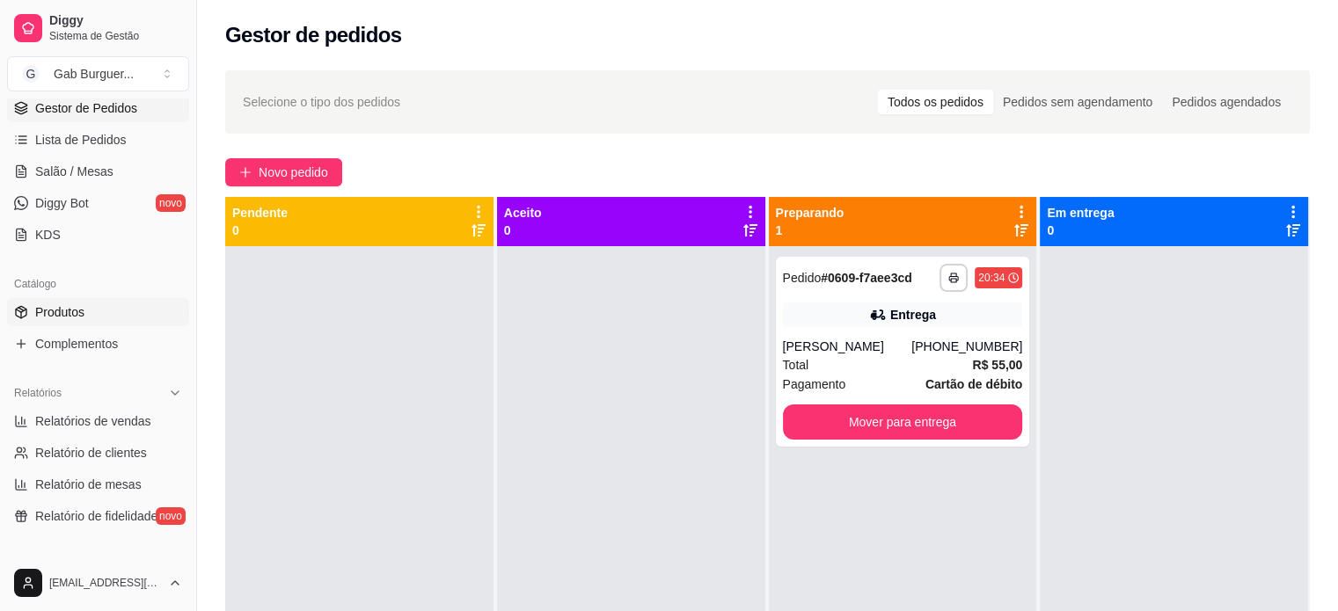
click at [49, 312] on span "Produtos" at bounding box center [59, 312] width 49 height 18
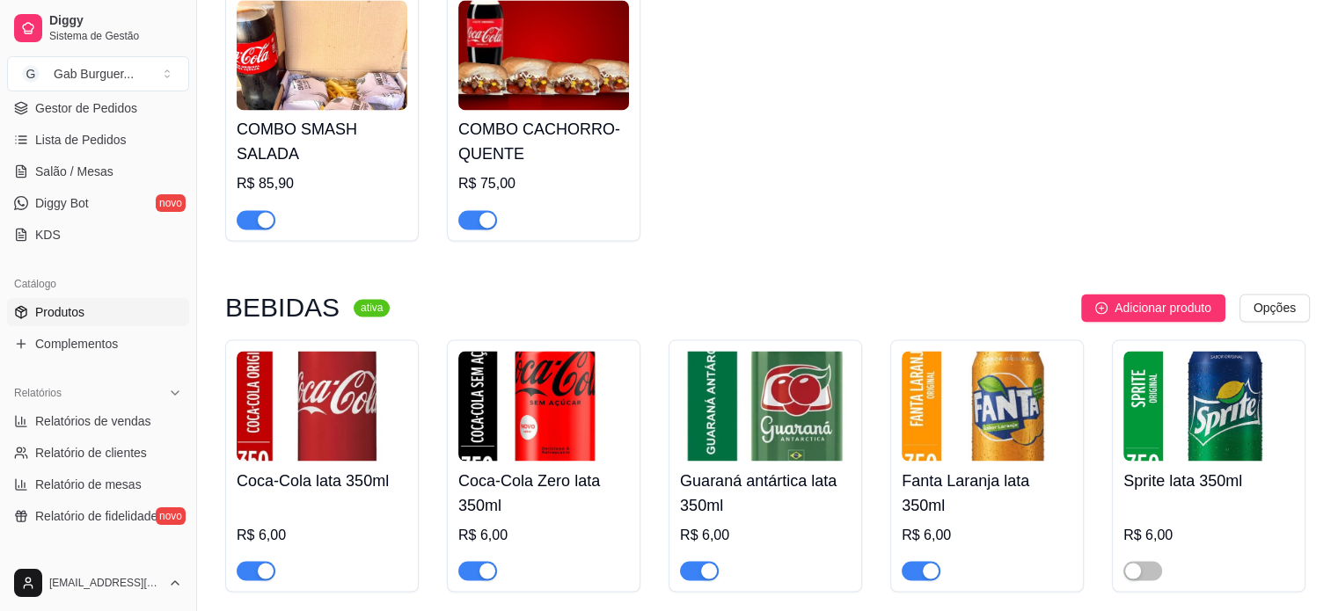
scroll to position [3078, 0]
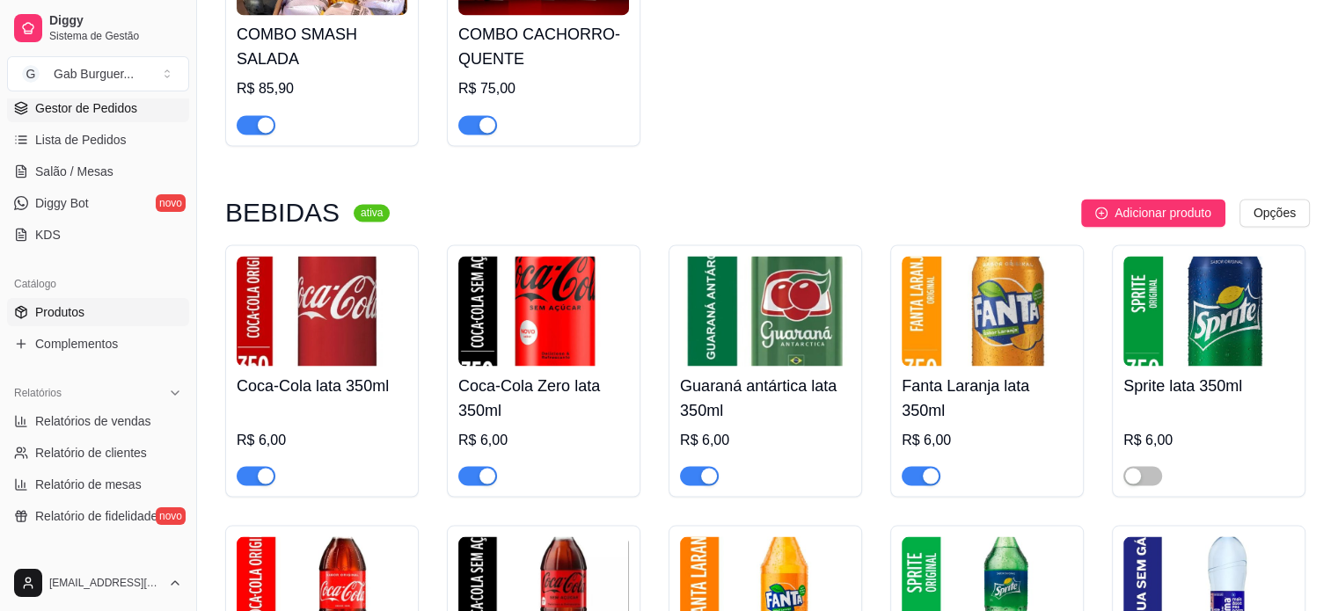
click at [63, 114] on span "Gestor de Pedidos" at bounding box center [86, 108] width 102 height 18
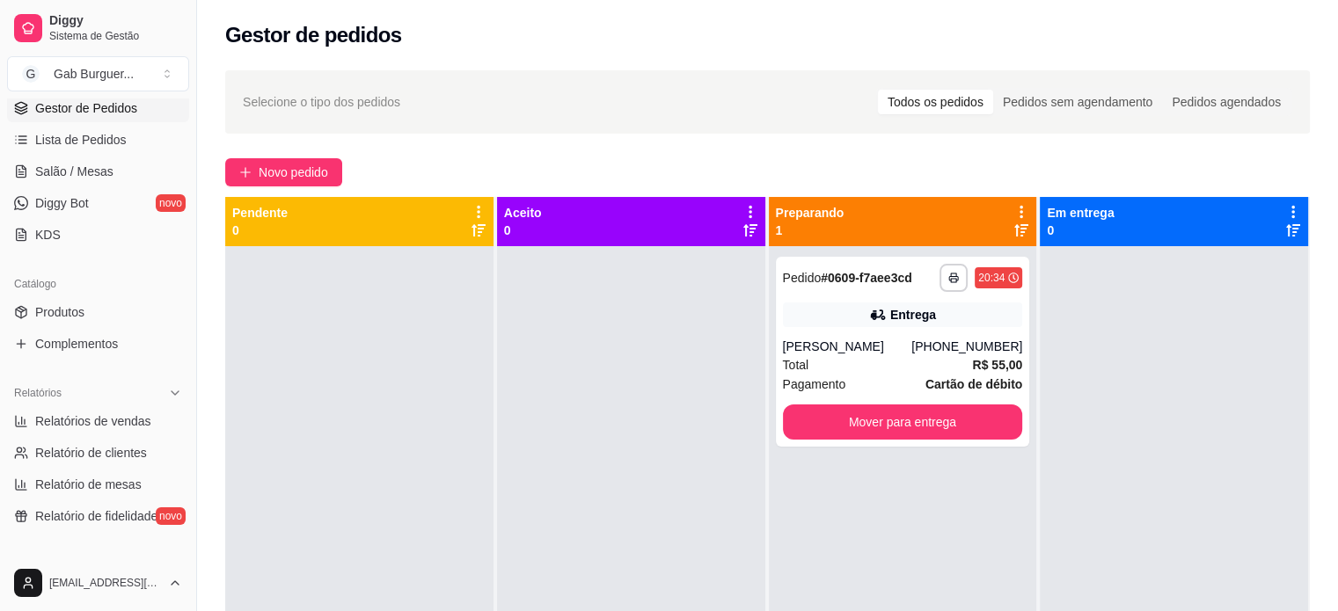
click at [443, 421] on div at bounding box center [359, 551] width 268 height 611
click at [904, 430] on button "Mover para entrega" at bounding box center [902, 422] width 233 height 34
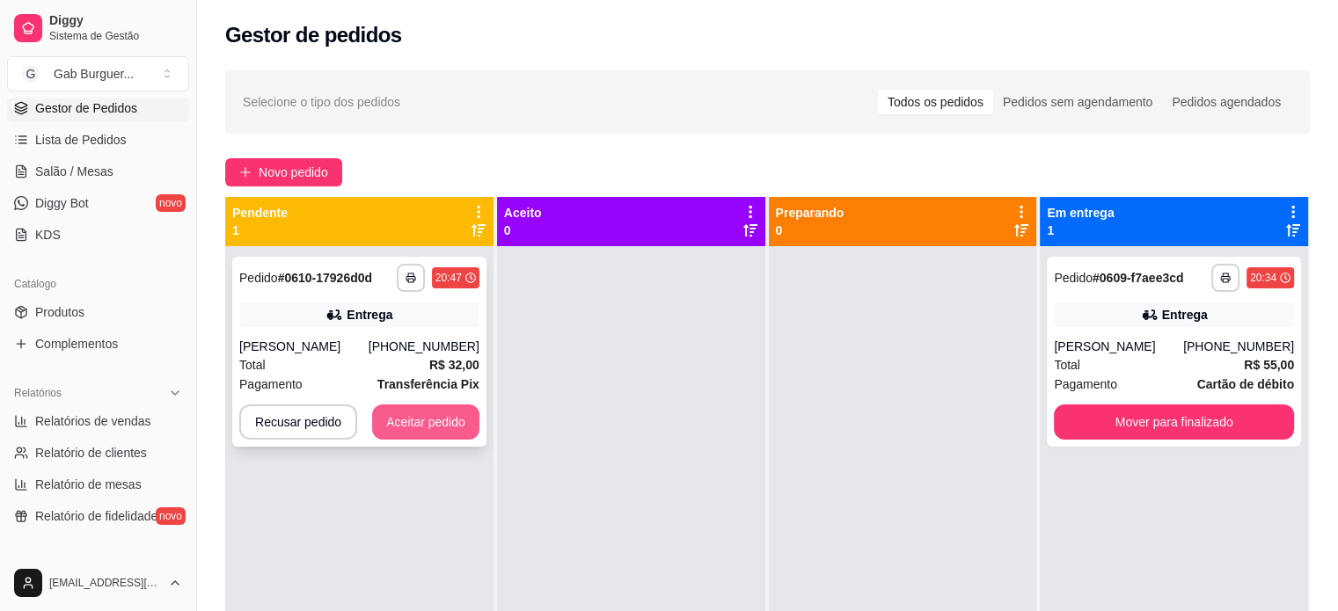
click at [412, 427] on button "Aceitar pedido" at bounding box center [425, 422] width 107 height 35
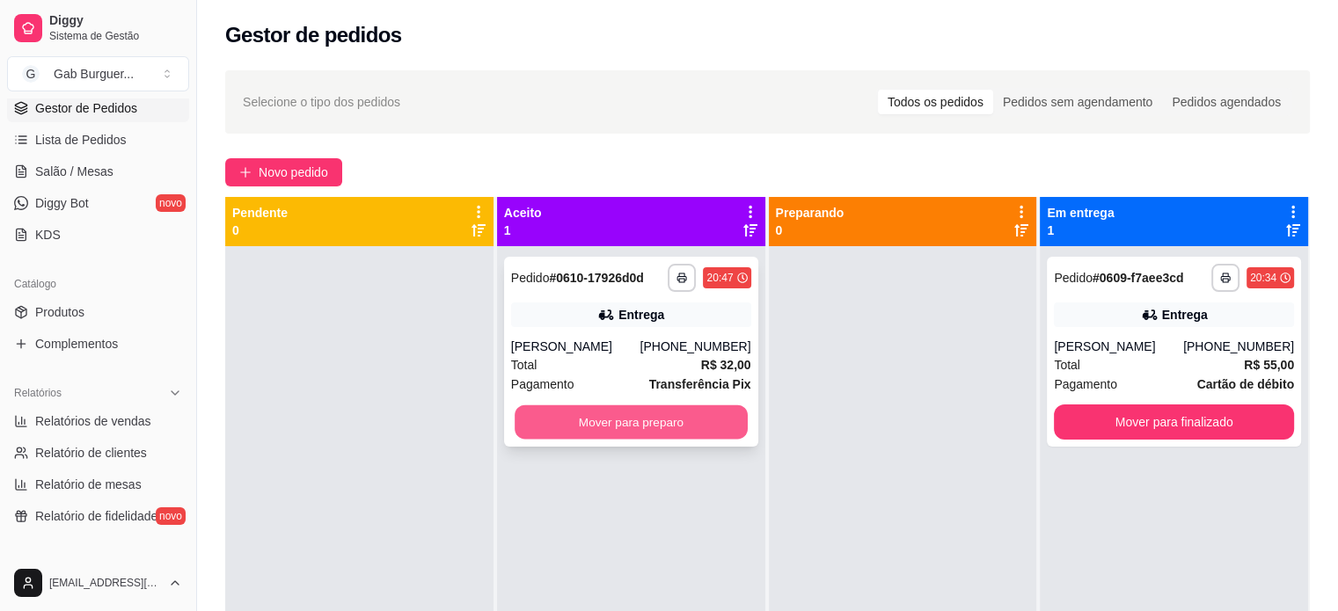
click at [561, 407] on button "Mover para preparo" at bounding box center [630, 422] width 233 height 34
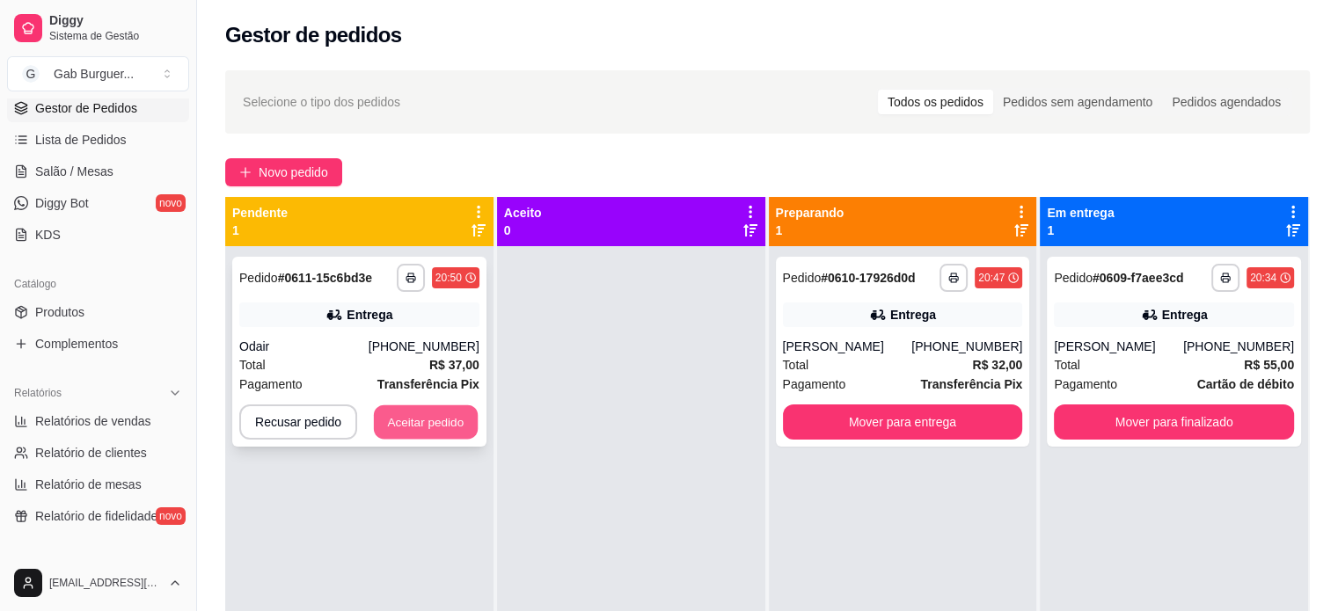
click at [428, 422] on button "Aceitar pedido" at bounding box center [426, 422] width 104 height 34
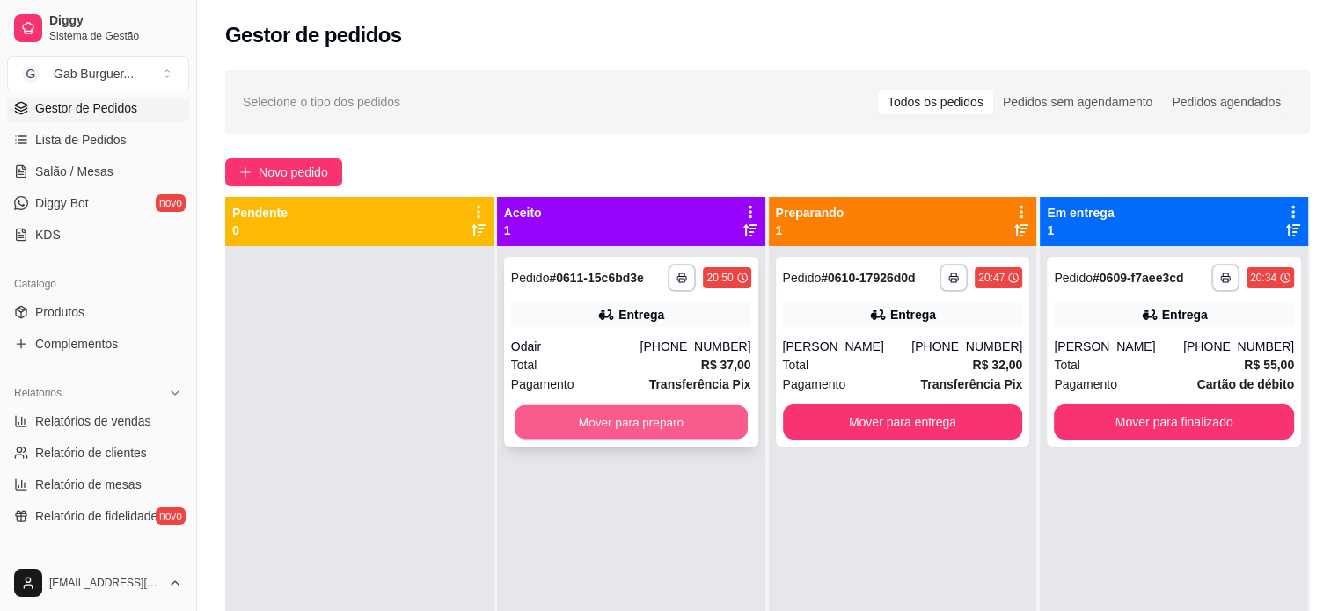
click at [644, 425] on button "Mover para preparo" at bounding box center [630, 422] width 233 height 34
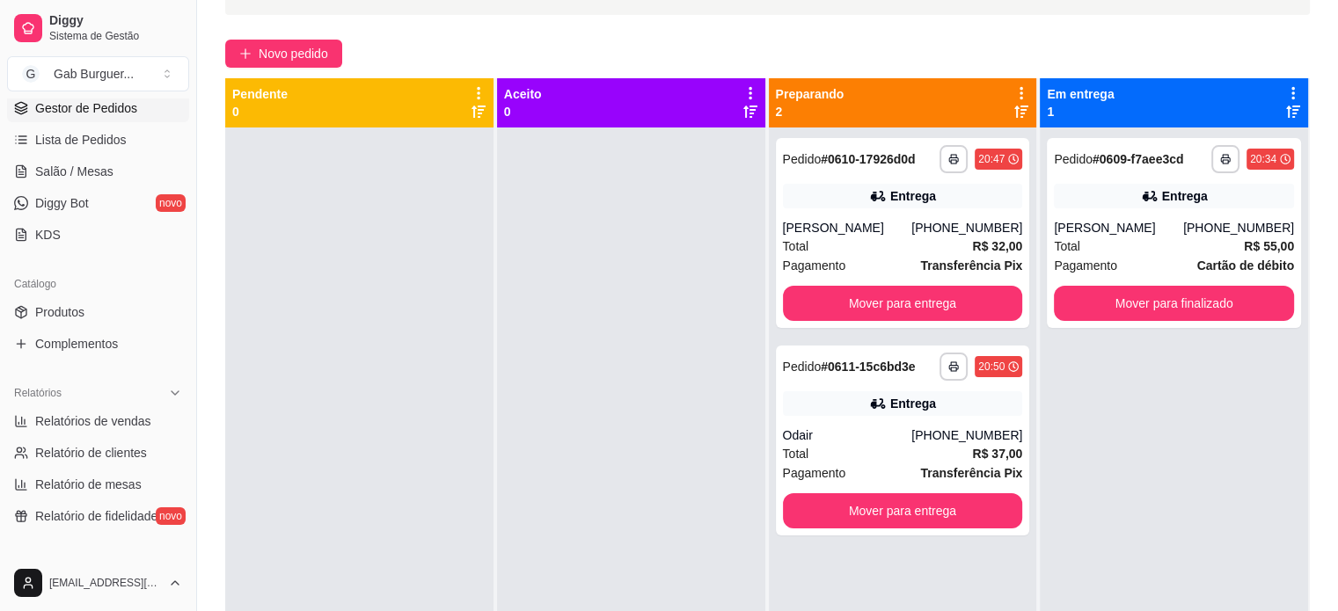
scroll to position [88, 0]
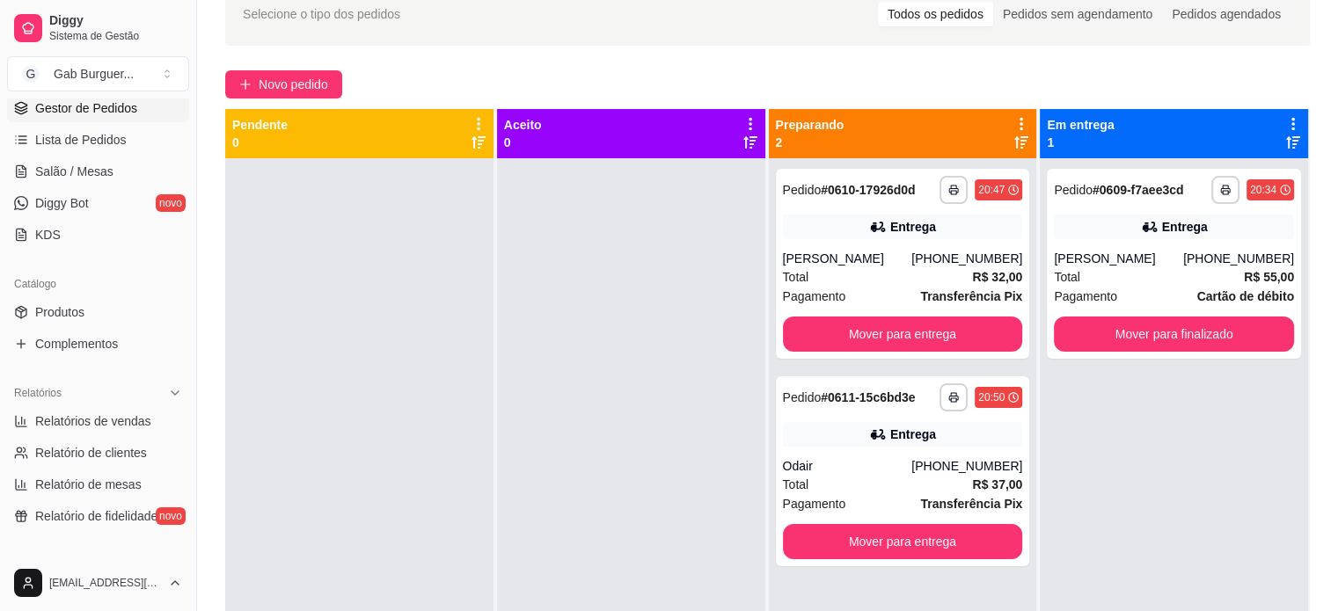
click at [574, 391] on div at bounding box center [631, 463] width 268 height 611
click at [559, 397] on div at bounding box center [631, 463] width 268 height 611
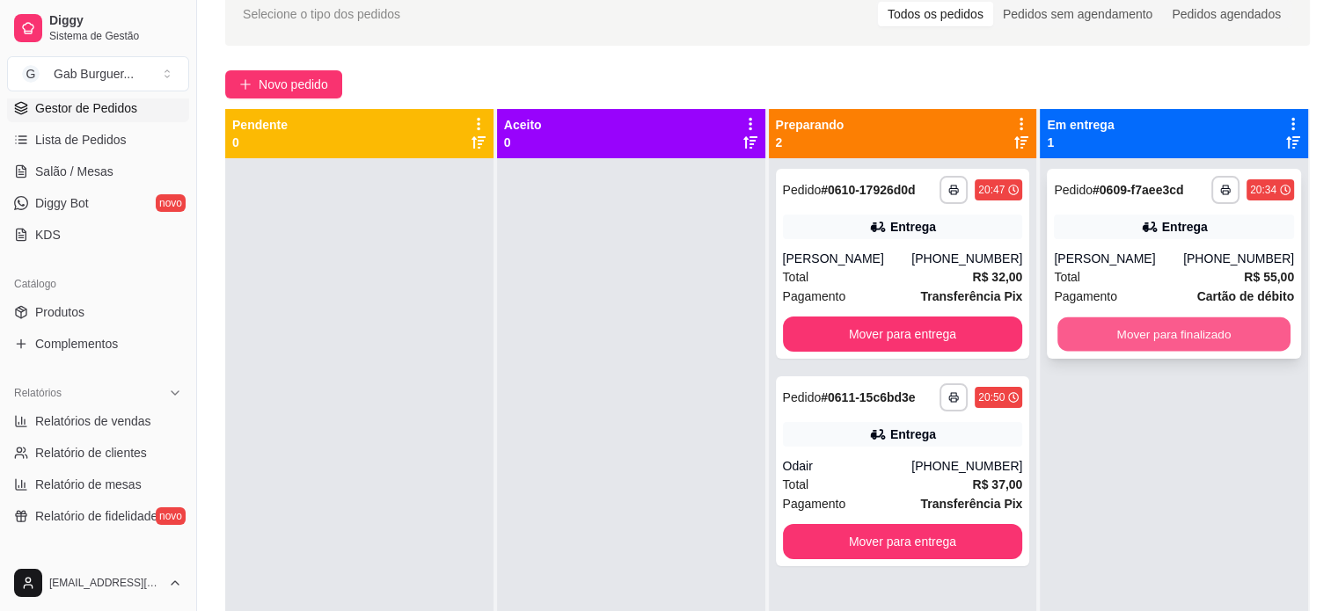
click at [1143, 335] on button "Mover para finalizado" at bounding box center [1173, 334] width 233 height 34
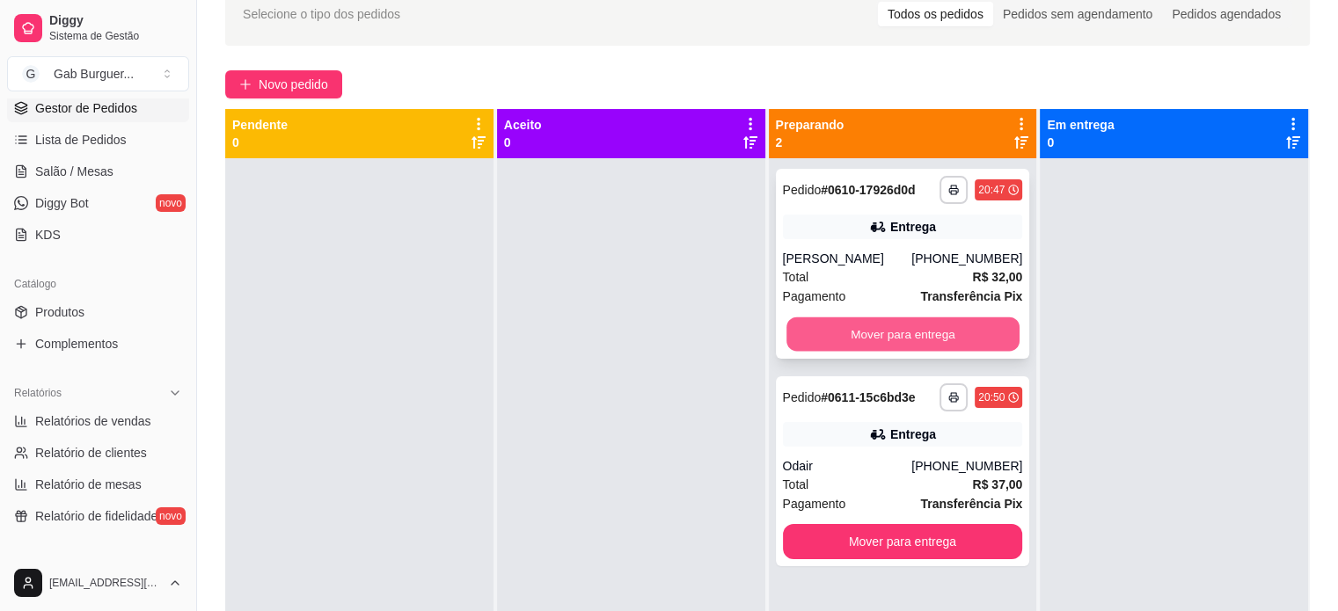
click at [897, 340] on button "Mover para entrega" at bounding box center [902, 334] width 233 height 34
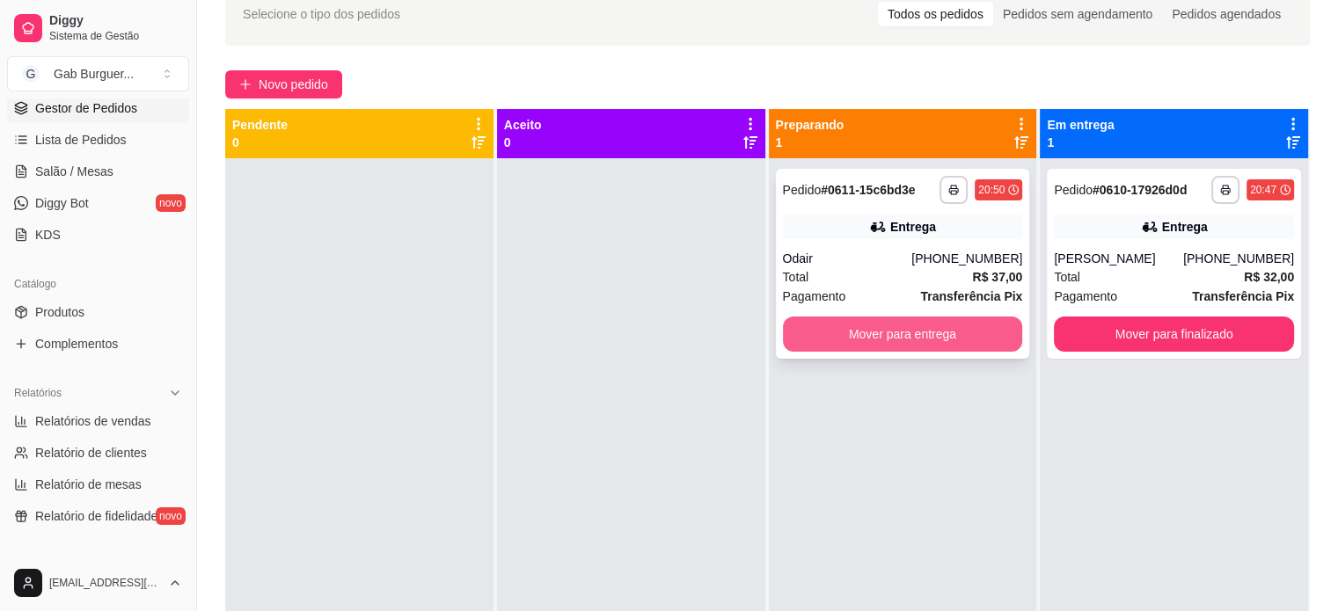
click at [936, 318] on button "Mover para entrega" at bounding box center [903, 334] width 240 height 35
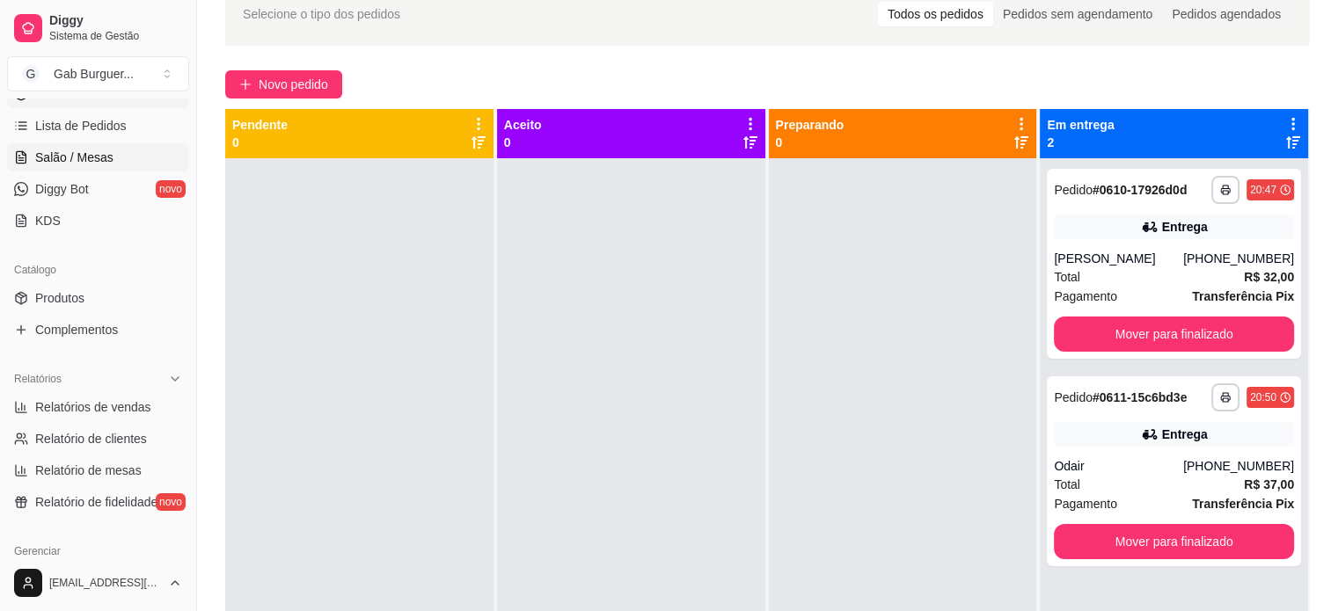
scroll to position [0, 0]
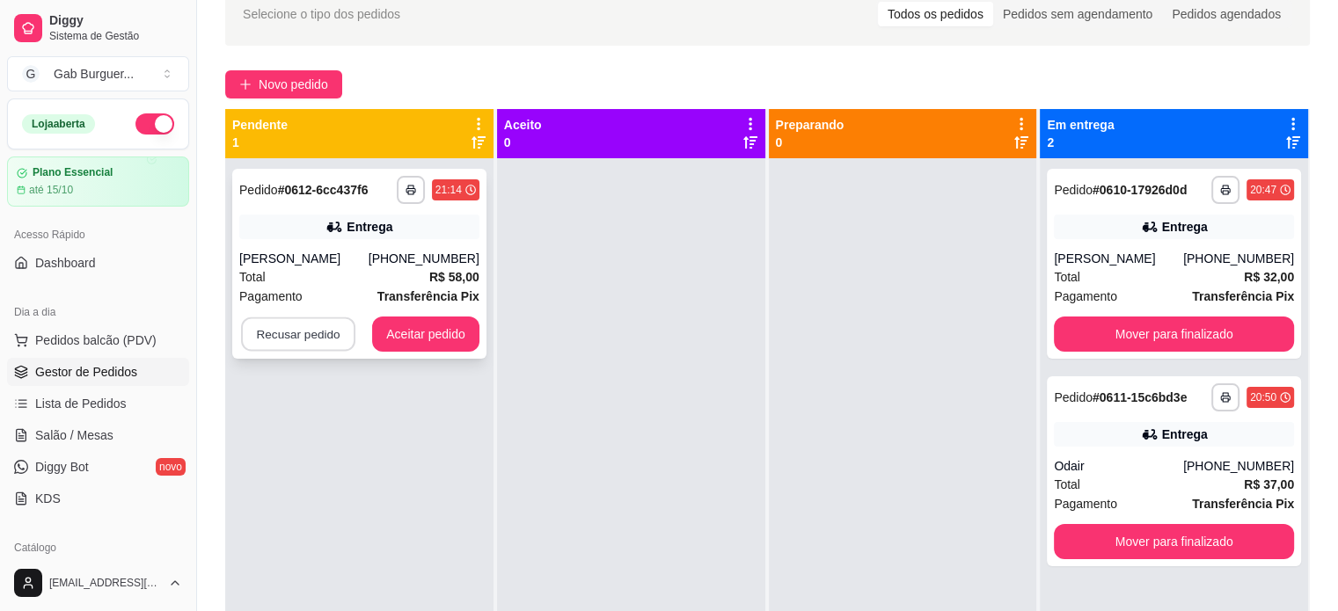
click at [295, 328] on button "Recusar pedido" at bounding box center [298, 334] width 114 height 34
click at [334, 295] on button "Sim" at bounding box center [345, 290] width 70 height 35
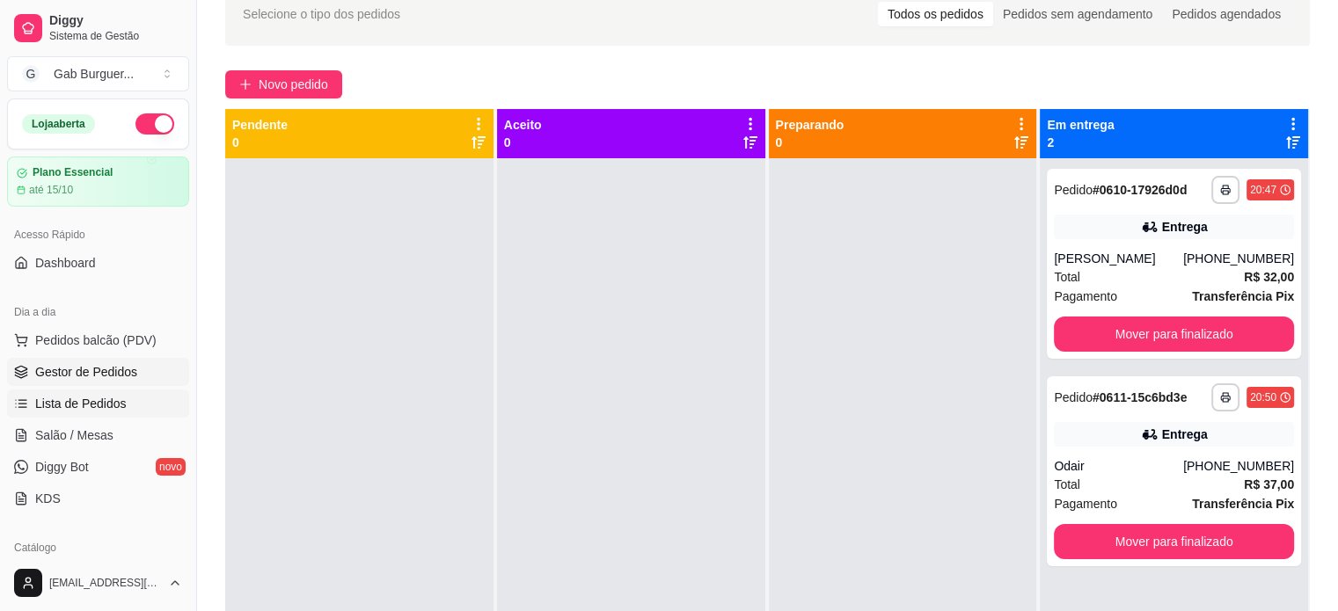
click at [95, 412] on link "Lista de Pedidos" at bounding box center [98, 404] width 182 height 28
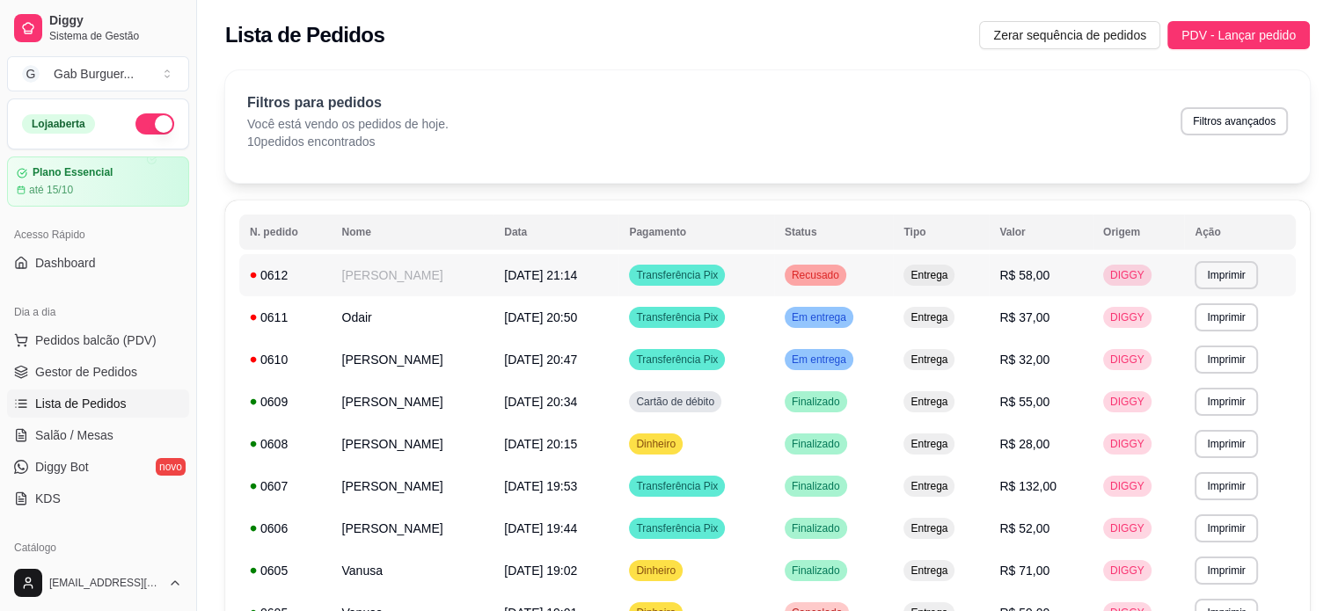
click at [842, 281] on span "Recusado" at bounding box center [815, 275] width 55 height 14
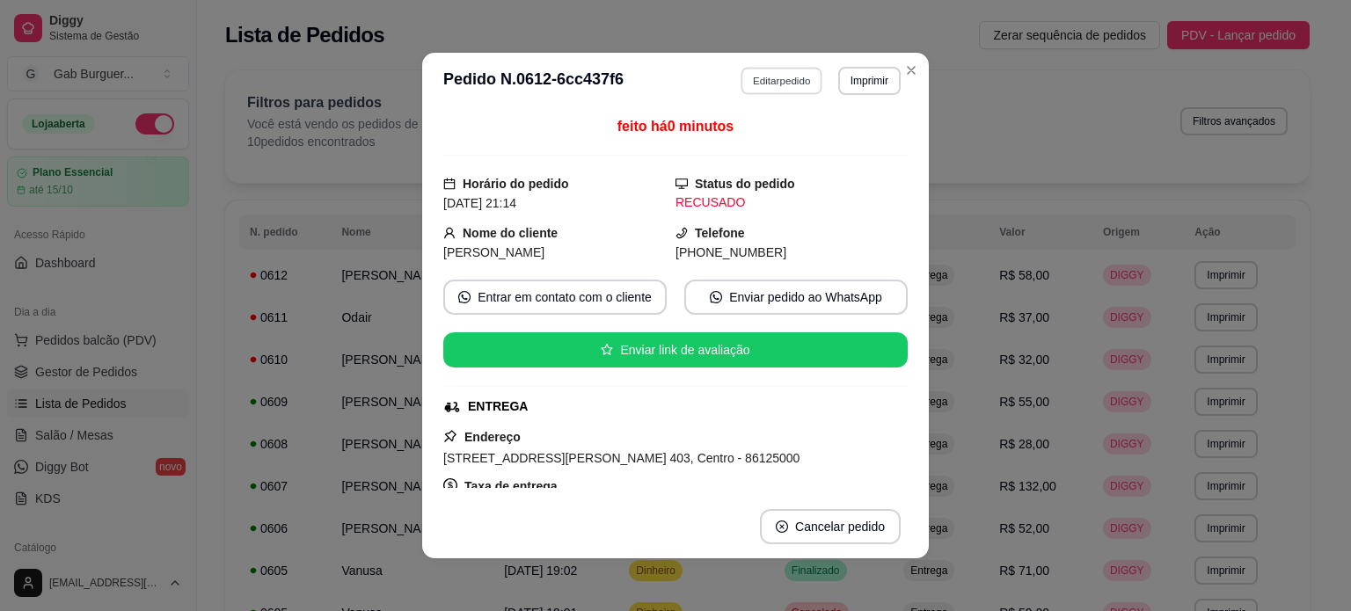
click at [792, 84] on button "Editar pedido" at bounding box center [782, 80] width 82 height 27
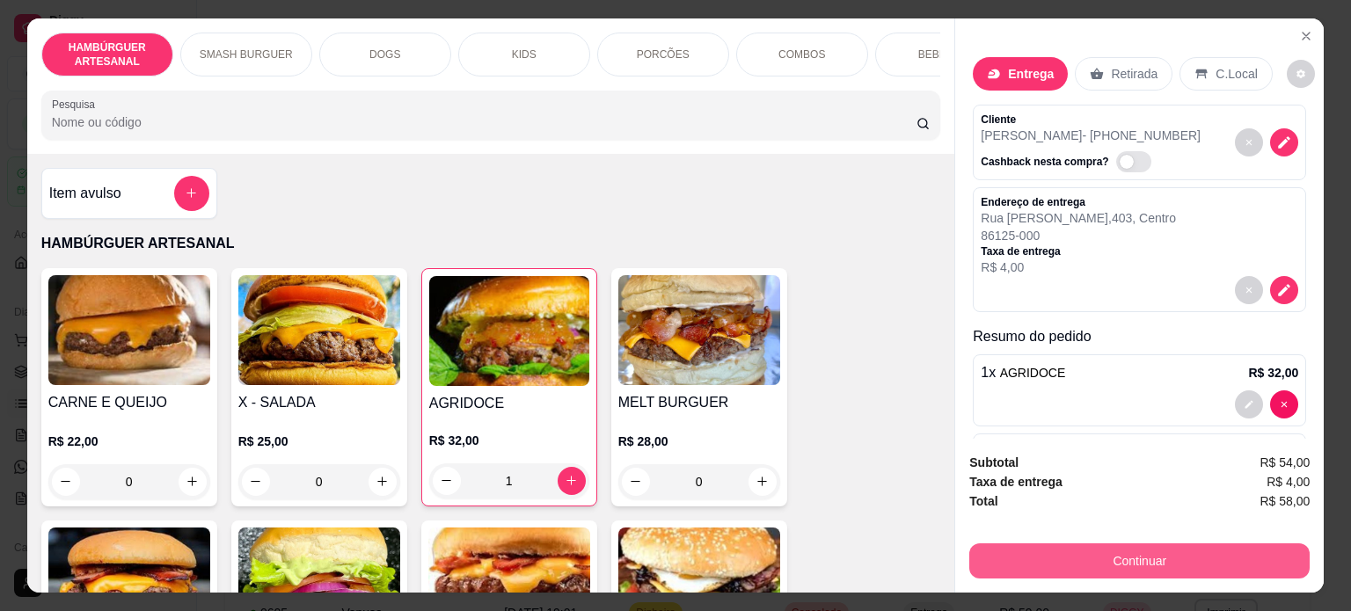
click at [1126, 557] on button "Continuar" at bounding box center [1139, 560] width 340 height 35
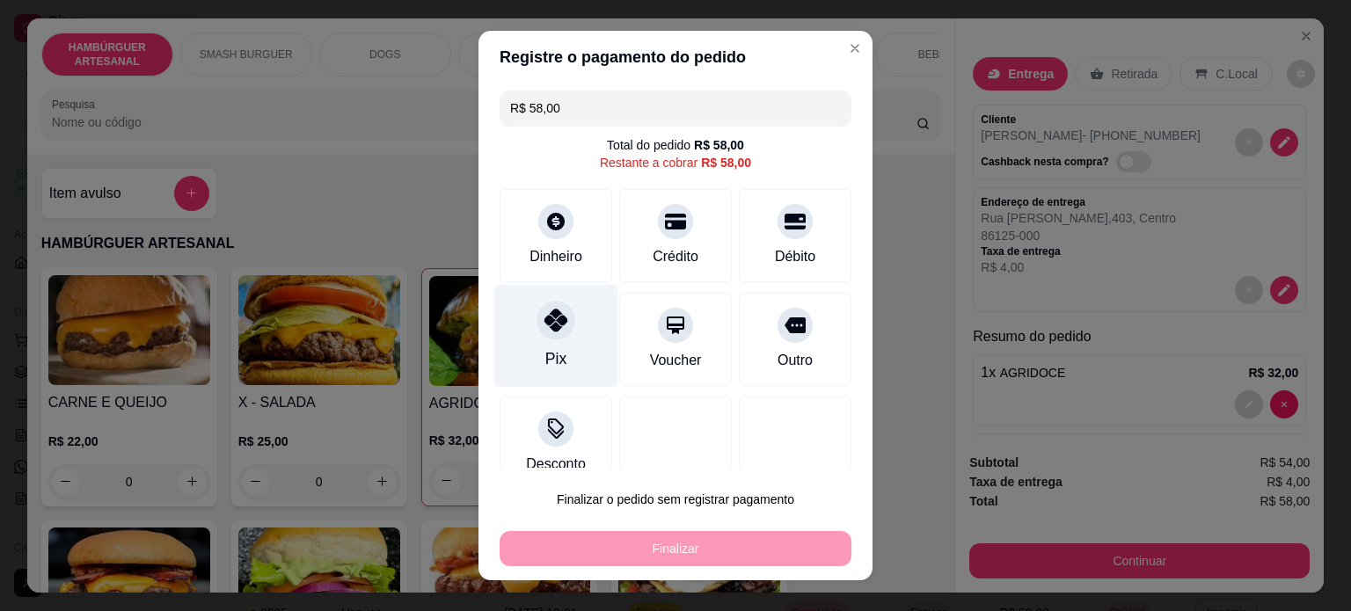
click at [557, 351] on div "Pix" at bounding box center [556, 335] width 124 height 103
type input "R$ 0,00"
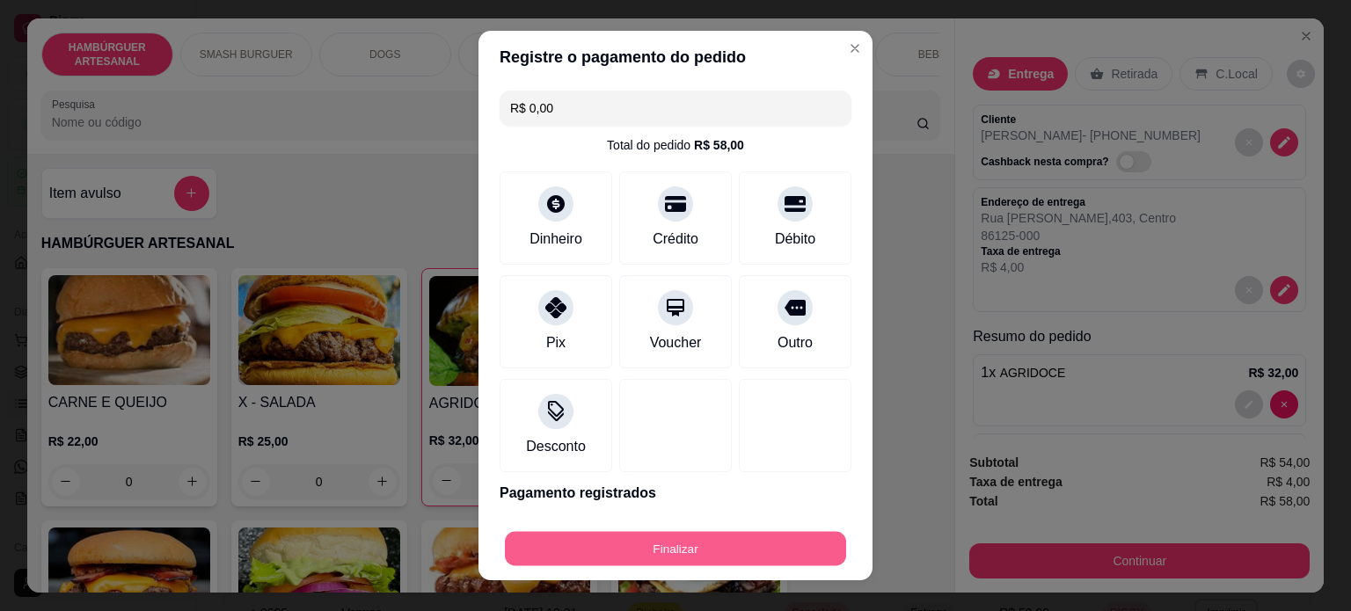
click at [533, 535] on button "Finalizar" at bounding box center [675, 549] width 341 height 34
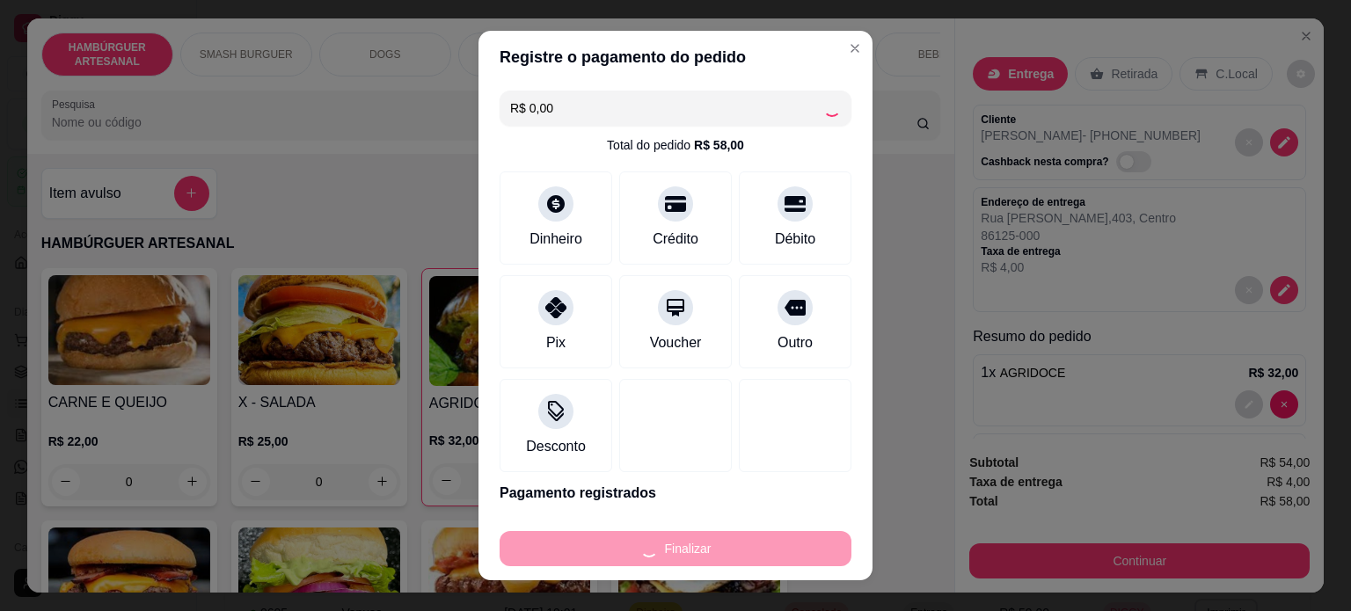
type input "0"
type input "-R$ 58,00"
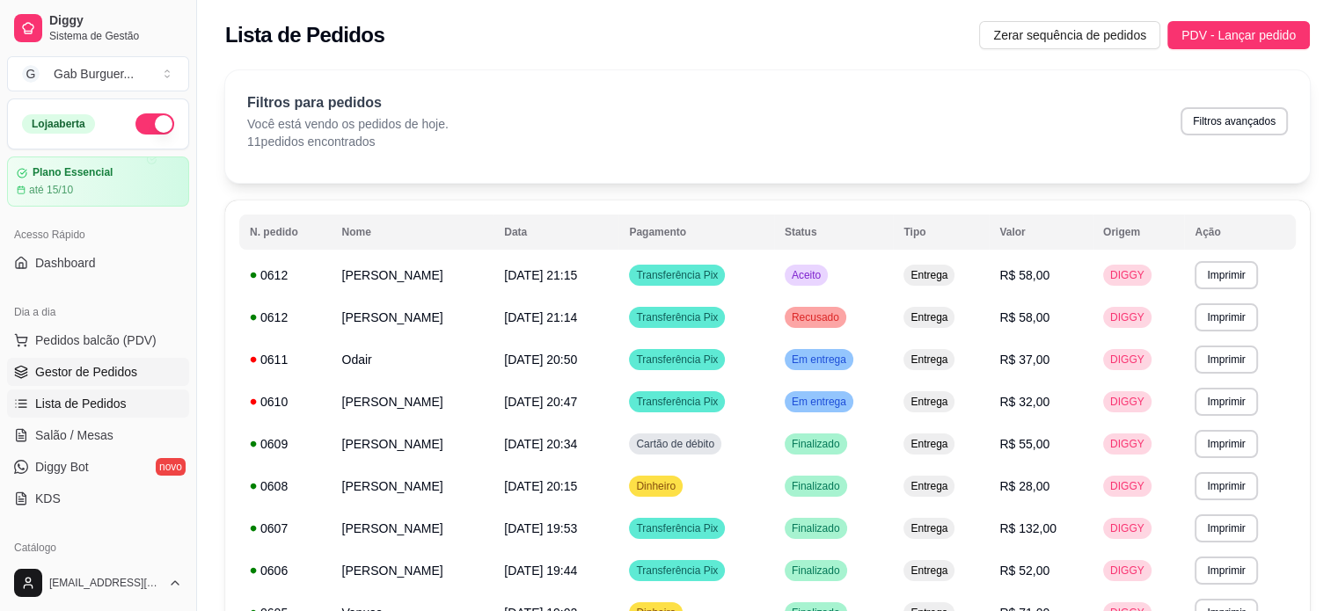
click at [57, 363] on span "Gestor de Pedidos" at bounding box center [86, 372] width 102 height 18
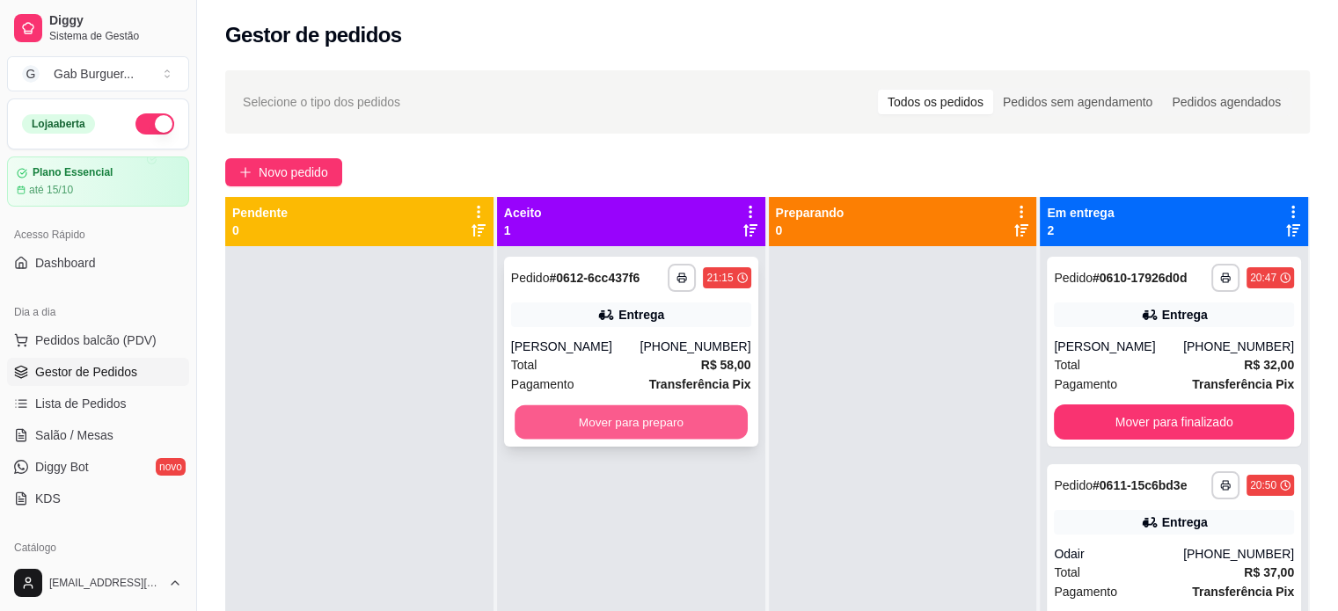
click at [632, 421] on button "Mover para preparo" at bounding box center [630, 422] width 233 height 34
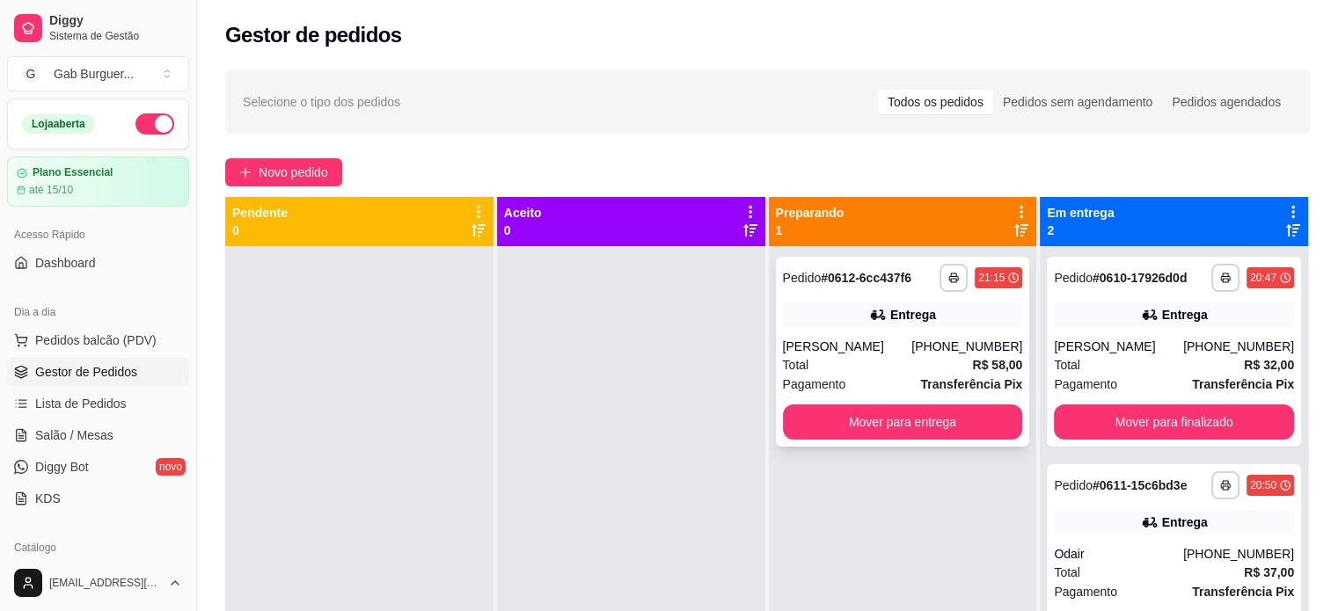
click at [801, 266] on div "**********" at bounding box center [903, 278] width 240 height 28
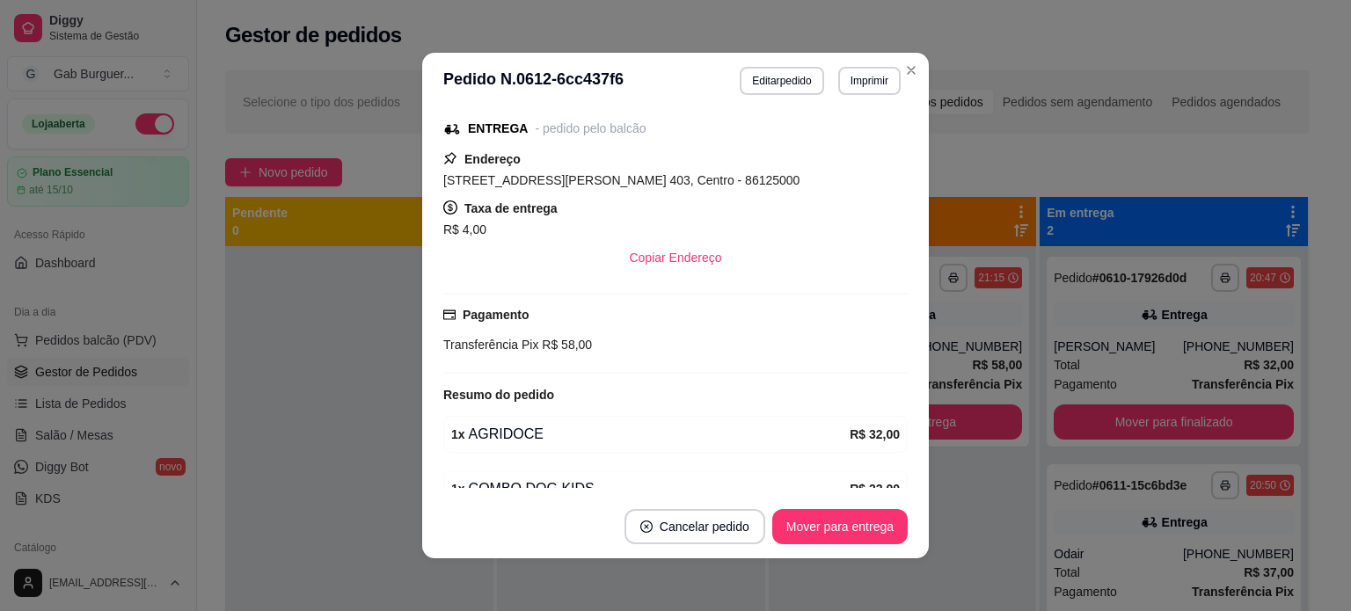
scroll to position [348, 0]
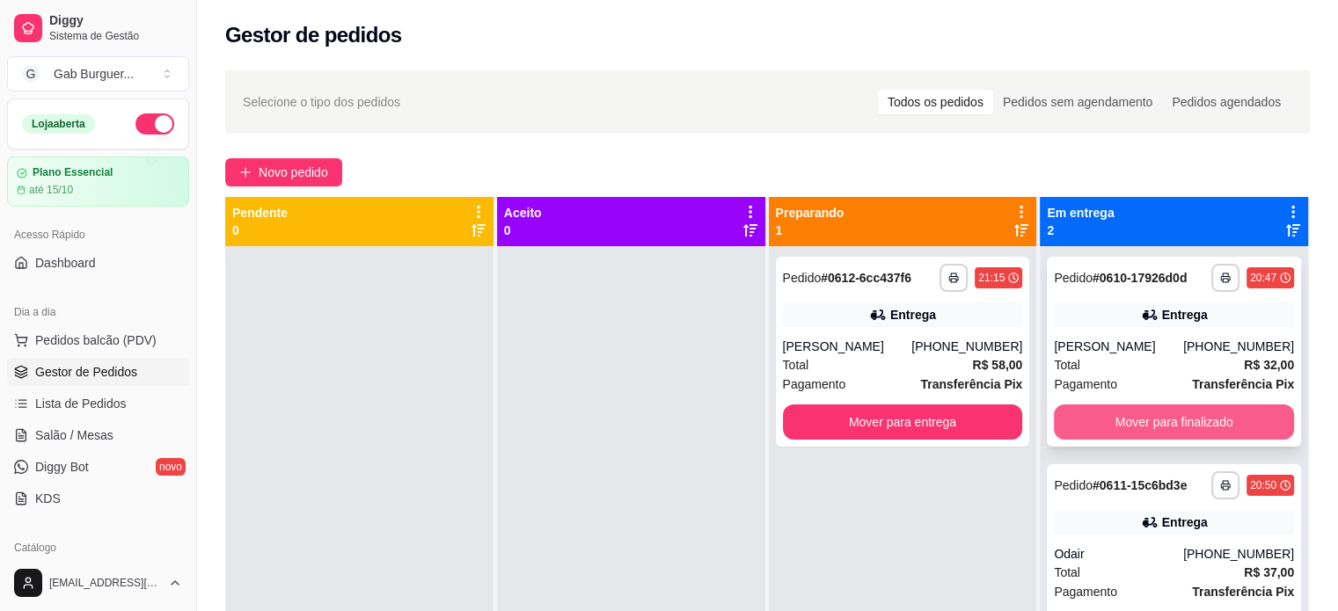
click at [1212, 427] on button "Mover para finalizado" at bounding box center [1173, 422] width 240 height 35
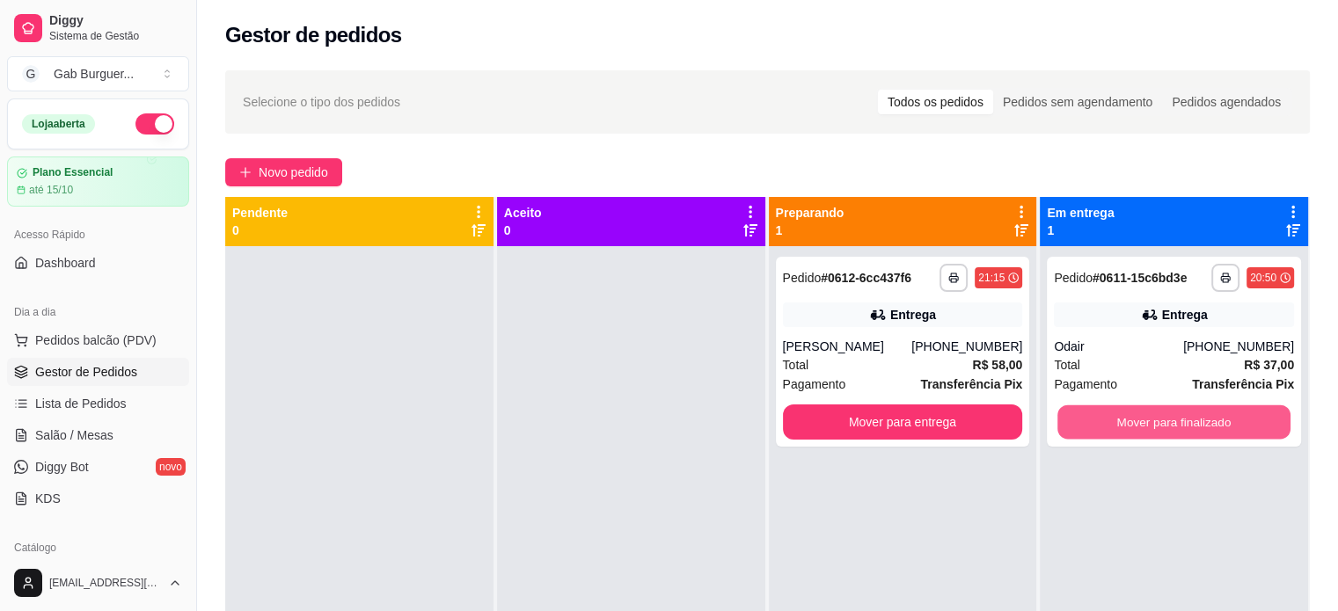
click at [1212, 427] on button "Mover para finalizado" at bounding box center [1173, 422] width 233 height 34
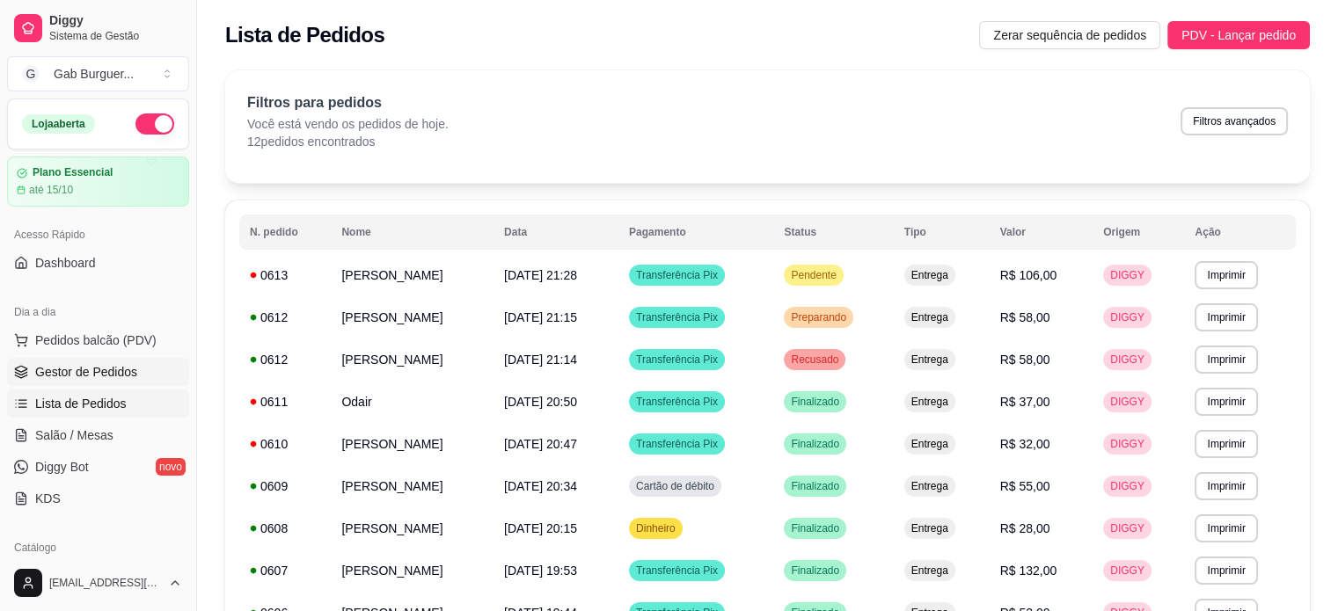
click at [7, 368] on link "Gestor de Pedidos" at bounding box center [98, 372] width 182 height 28
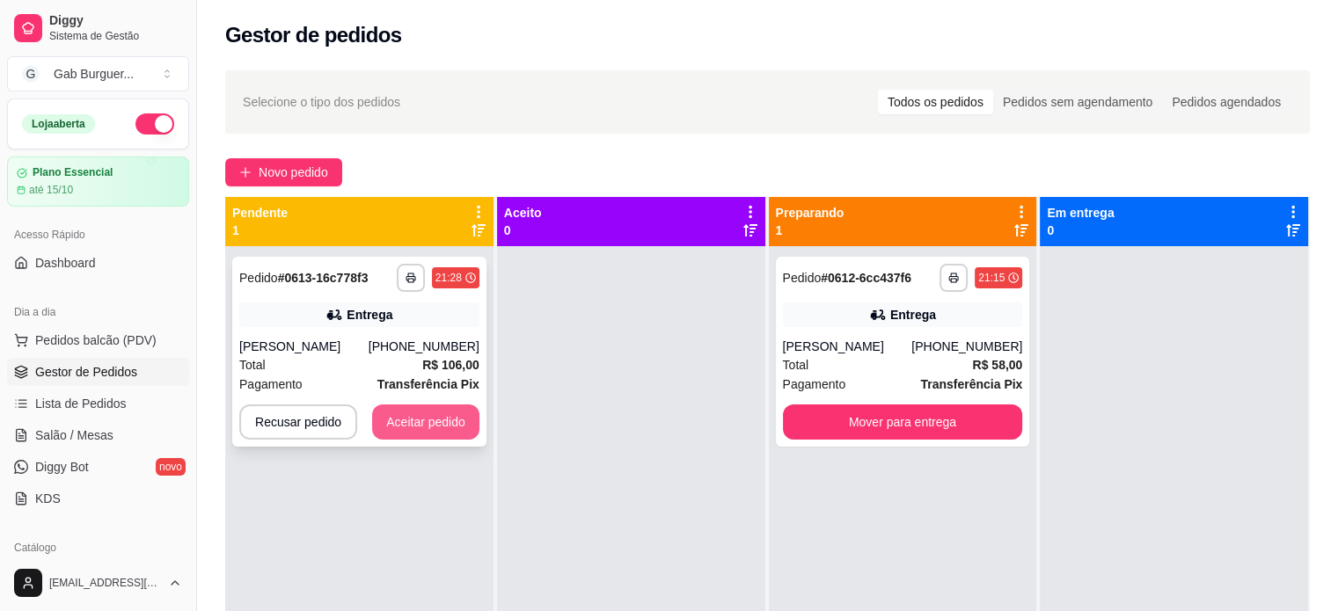
click at [410, 419] on button "Aceitar pedido" at bounding box center [425, 422] width 107 height 35
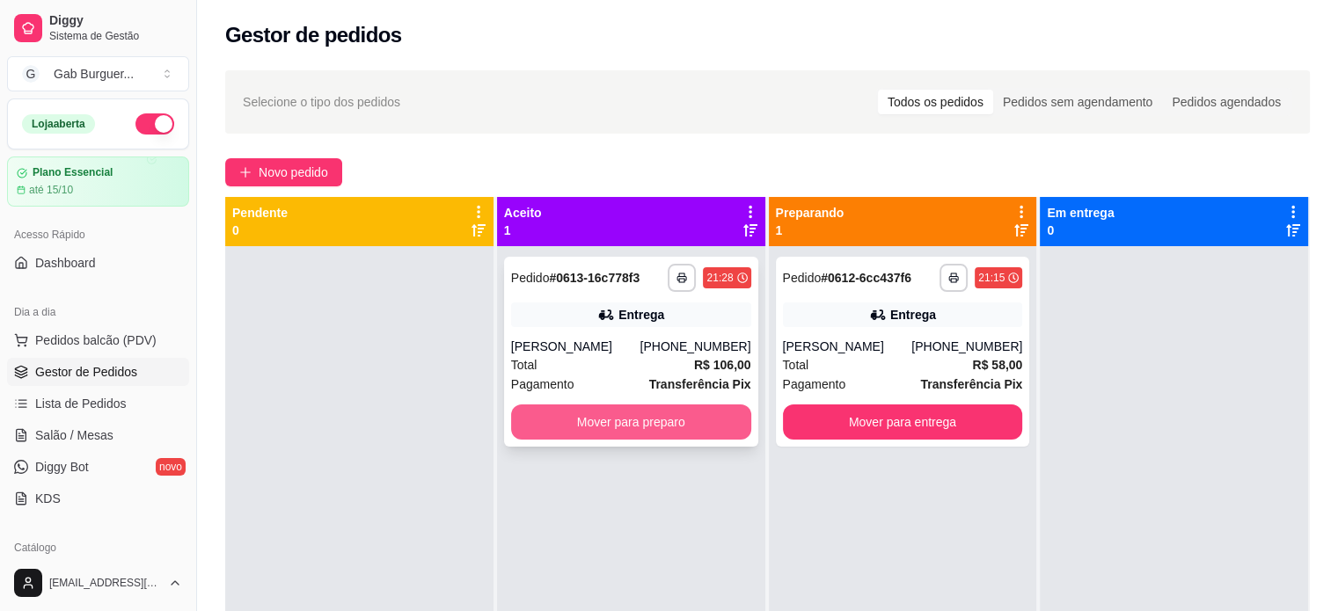
click at [652, 425] on button "Mover para preparo" at bounding box center [631, 422] width 240 height 35
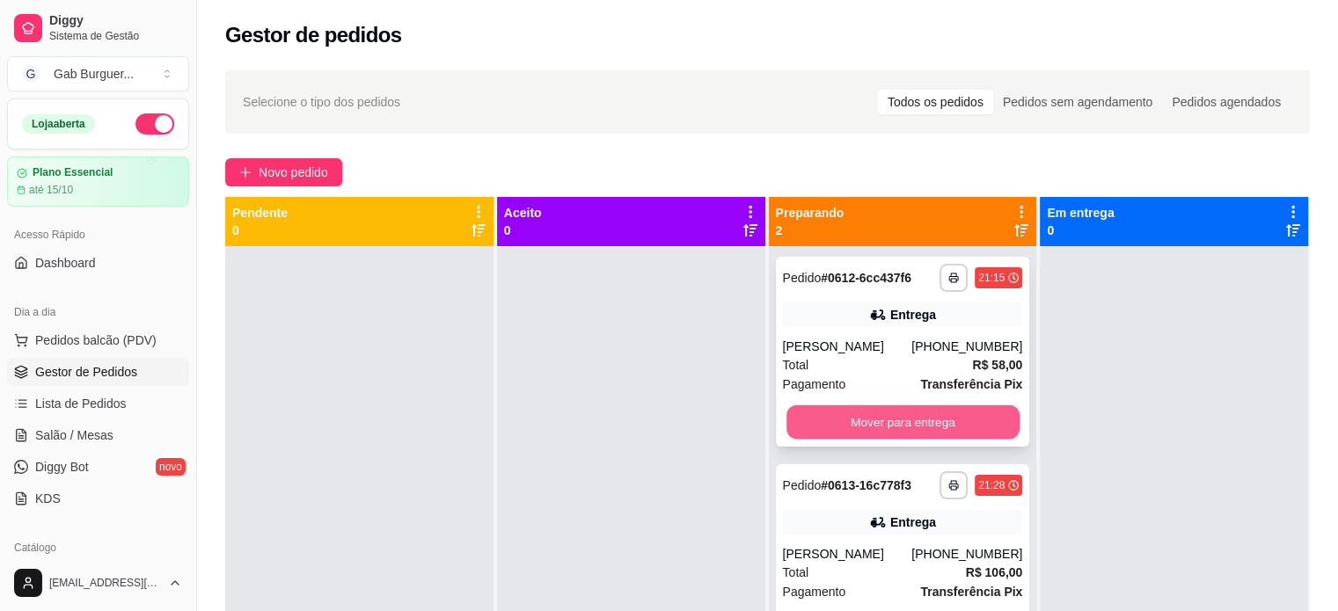
click at [851, 422] on button "Mover para entrega" at bounding box center [902, 422] width 233 height 34
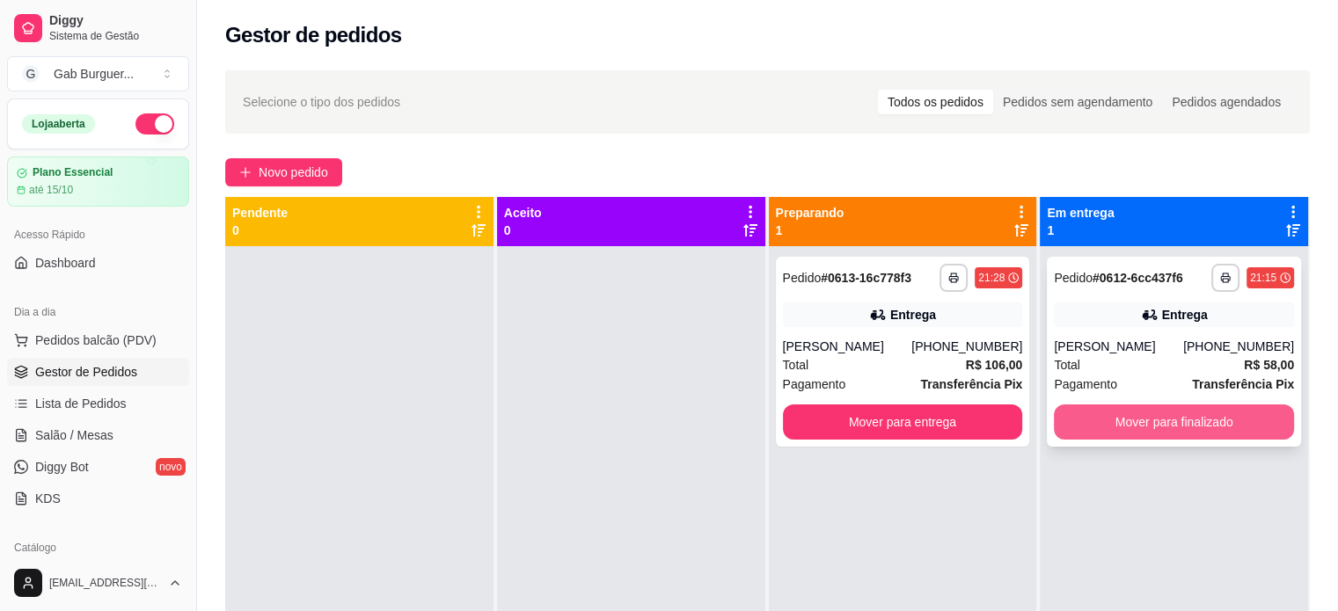
click at [1228, 414] on button "Mover para finalizado" at bounding box center [1173, 422] width 240 height 35
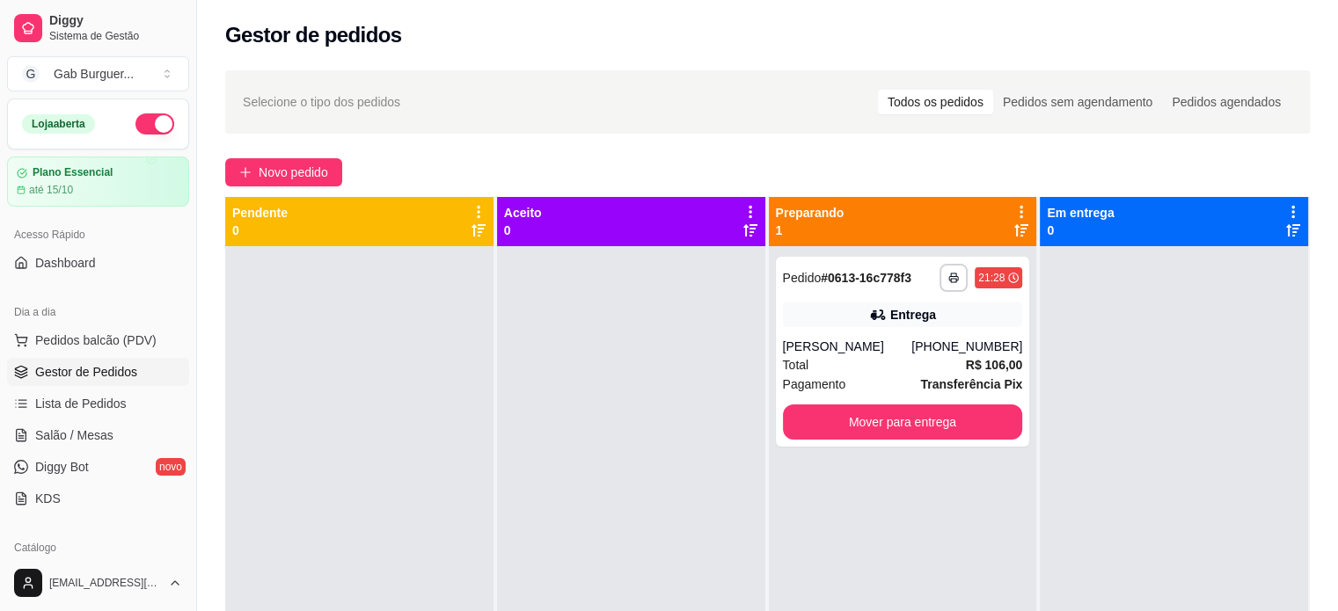
click at [823, 246] on div "**********" at bounding box center [903, 551] width 268 height 611
click at [808, 281] on span "Pedido" at bounding box center [802, 278] width 39 height 14
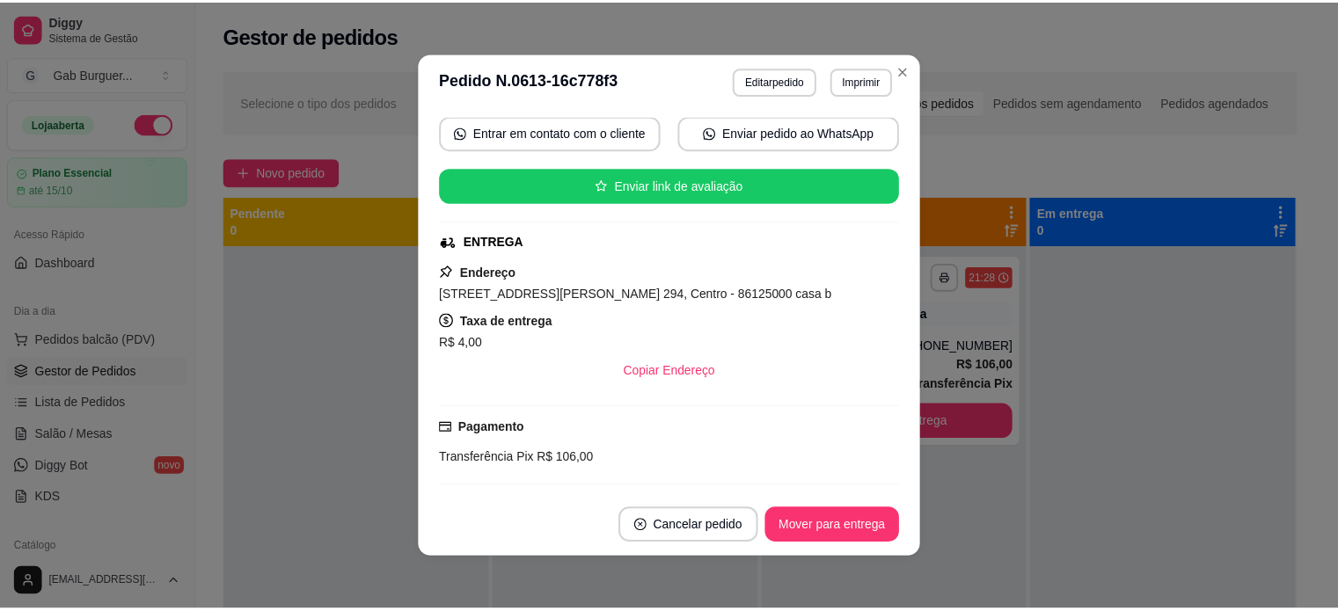
scroll to position [176, 0]
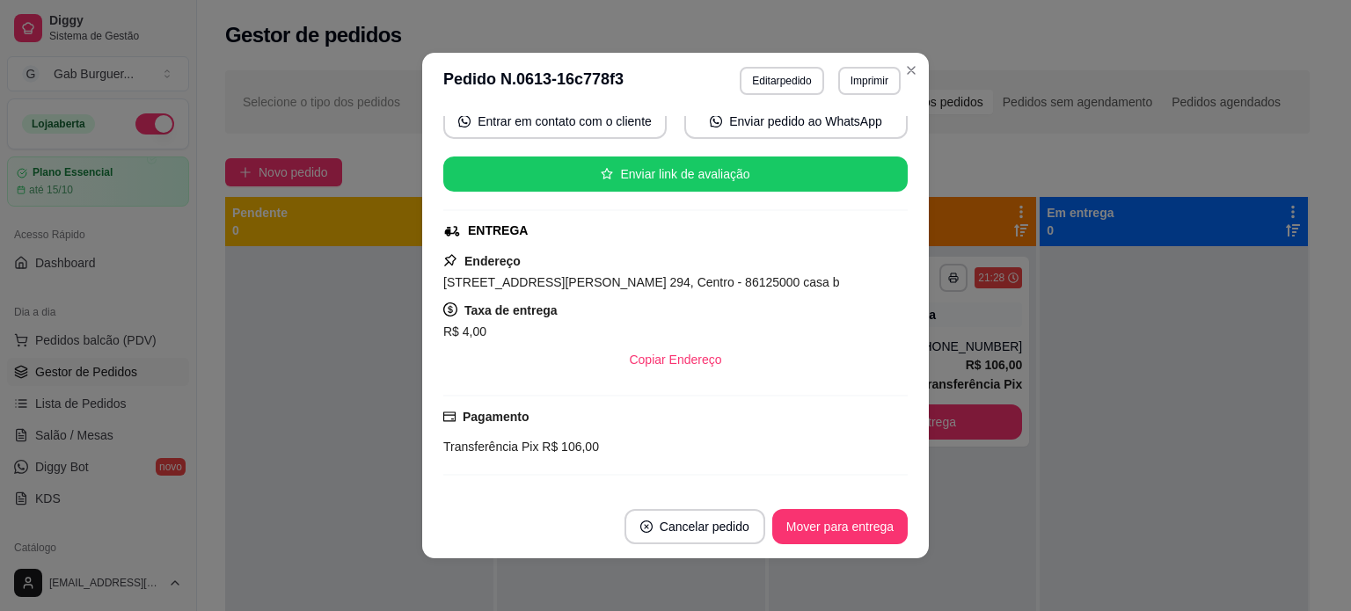
click at [774, 332] on div "R$ 4,00" at bounding box center [675, 331] width 464 height 21
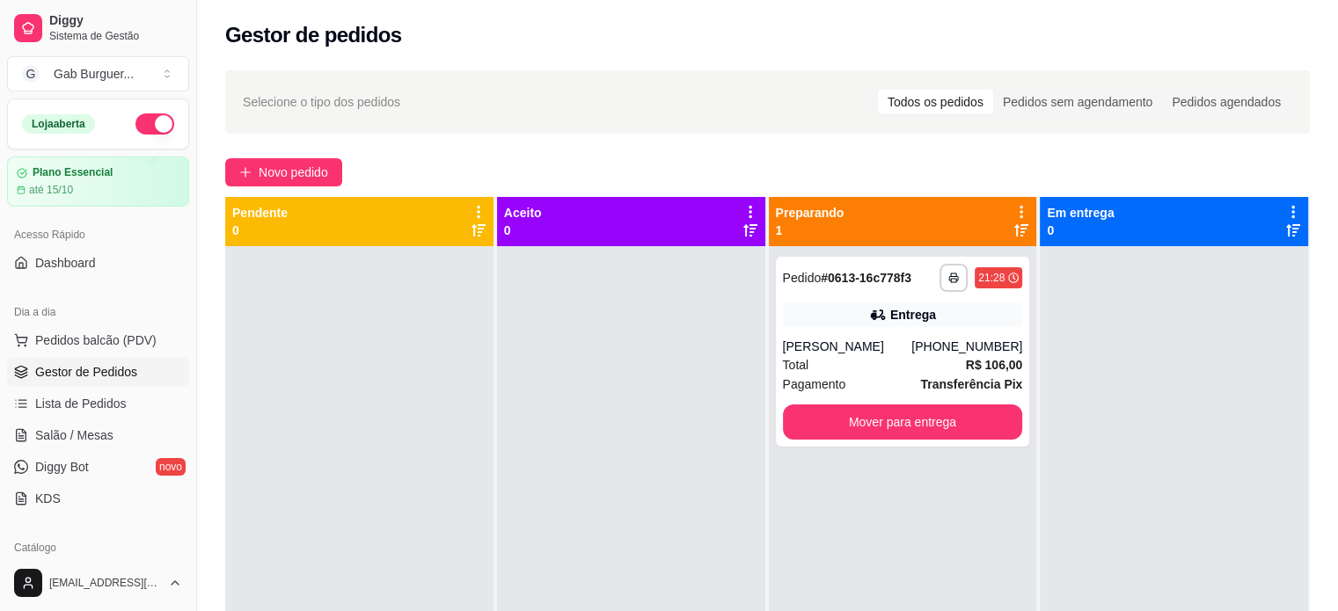
drag, startPoint x: 637, startPoint y: 313, endPoint x: 645, endPoint y: 309, distance: 9.1
click at [645, 309] on div at bounding box center [631, 551] width 268 height 611
click at [922, 421] on button "Mover para entrega" at bounding box center [902, 422] width 233 height 34
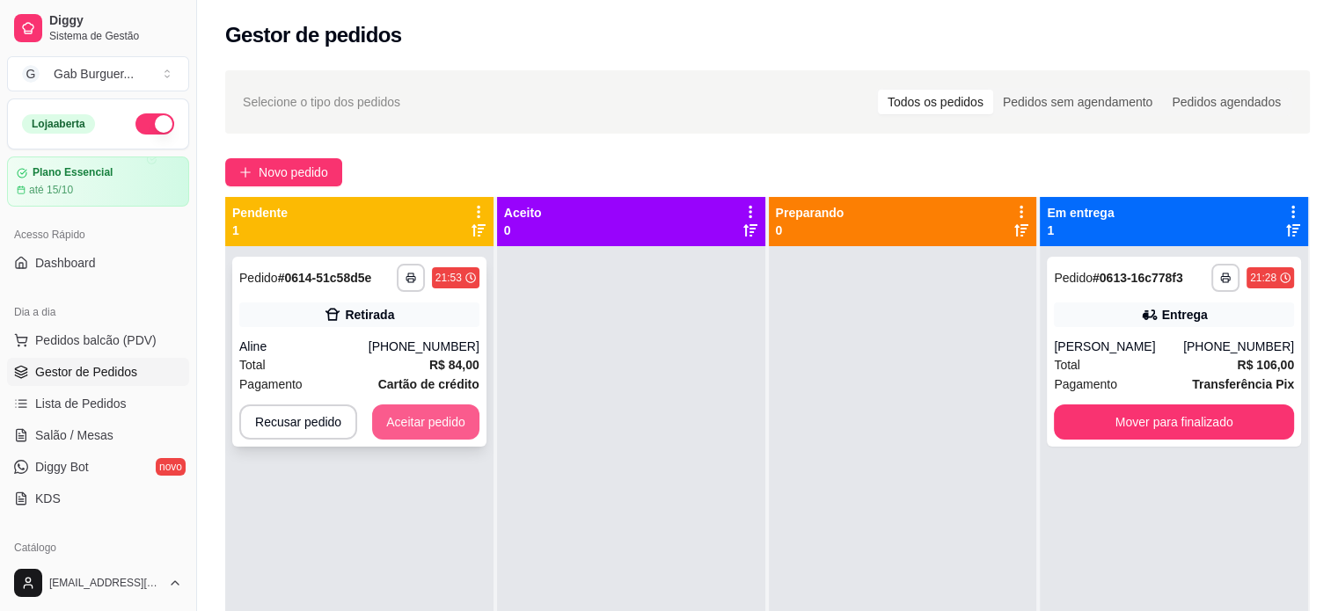
click at [408, 426] on button "Aceitar pedido" at bounding box center [425, 422] width 107 height 35
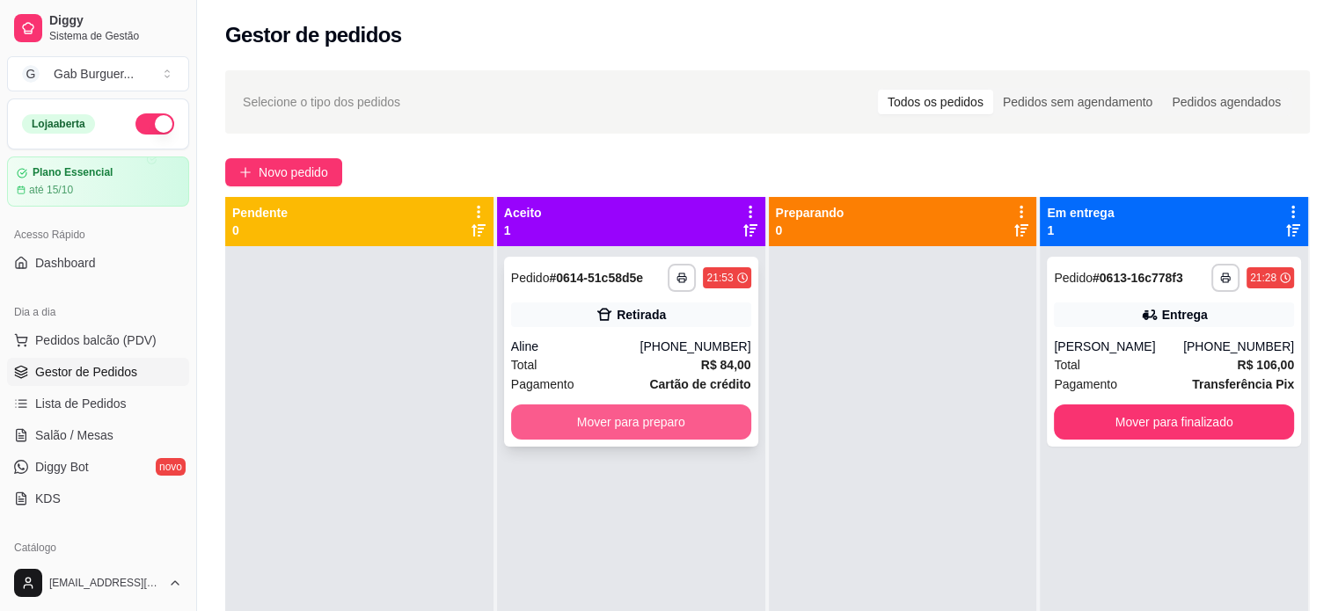
click at [511, 432] on button "Mover para preparo" at bounding box center [631, 422] width 240 height 35
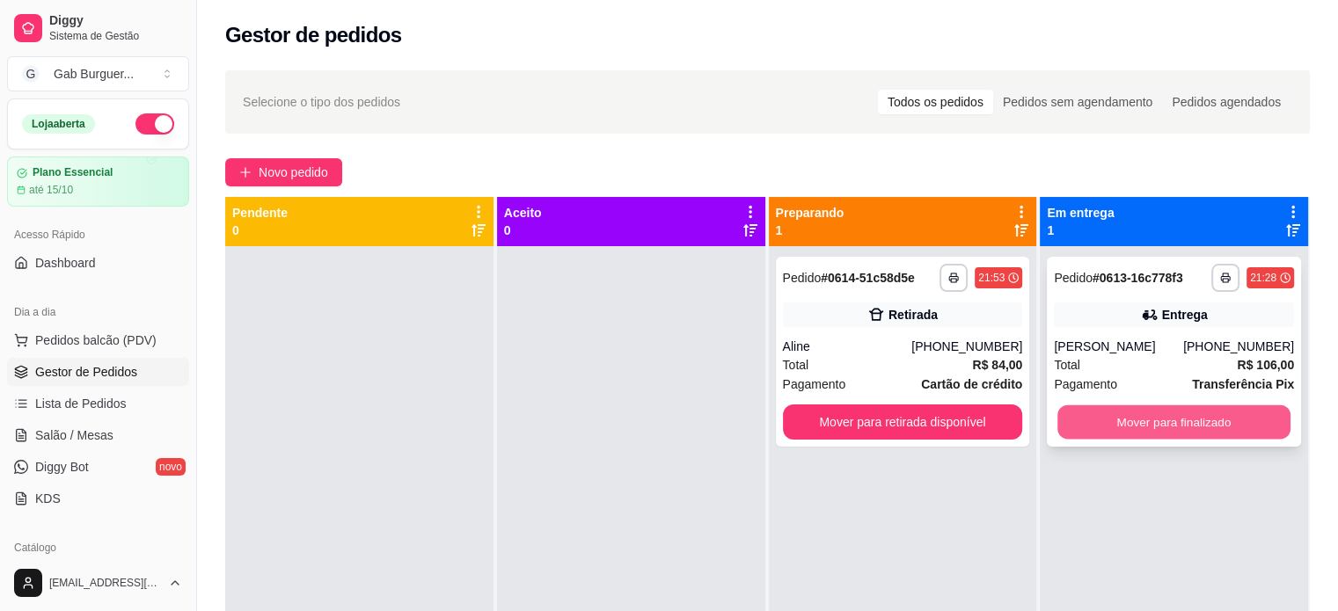
click at [1169, 423] on button "Mover para finalizado" at bounding box center [1173, 422] width 233 height 34
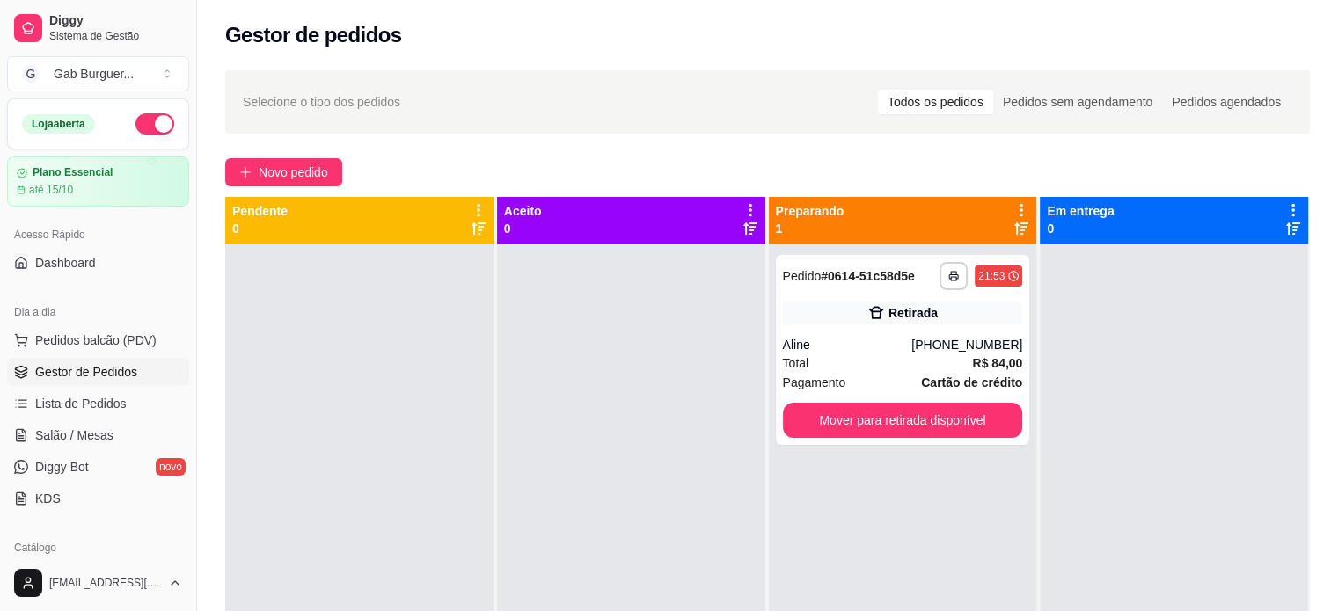
scroll to position [0, 0]
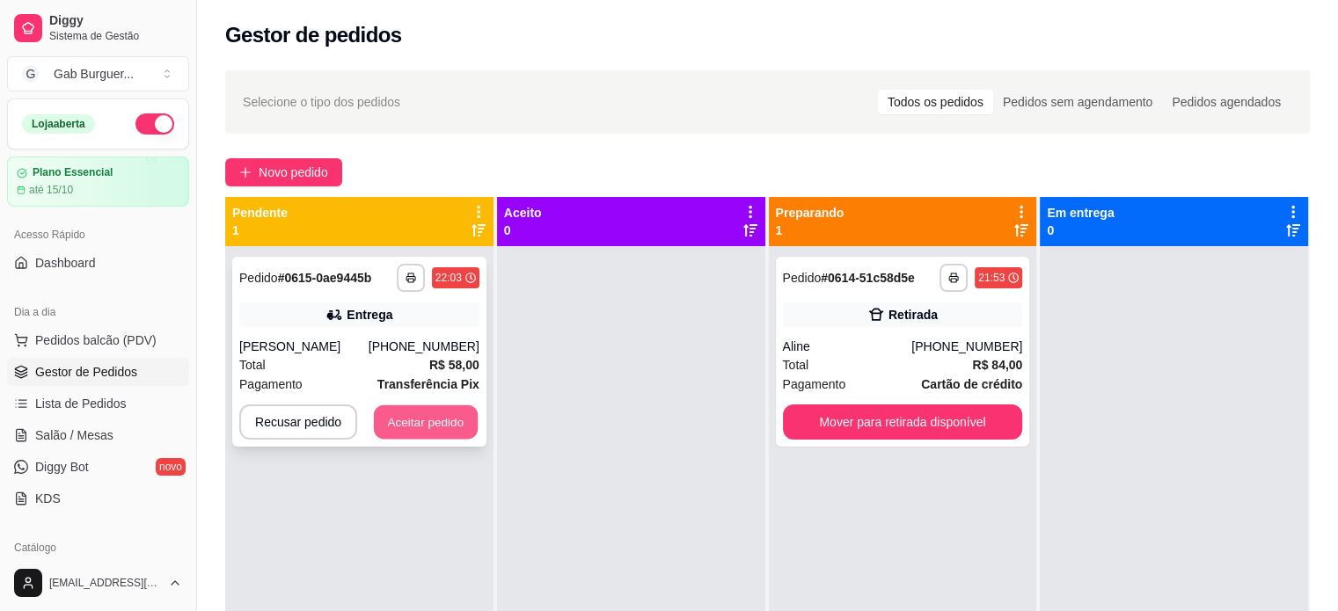
click at [434, 432] on button "Aceitar pedido" at bounding box center [426, 422] width 104 height 34
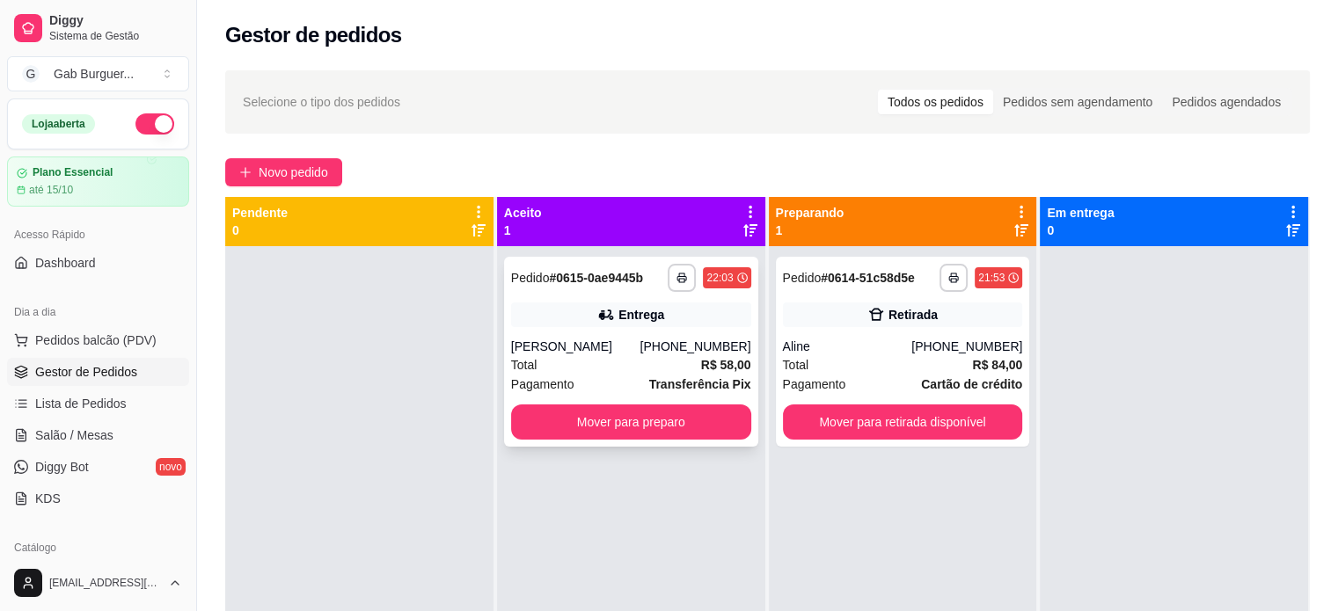
click at [535, 401] on div "**********" at bounding box center [631, 352] width 254 height 190
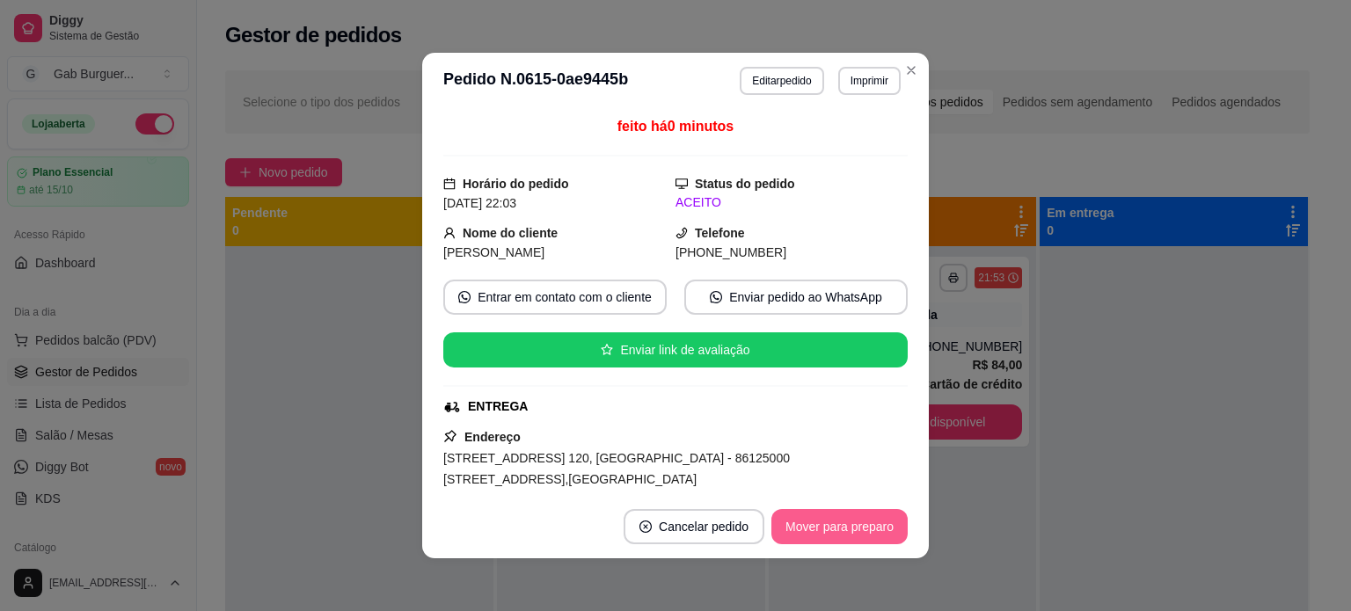
click at [808, 529] on button "Mover para preparo" at bounding box center [839, 526] width 136 height 35
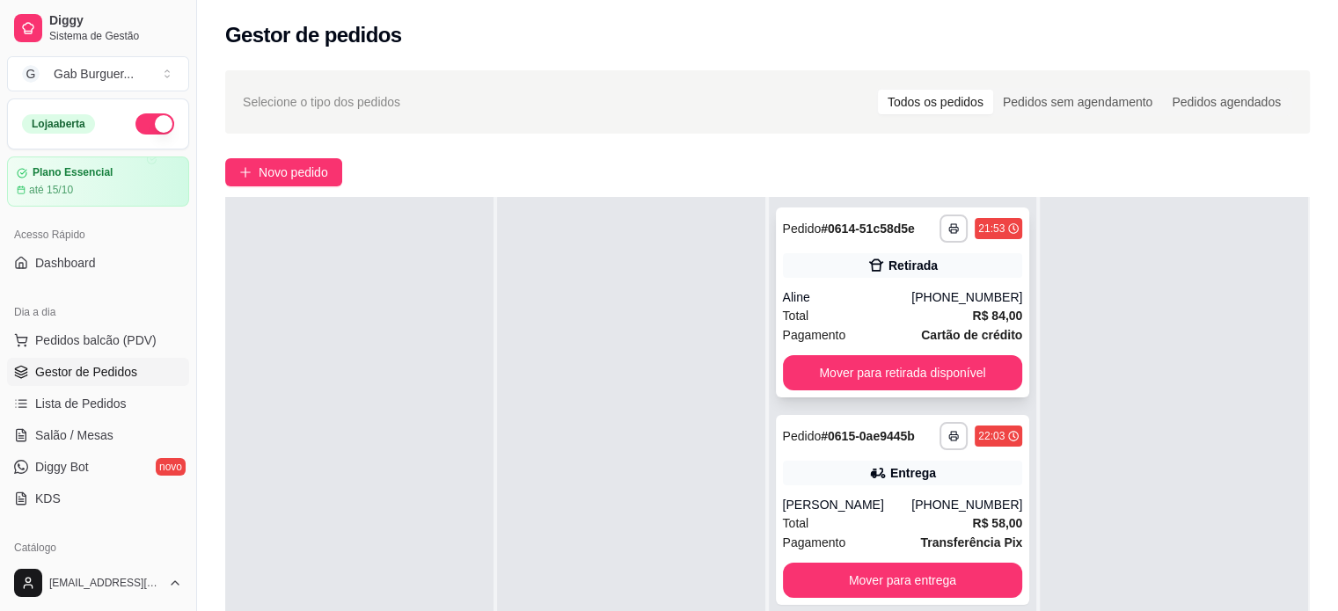
click at [796, 231] on span "Pedido" at bounding box center [802, 229] width 39 height 14
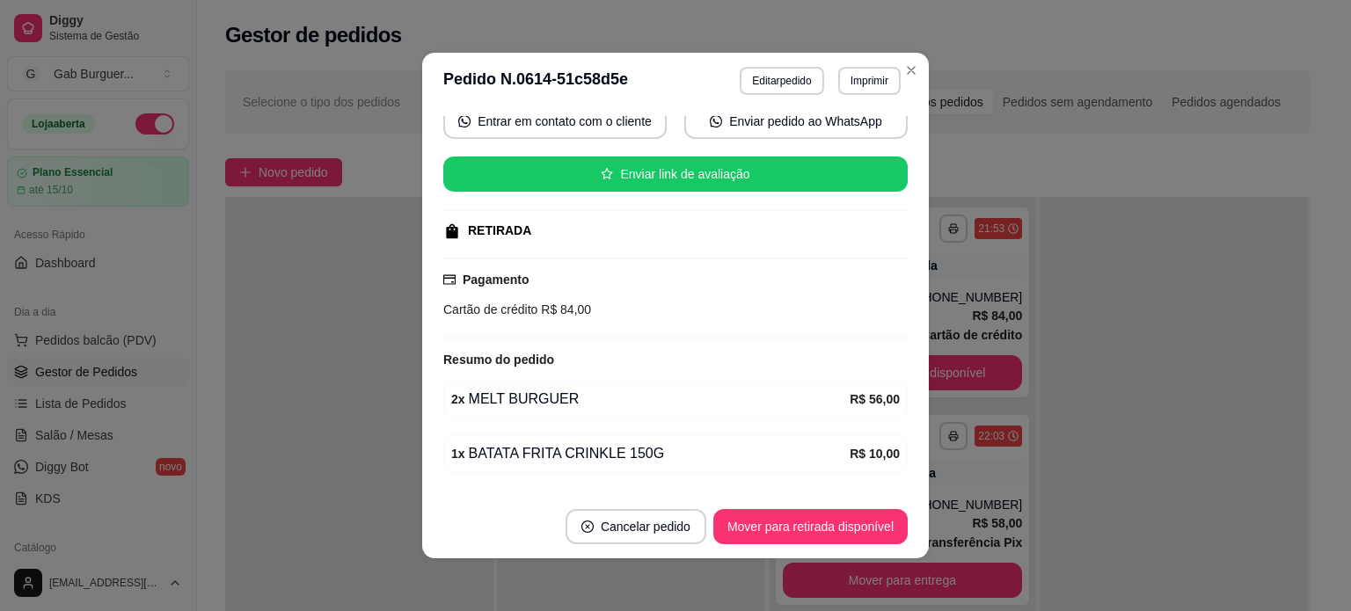
scroll to position [264, 0]
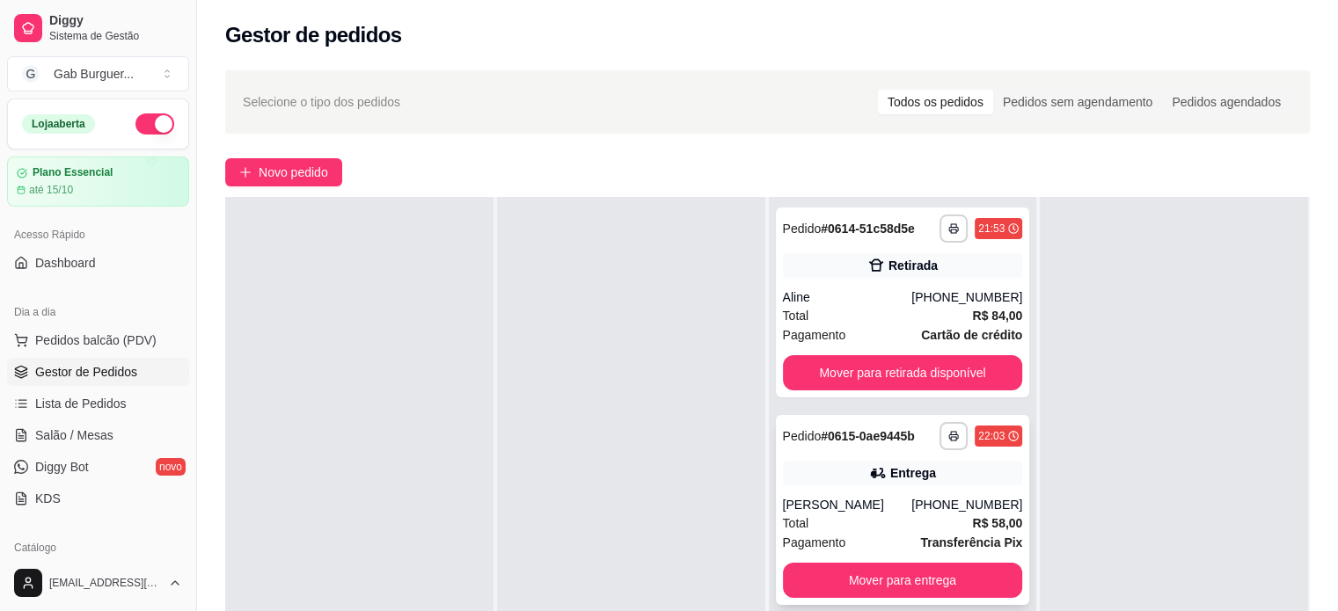
click at [798, 433] on span "Pedido" at bounding box center [802, 436] width 39 height 14
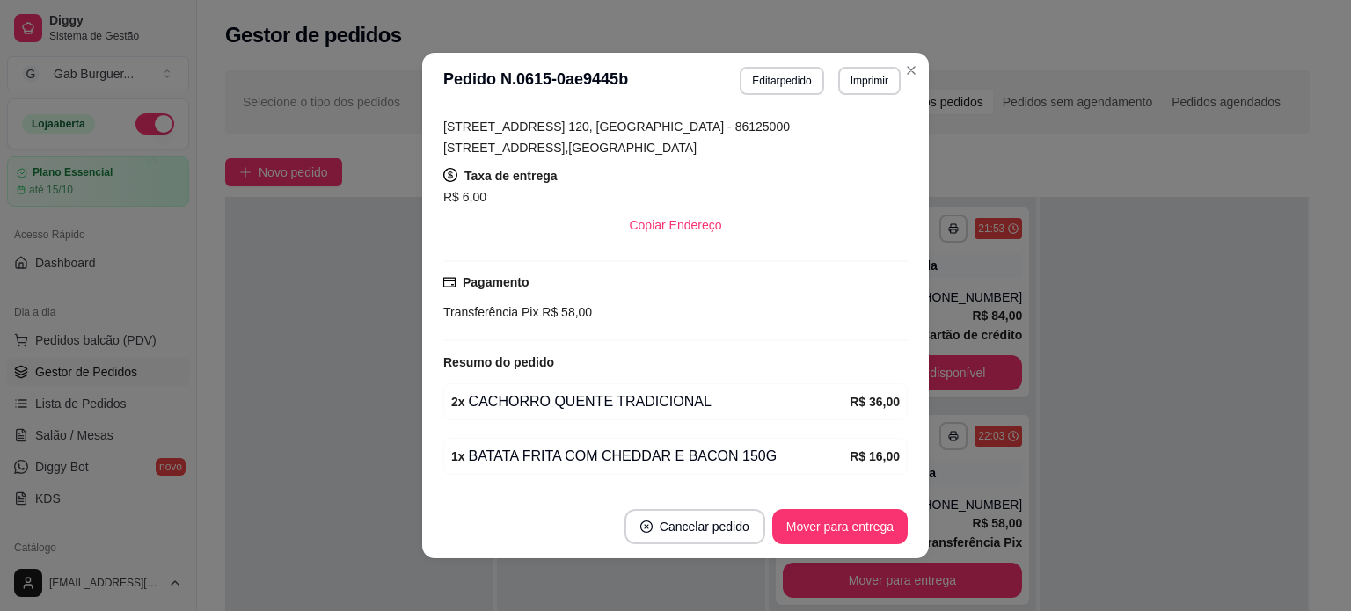
scroll to position [352, 0]
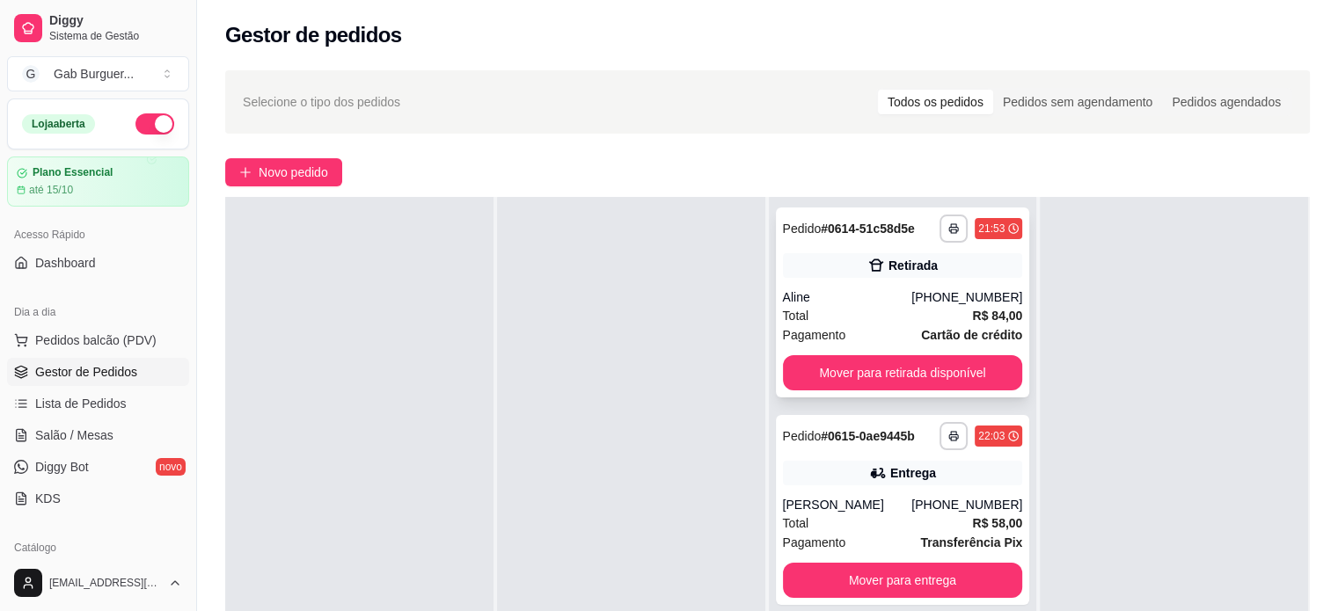
click at [813, 226] on span "Pedido" at bounding box center [802, 229] width 39 height 14
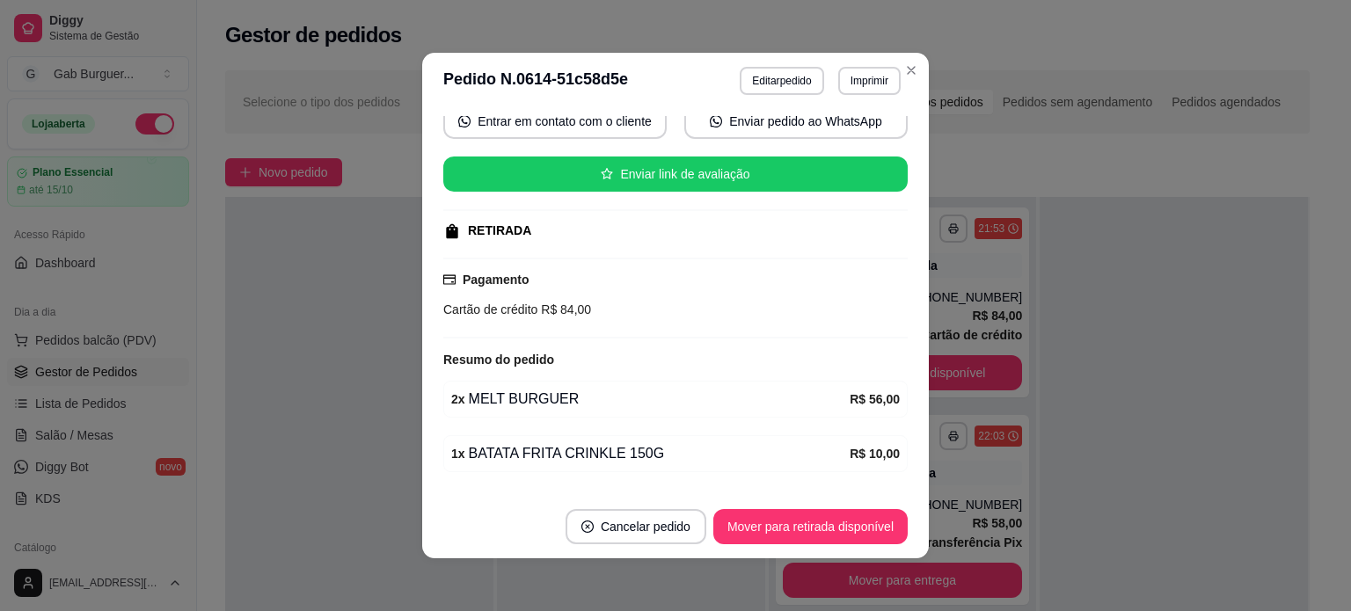
scroll to position [264, 0]
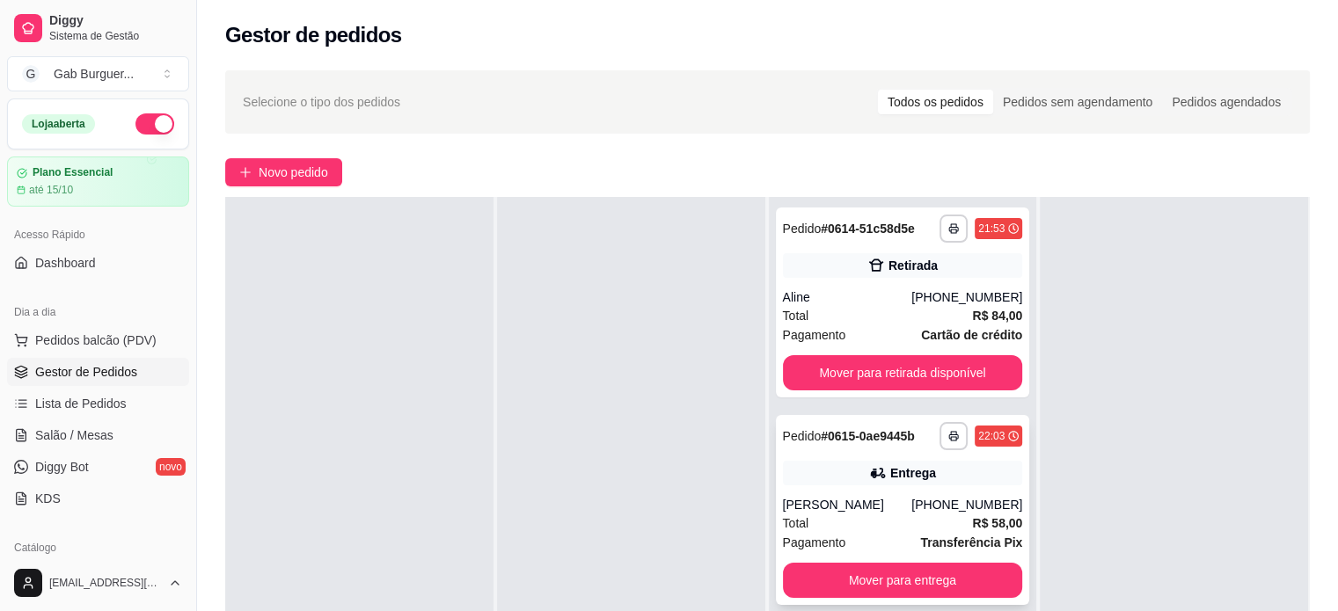
click at [811, 440] on span "Pedido" at bounding box center [802, 436] width 39 height 14
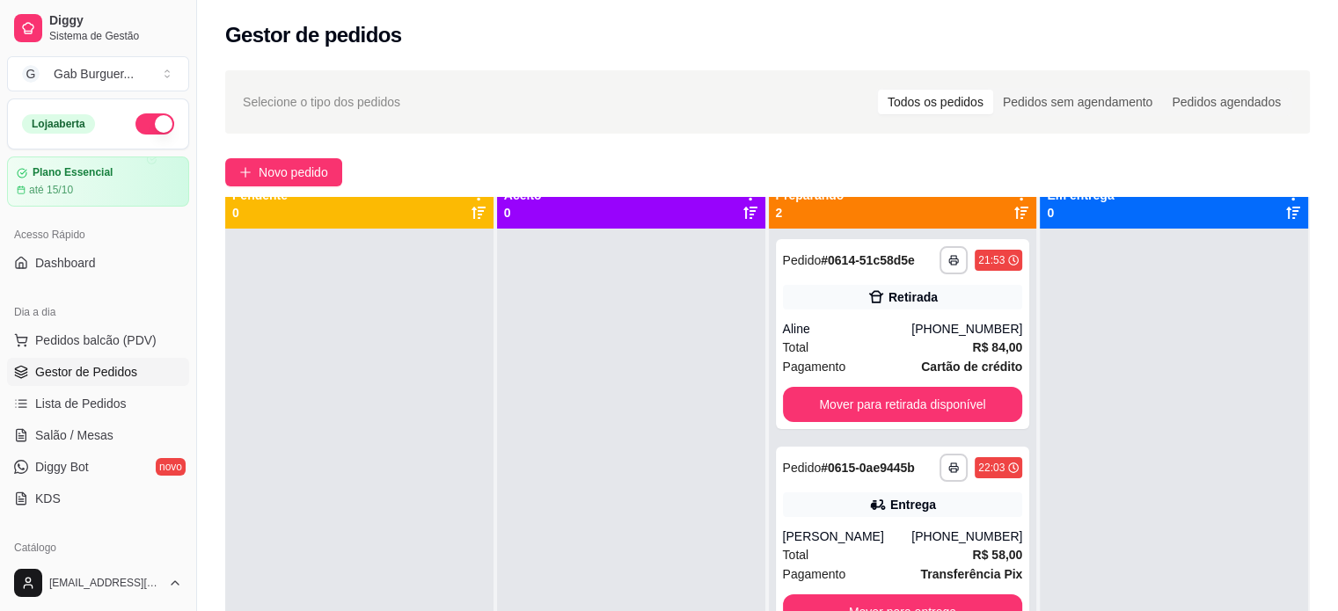
scroll to position [0, 0]
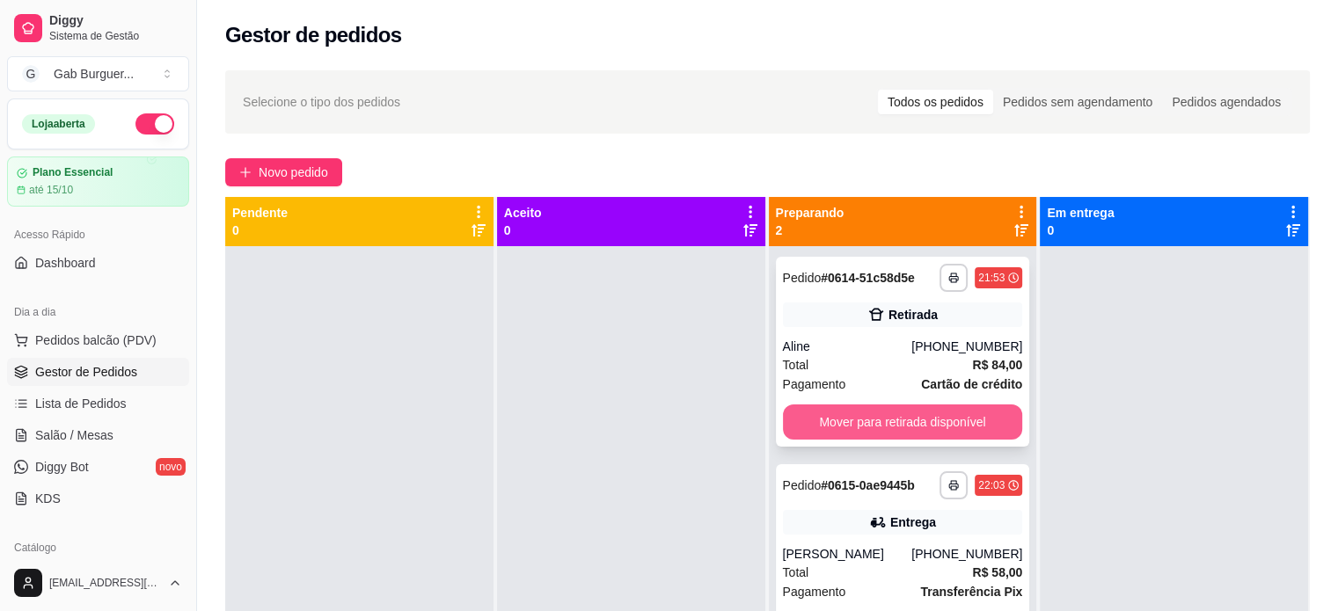
click at [821, 426] on button "Mover para retirada disponível" at bounding box center [903, 422] width 240 height 35
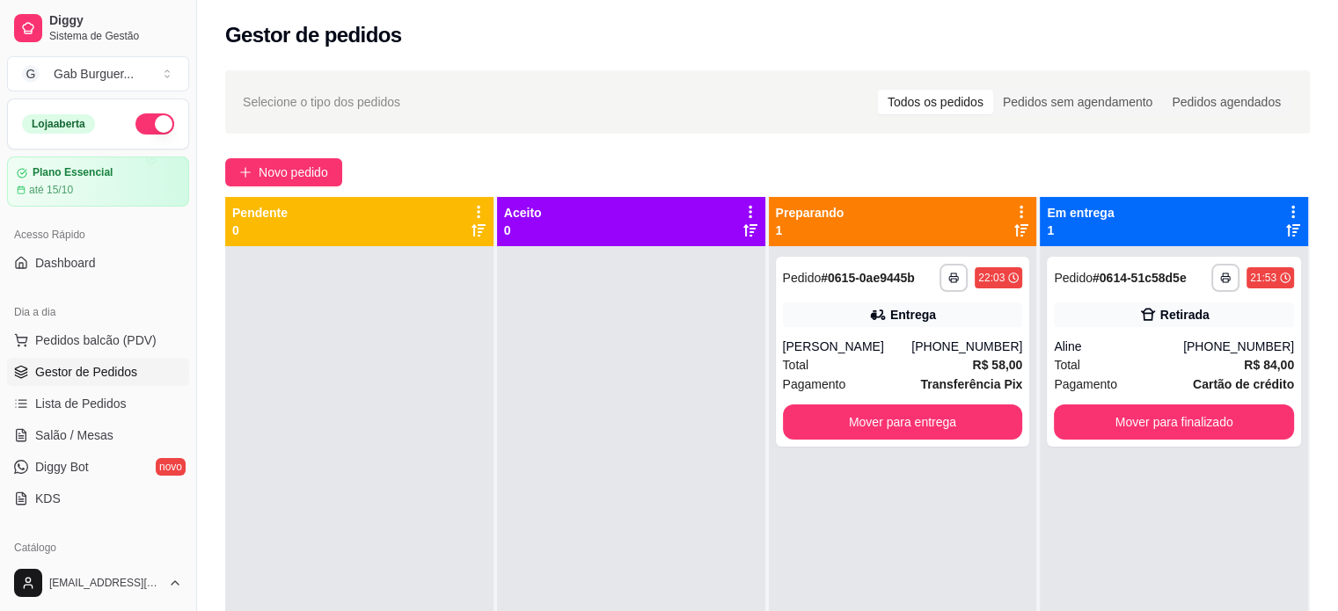
click at [647, 432] on div at bounding box center [631, 551] width 268 height 611
click at [626, 304] on div at bounding box center [631, 551] width 268 height 611
click at [800, 521] on div "**********" at bounding box center [903, 551] width 268 height 611
click at [799, 545] on div "**********" at bounding box center [903, 551] width 268 height 611
click at [921, 427] on button "Mover para entrega" at bounding box center [903, 422] width 240 height 35
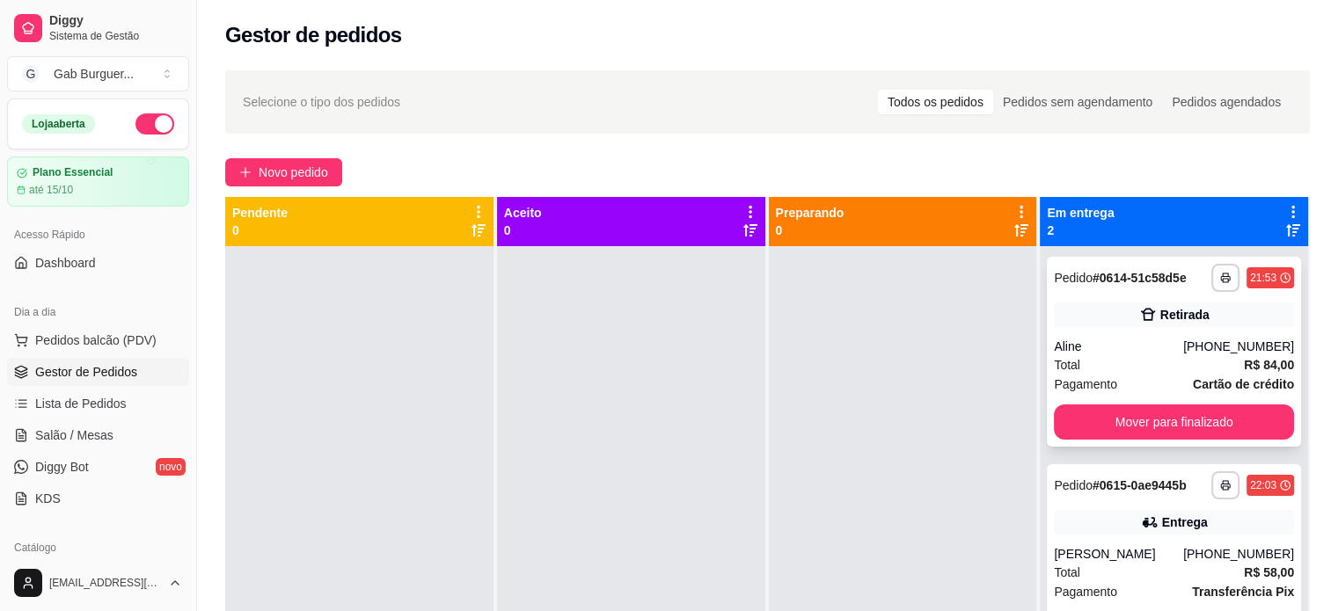
click at [1163, 268] on div "Pedido # 0614-51c58d5e" at bounding box center [1119, 277] width 132 height 21
click at [959, 294] on div at bounding box center [903, 551] width 268 height 611
click at [409, 390] on div at bounding box center [359, 551] width 268 height 611
click at [539, 31] on div "Gestor de pedidos" at bounding box center [767, 35] width 1084 height 28
click at [565, 344] on div at bounding box center [631, 551] width 268 height 611
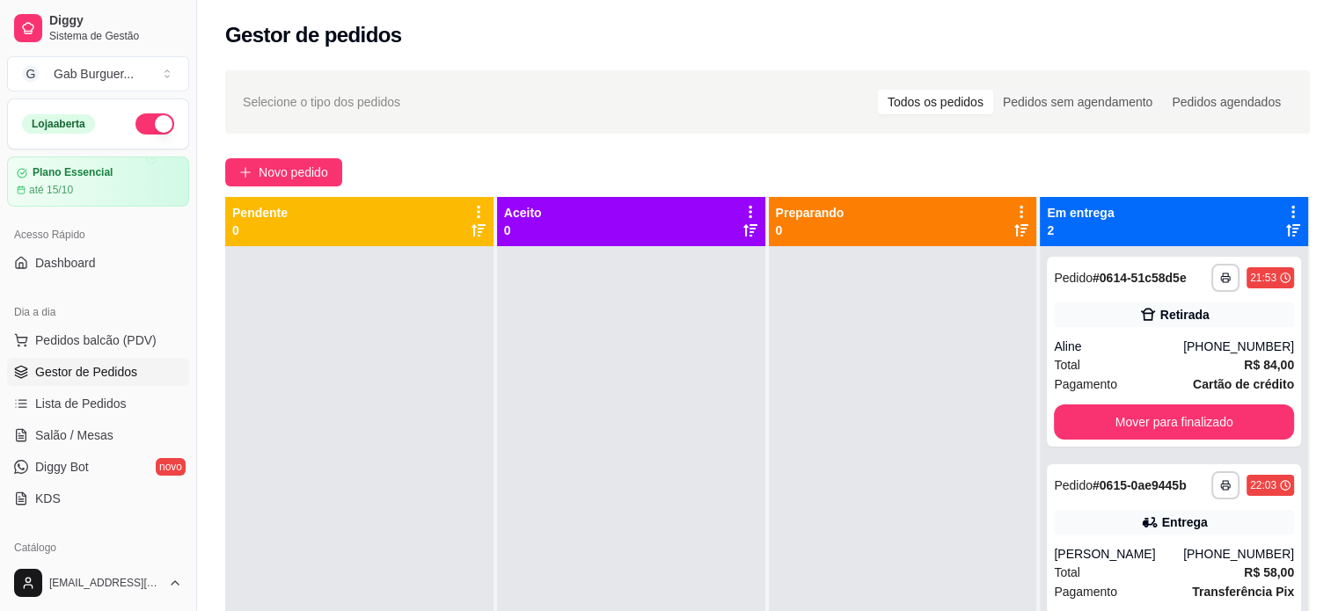
click at [778, 162] on div "Novo pedido" at bounding box center [767, 172] width 1084 height 28
click at [843, 374] on div at bounding box center [903, 551] width 268 height 611
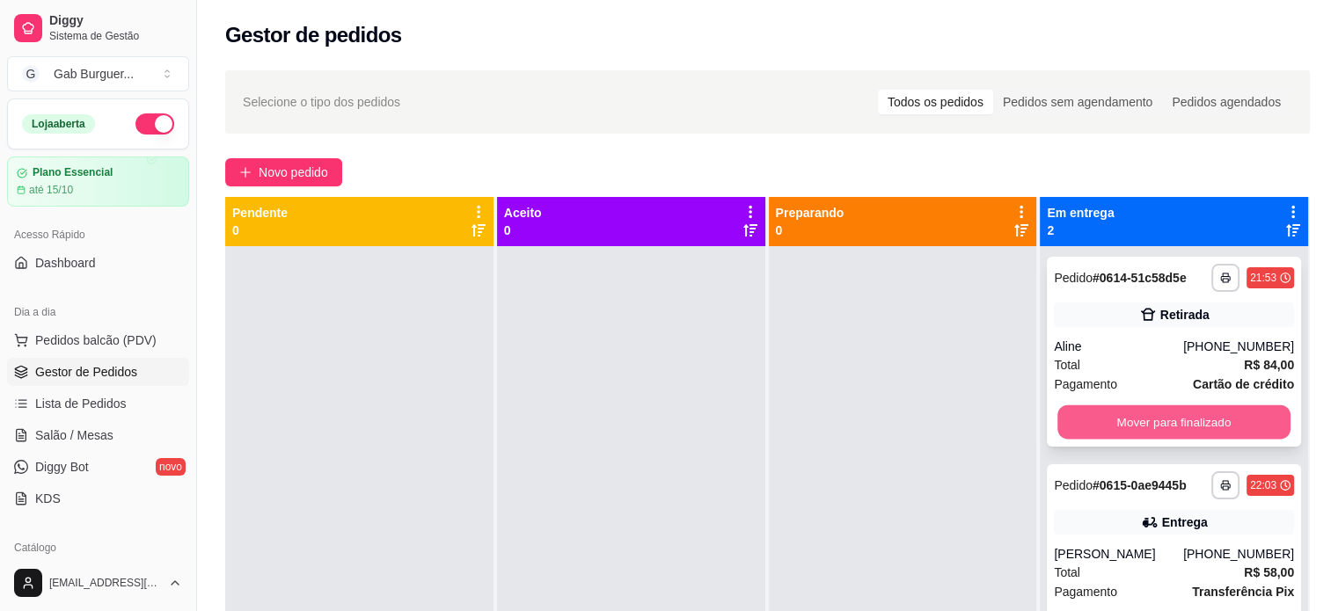
click at [1101, 418] on button "Mover para finalizado" at bounding box center [1173, 422] width 233 height 34
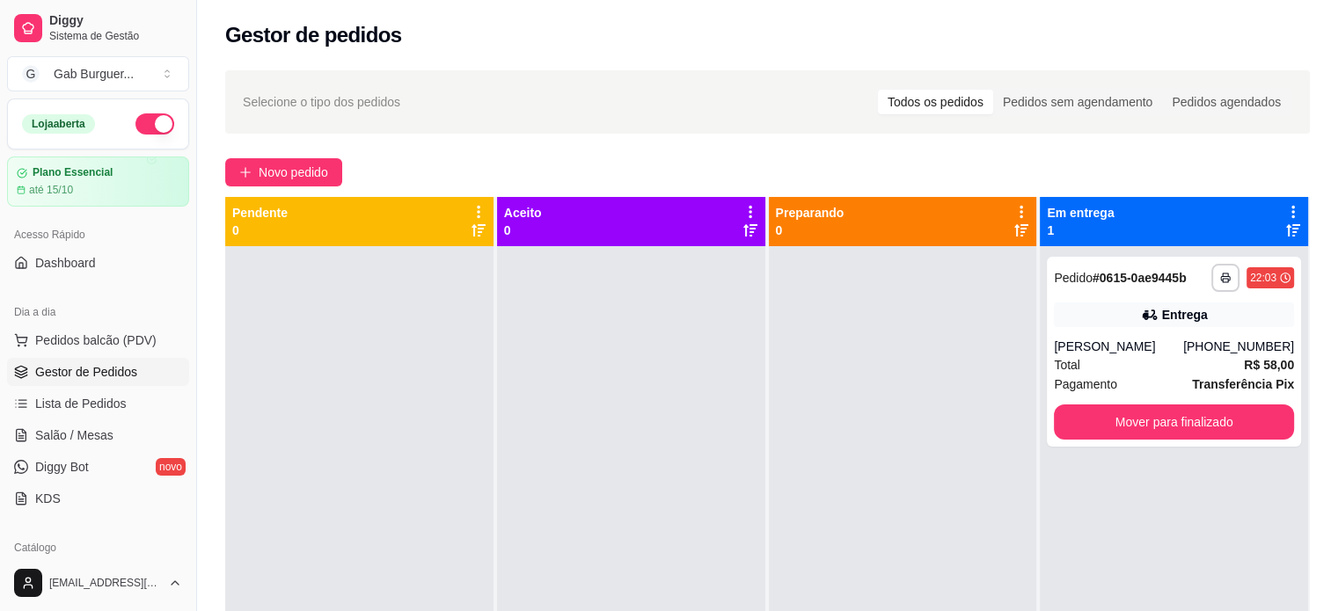
click at [715, 33] on div "Gestor de pedidos" at bounding box center [767, 35] width 1084 height 28
drag, startPoint x: 652, startPoint y: 355, endPoint x: 669, endPoint y: 349, distance: 18.6
click at [669, 349] on div at bounding box center [631, 551] width 268 height 611
click at [125, 400] on link "Lista de Pedidos" at bounding box center [98, 404] width 182 height 28
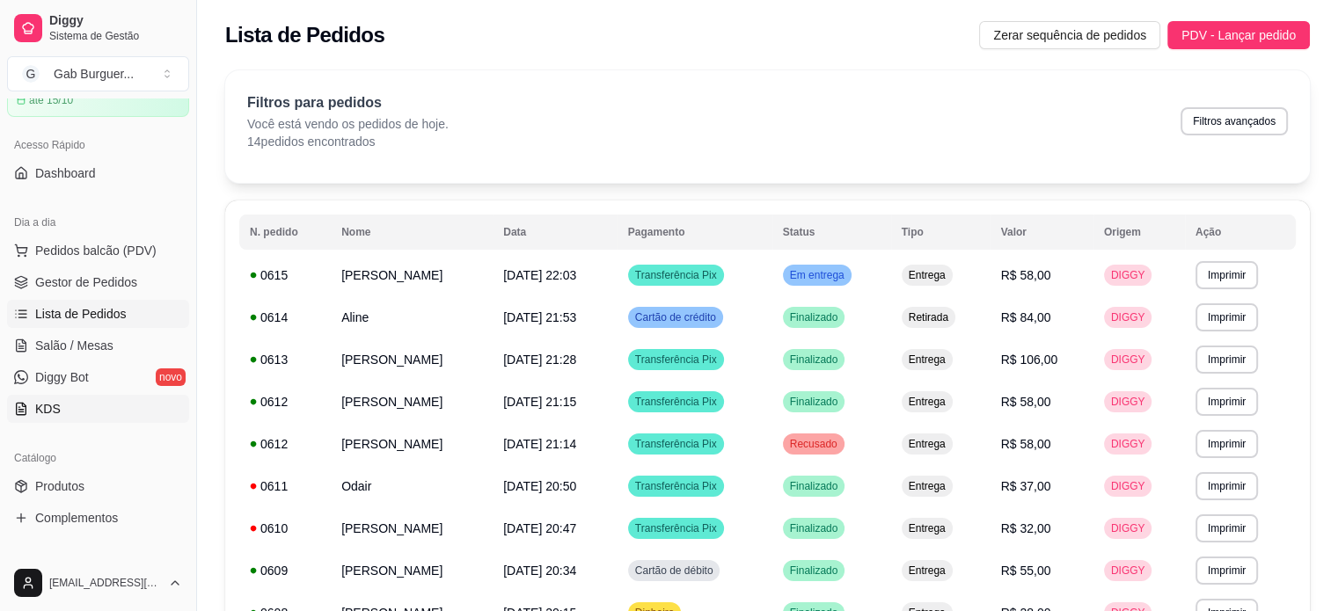
scroll to position [264, 0]
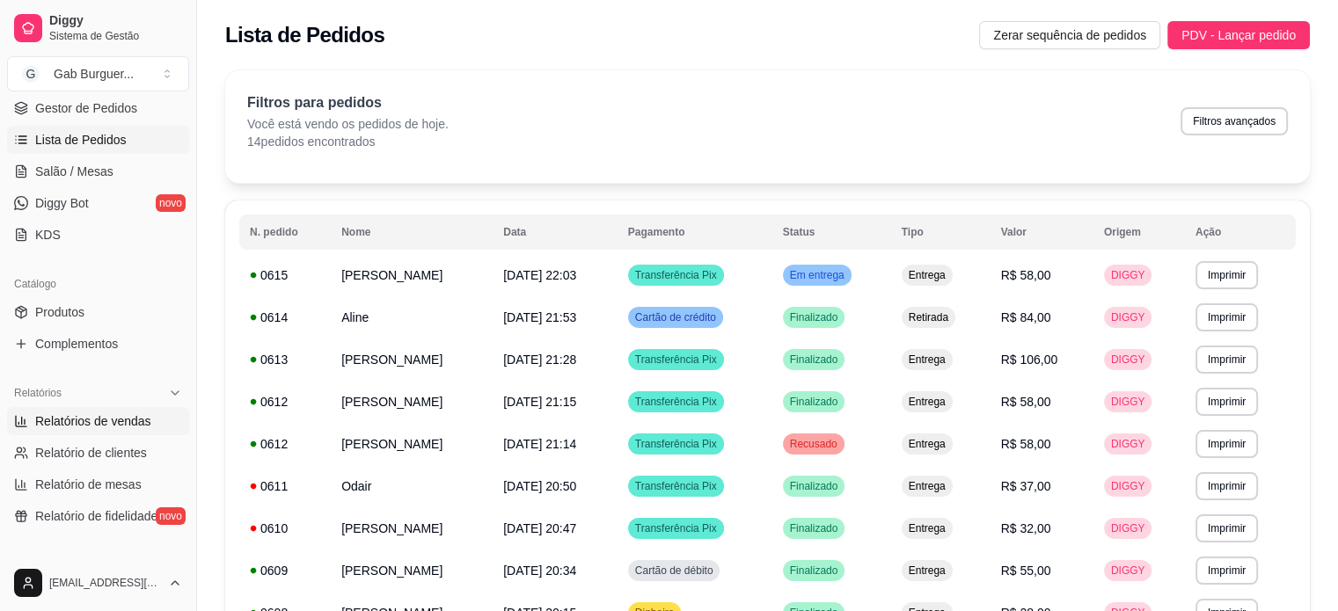
click at [130, 425] on span "Relatórios de vendas" at bounding box center [93, 421] width 116 height 18
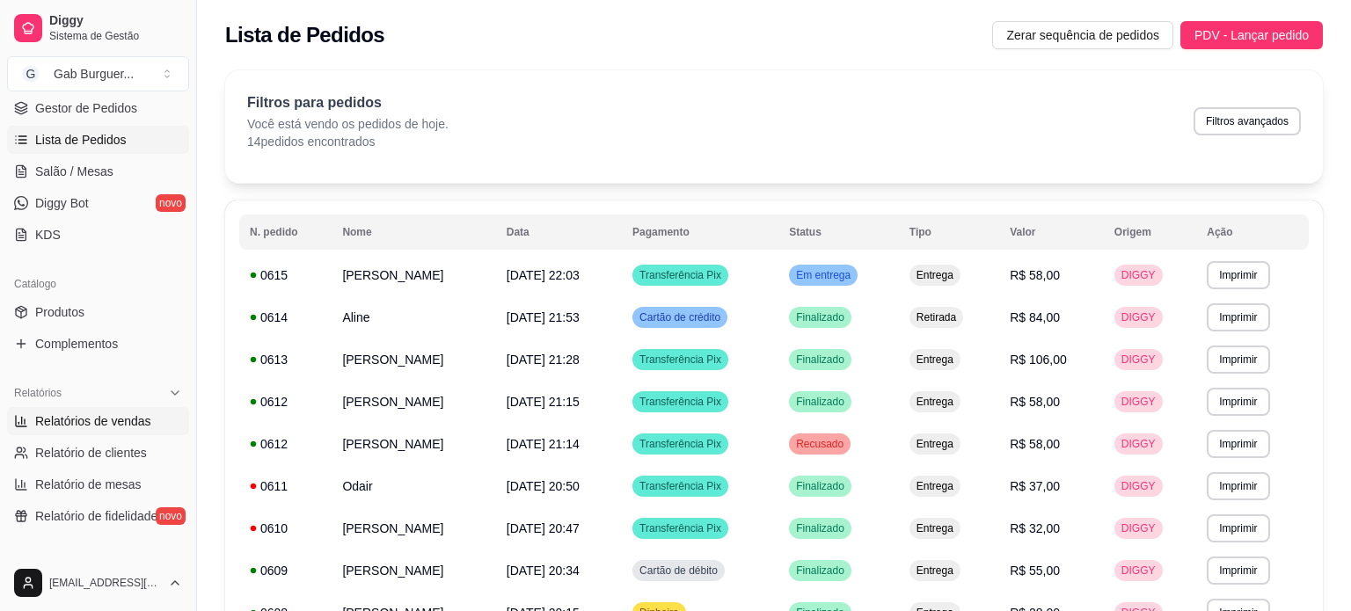
select select "ALL"
select select "0"
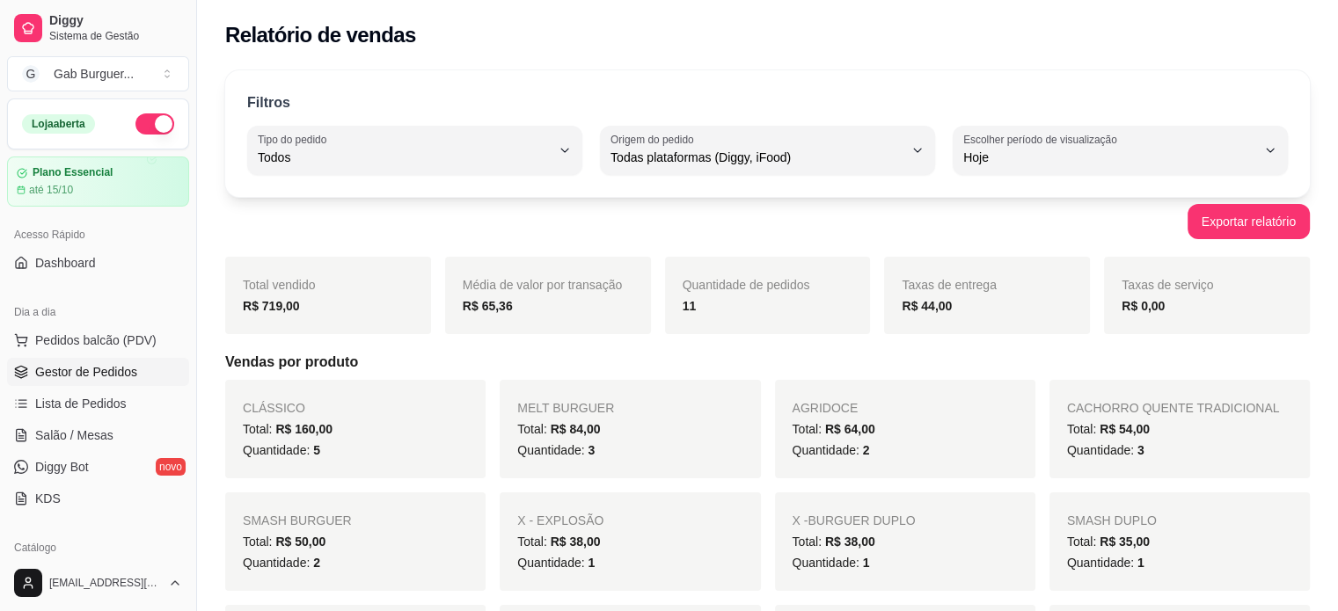
click at [108, 373] on span "Gestor de Pedidos" at bounding box center [86, 372] width 102 height 18
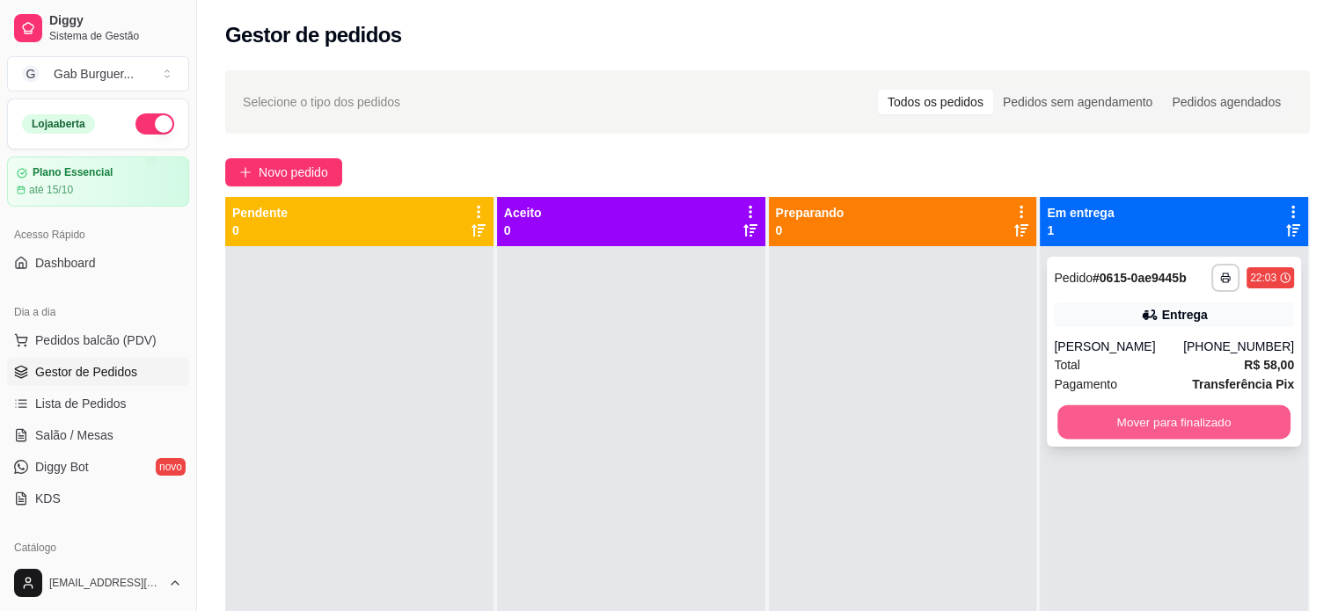
click at [1087, 432] on button "Mover para finalizado" at bounding box center [1173, 422] width 233 height 34
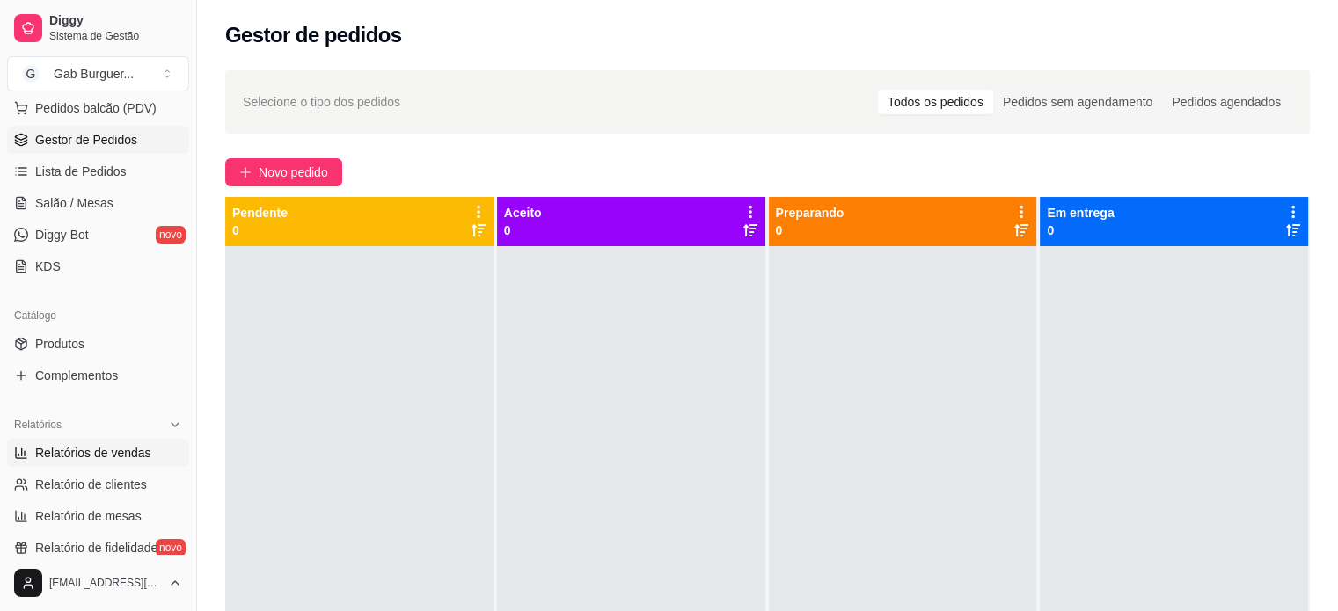
scroll to position [264, 0]
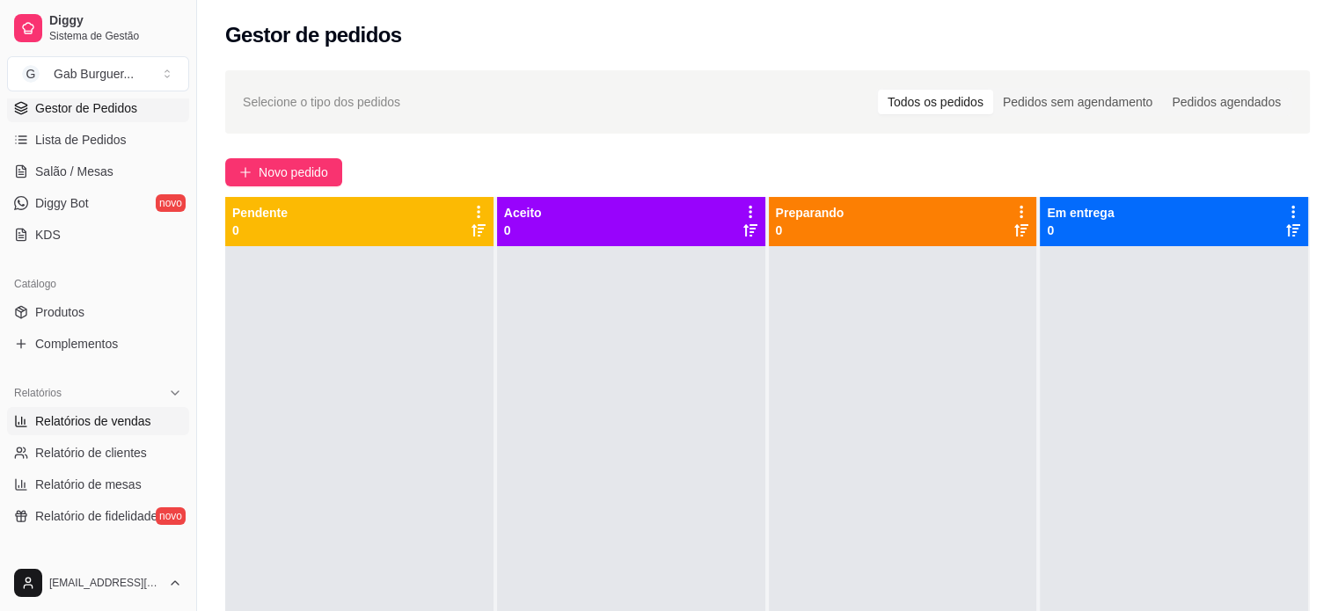
click at [130, 426] on span "Relatórios de vendas" at bounding box center [93, 421] width 116 height 18
select select "ALL"
select select "0"
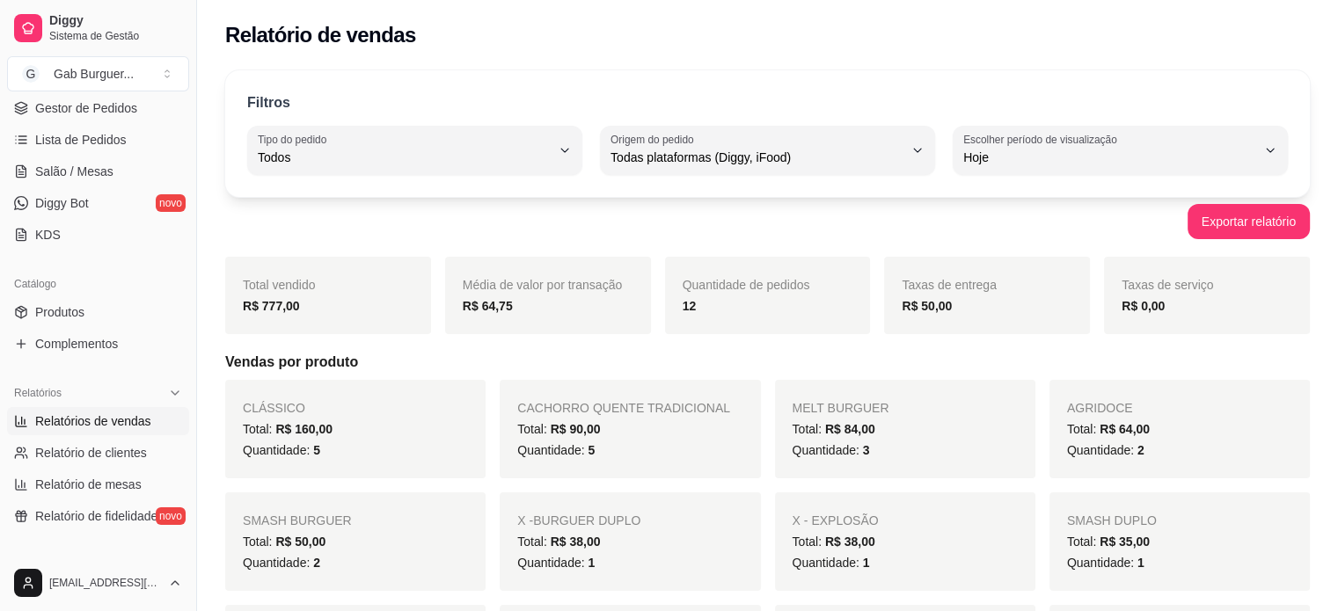
scroll to position [176, 0]
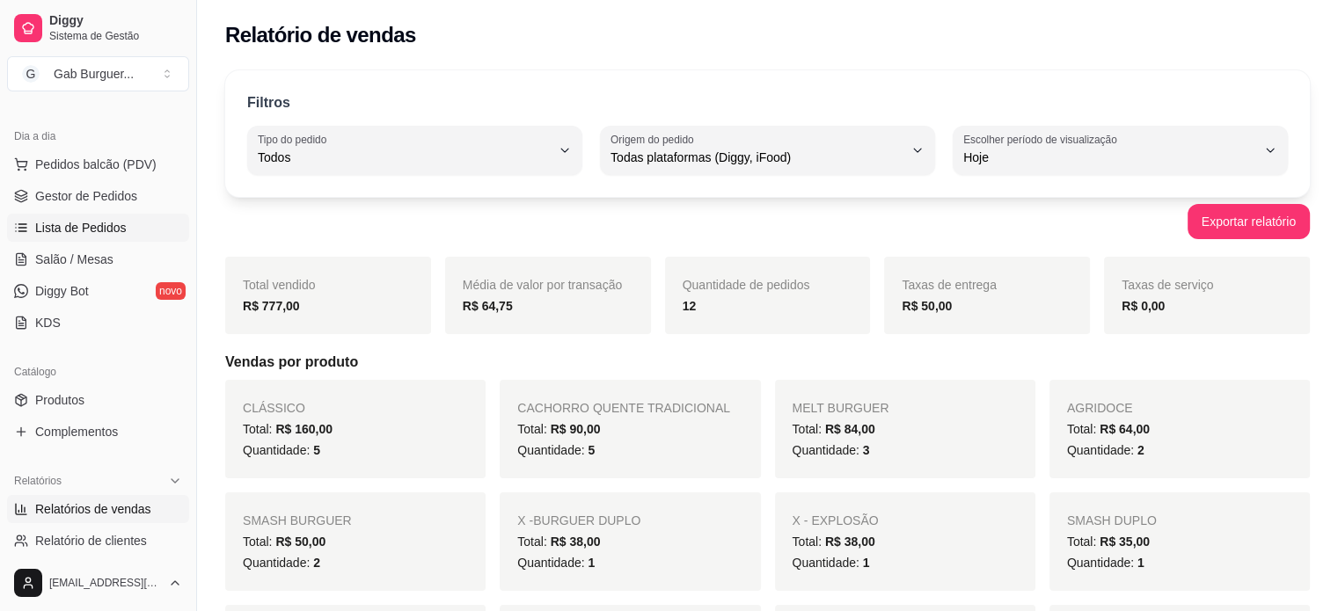
click at [113, 224] on span "Lista de Pedidos" at bounding box center [80, 228] width 91 height 18
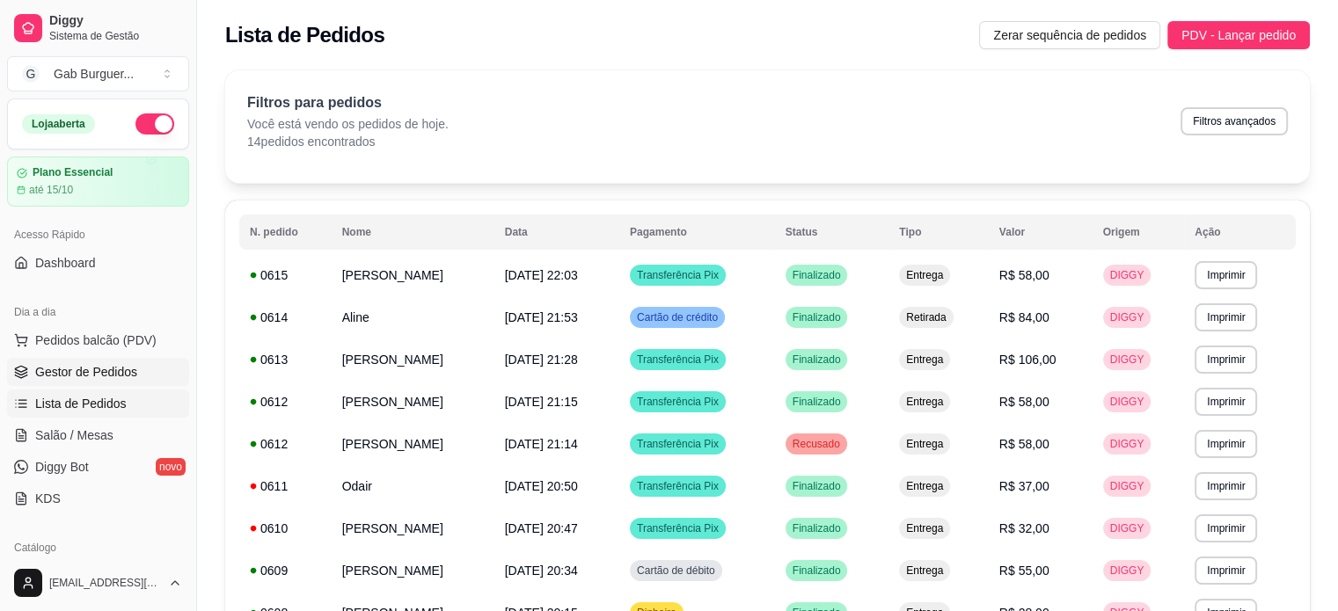
click at [97, 368] on span "Gestor de Pedidos" at bounding box center [86, 372] width 102 height 18
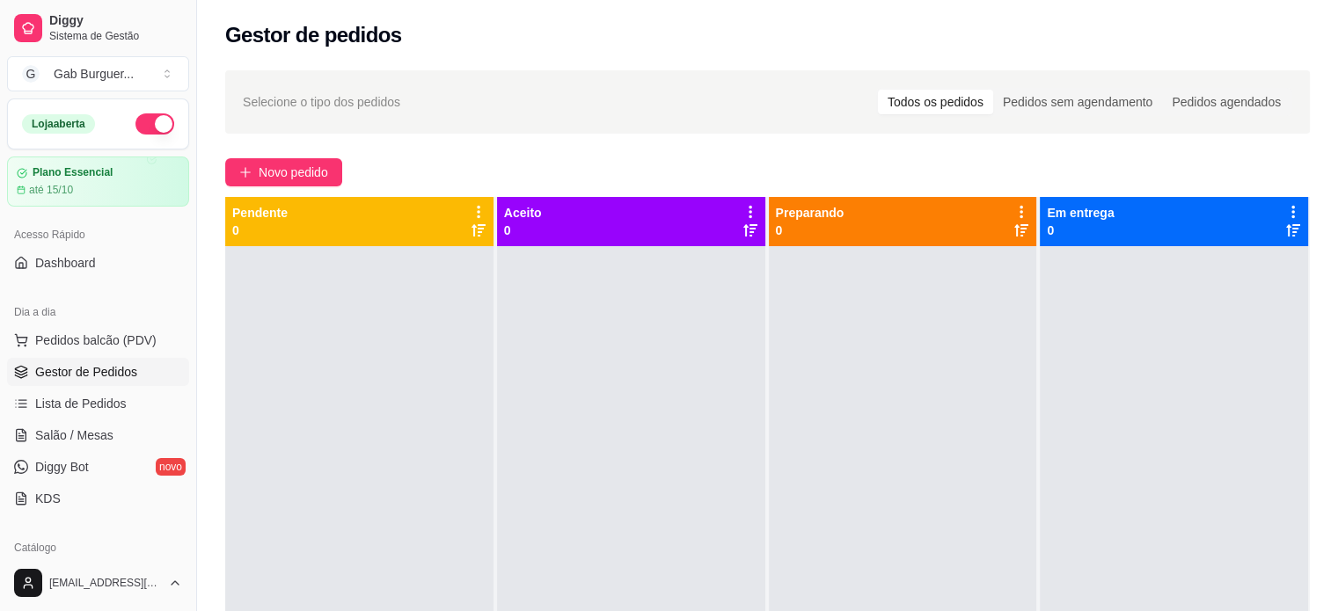
click at [145, 120] on button "button" at bounding box center [154, 123] width 39 height 21
